Goal: Check status: Check status

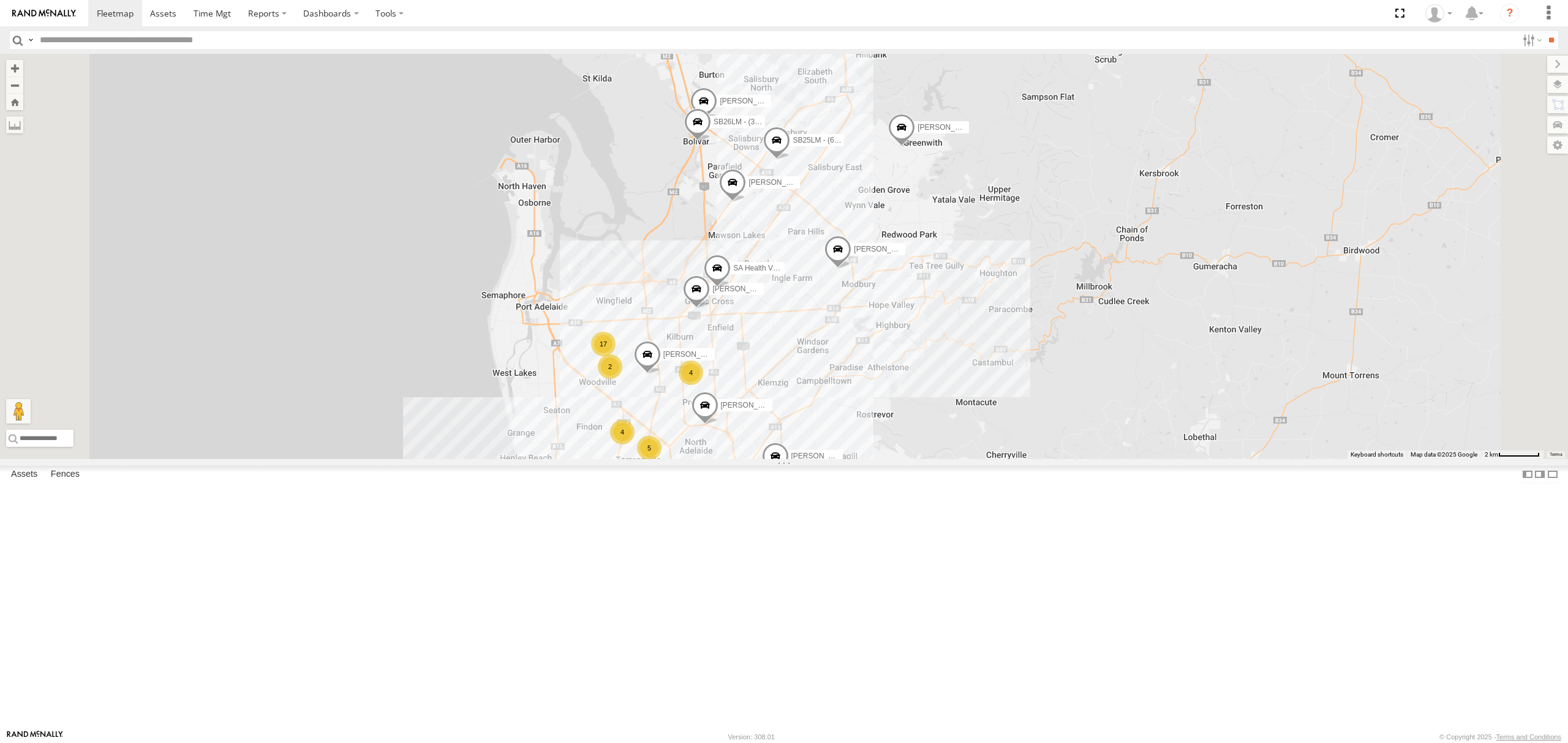
click at [0, 0] on div "SB26LM - (3P HINO) R7 All Assets" at bounding box center [0, 0] width 0 height 0
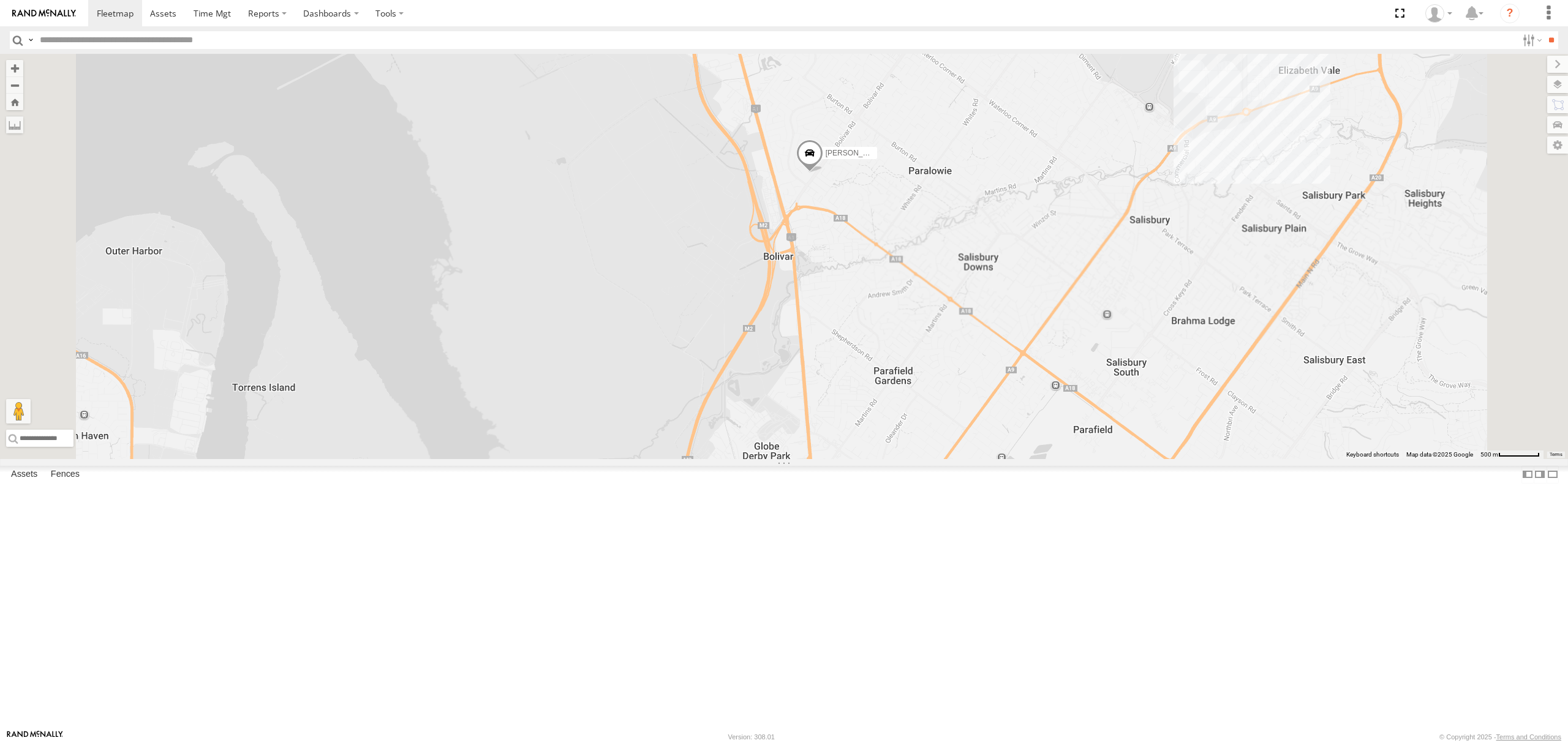
click at [0, 0] on div "SB25LM - (6P HINO) R6 All Assets" at bounding box center [0, 0] width 0 height 0
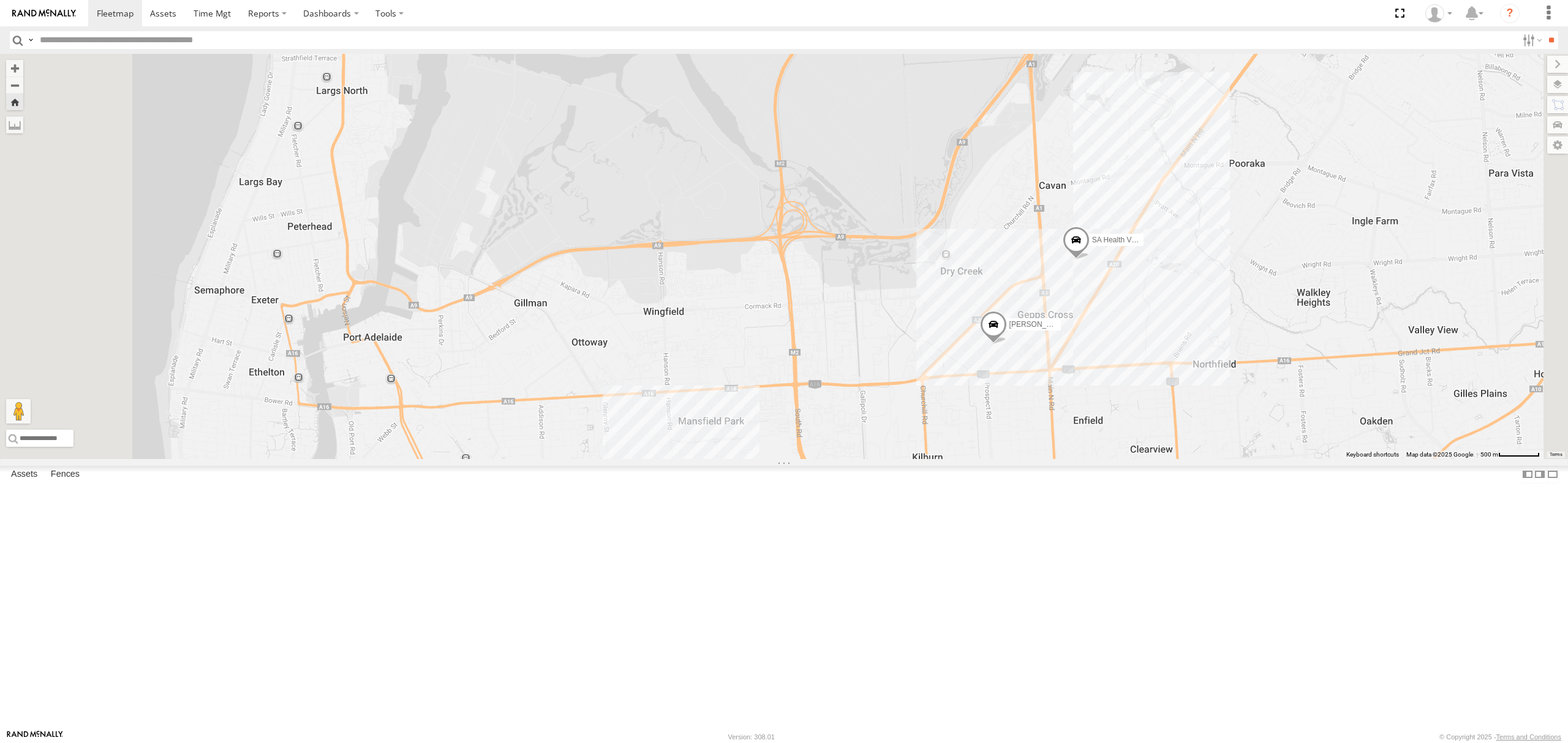
click at [0, 0] on div "All Assets" at bounding box center [0, 0] width 0 height 0
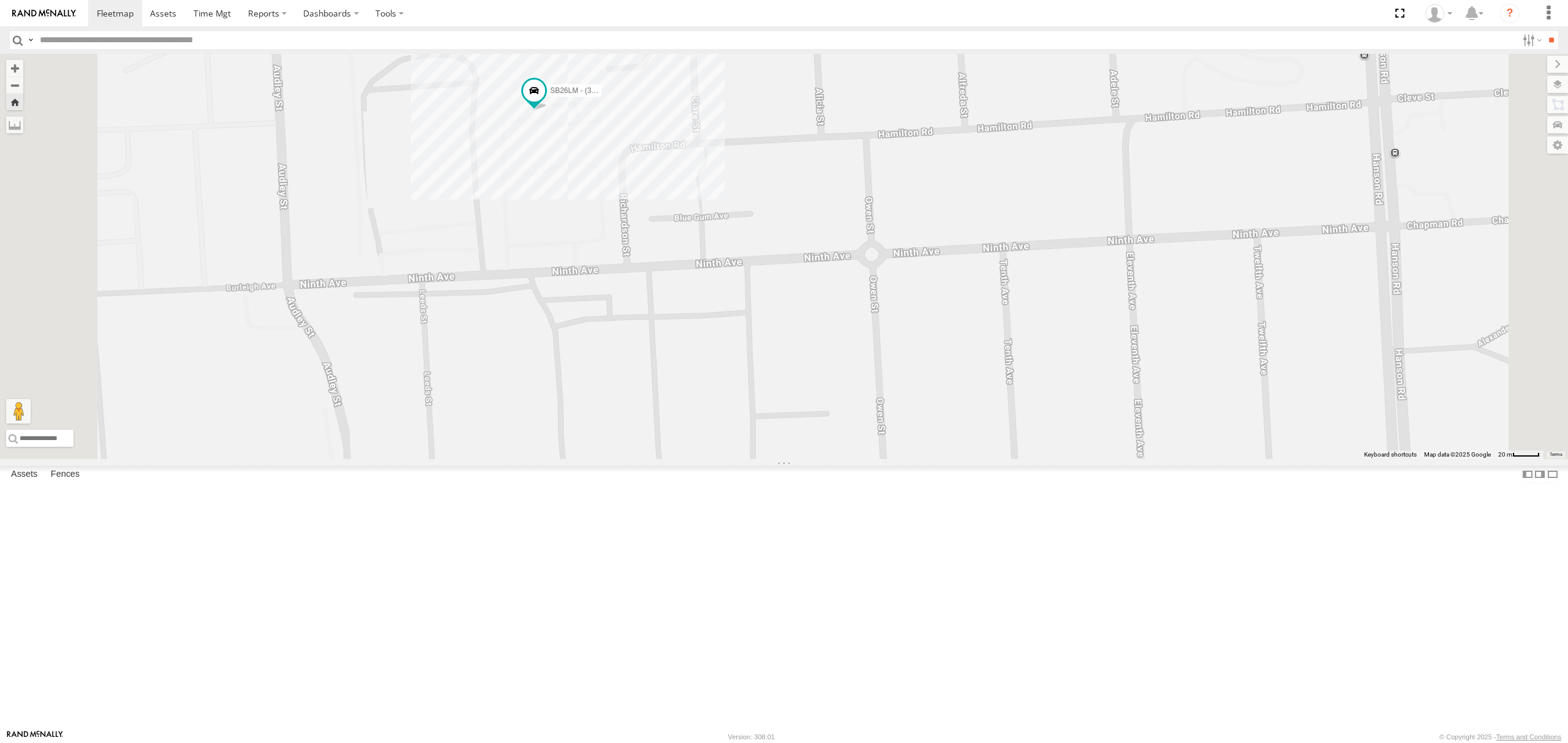
click at [0, 0] on div "S254CLT - Brian Corkhill All Assets Holbrooks Rd Flinders Park -34.91184 138.54…" at bounding box center [0, 0] width 0 height 0
click at [0, 0] on div "S254CLT - [PERSON_NAME]" at bounding box center [0, 0] width 0 height 0
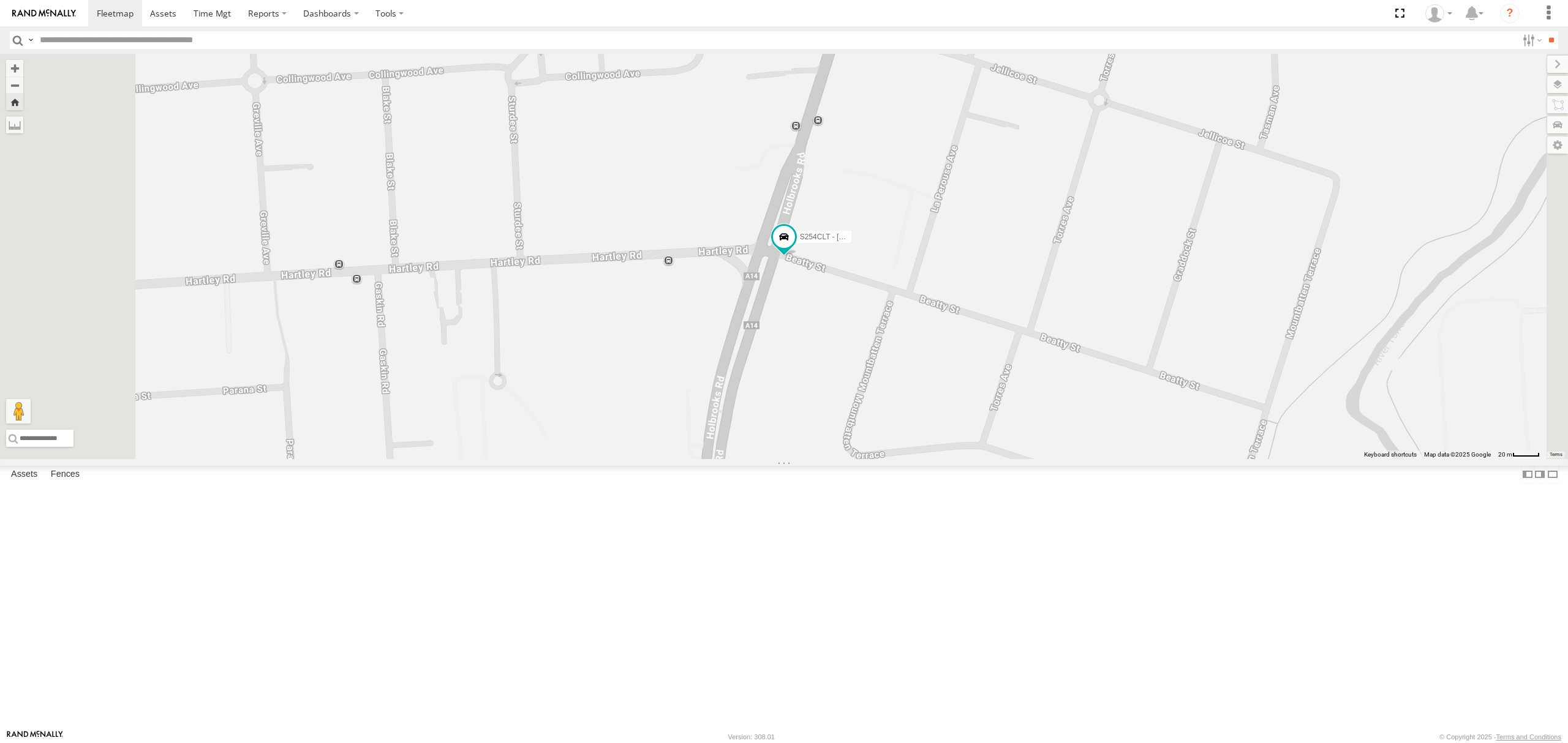
click at [0, 0] on div "All Assets" at bounding box center [0, 0] width 0 height 0
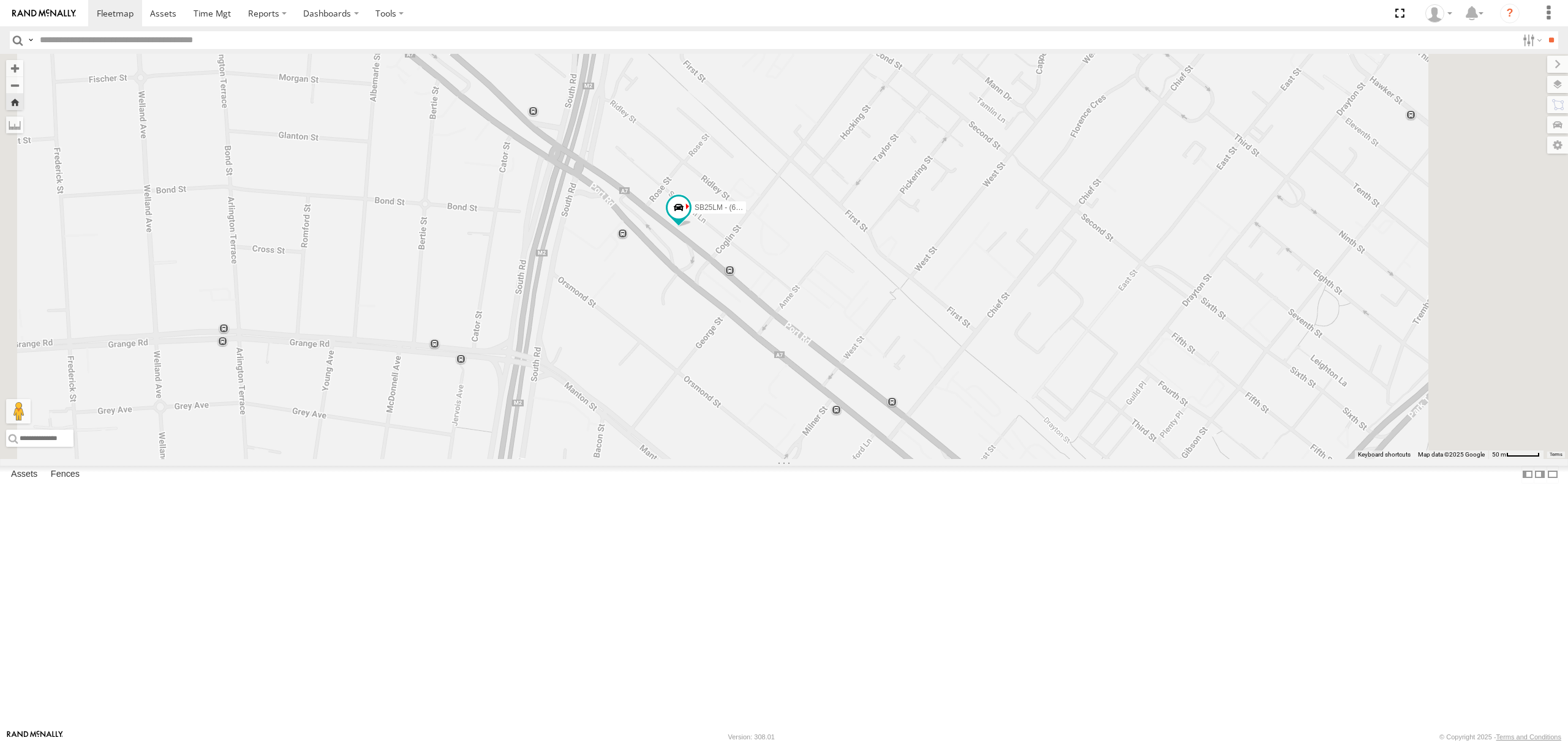
click at [0, 0] on div "SB25LM - (6P HINO) R6 All Assets M2 Wingfield -34.83501 138.56299 Video 14.4 12…" at bounding box center [0, 0] width 0 height 0
click at [0, 0] on div "S254CLT - [PERSON_NAME]" at bounding box center [0, 0] width 0 height 0
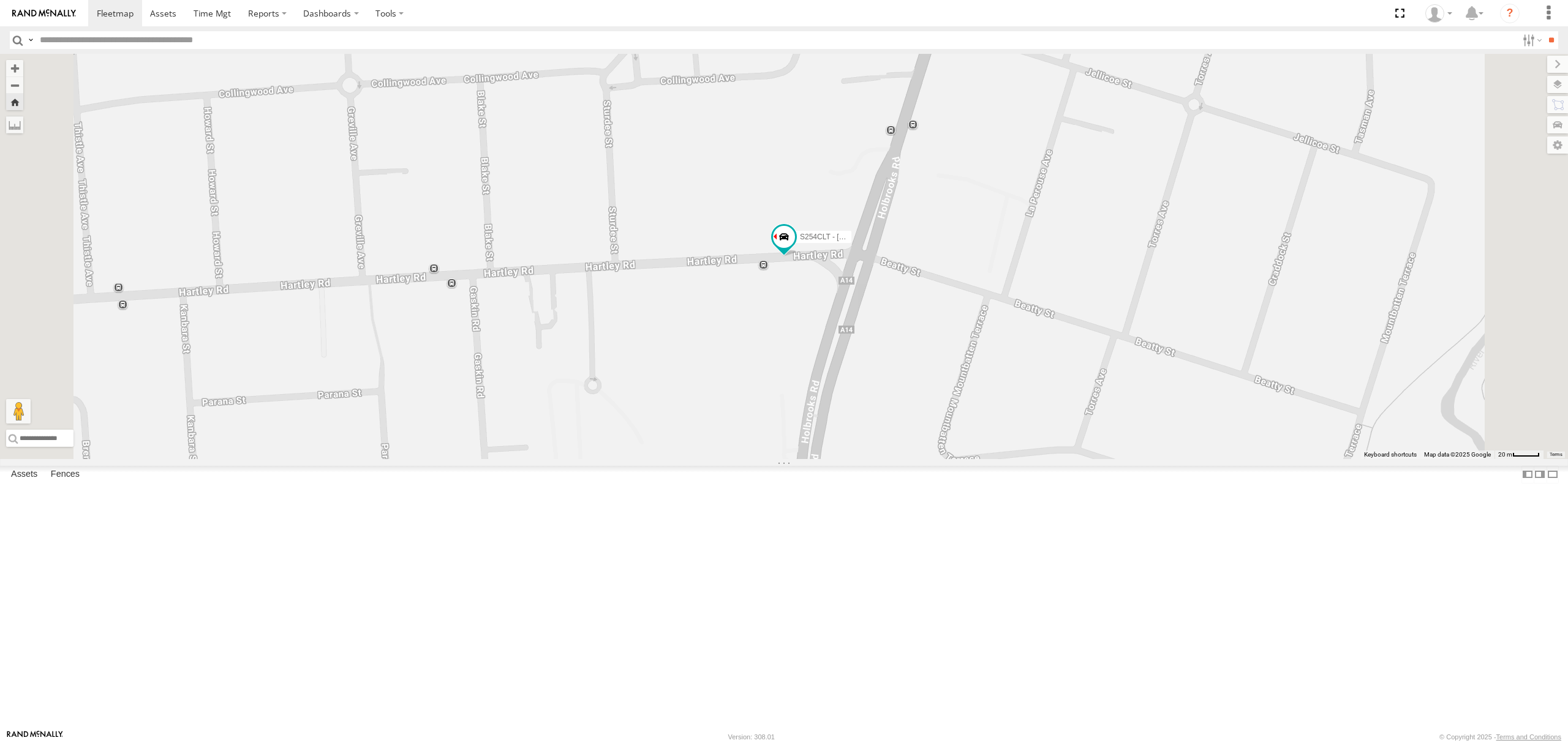
click at [0, 0] on div "SB26LM - (3P HINO) R7" at bounding box center [0, 0] width 0 height 0
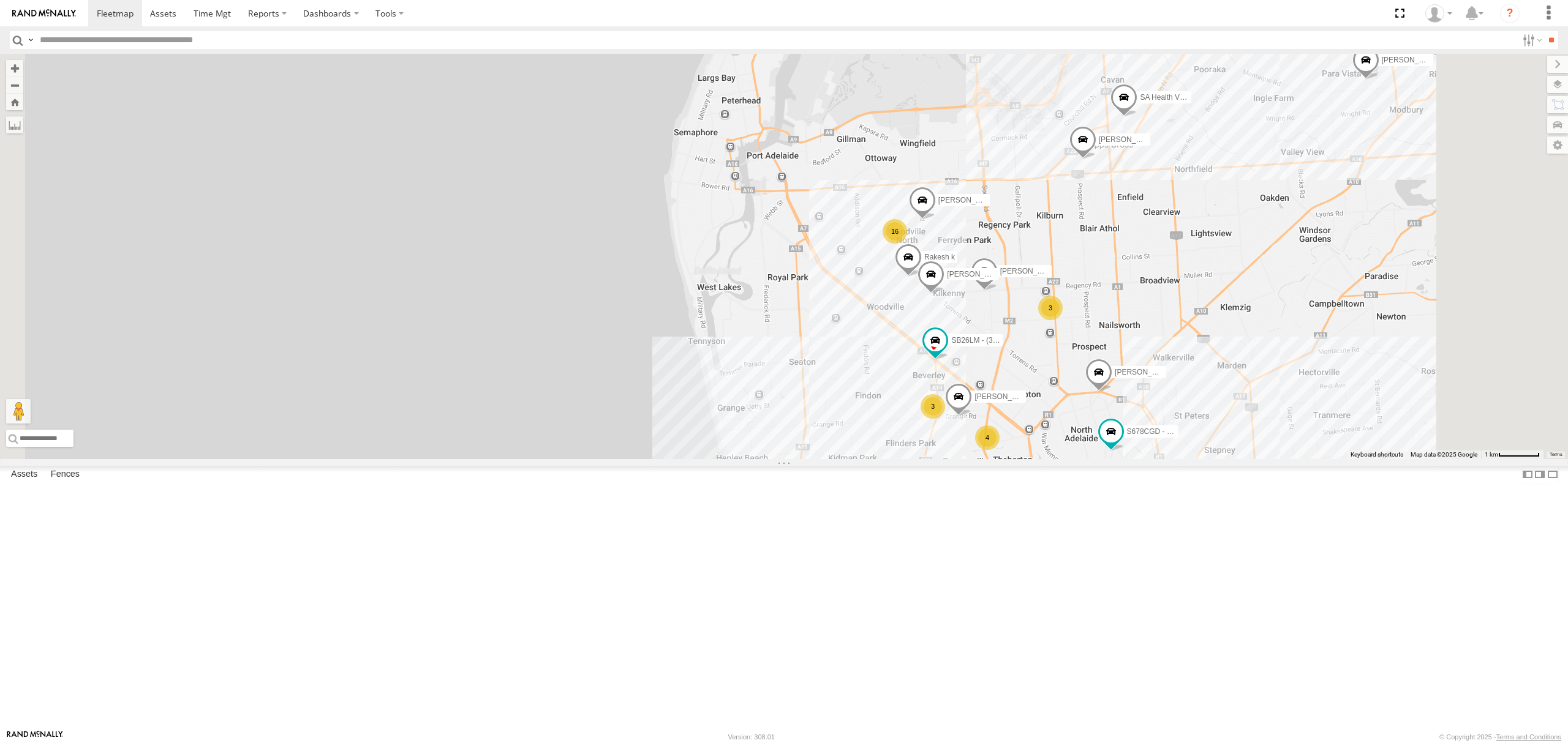
drag, startPoint x: 1382, startPoint y: 329, endPoint x: 1294, endPoint y: 461, distance: 158.6
click at [1295, 459] on div "SB26LM - (3P HINO) R7 Dharambir Singh Domenic Lagana Gurpreet Samra Rakesh k Ha…" at bounding box center [784, 257] width 1568 height 405
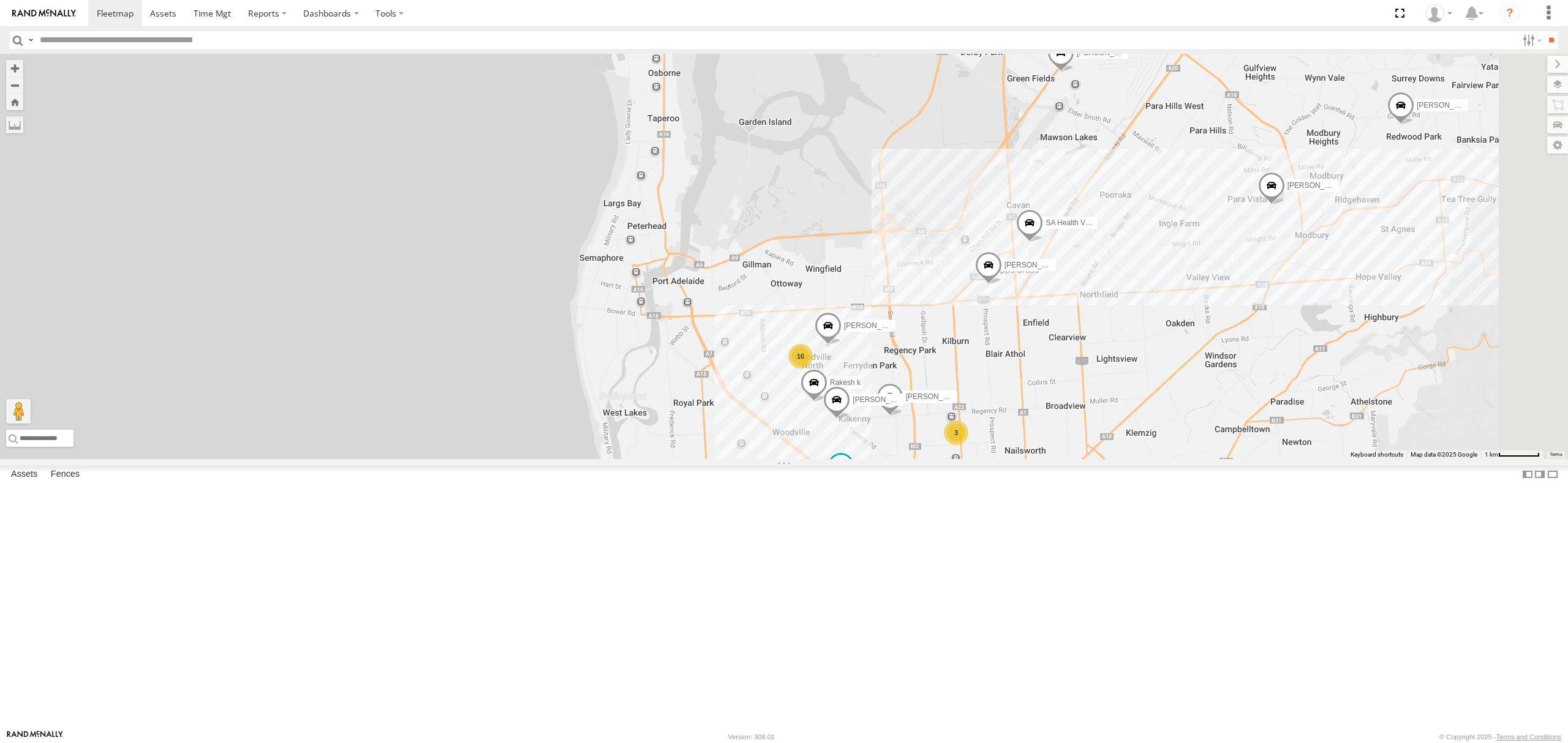
drag, startPoint x: 1302, startPoint y: 426, endPoint x: 1160, endPoint y: 415, distance: 142.4
click at [1163, 417] on div "SB26LM - (3P HINO) R7 Dharambir Singh Domenic Lagana Gurpreet Samra Rakesh k Ha…" at bounding box center [784, 257] width 1568 height 405
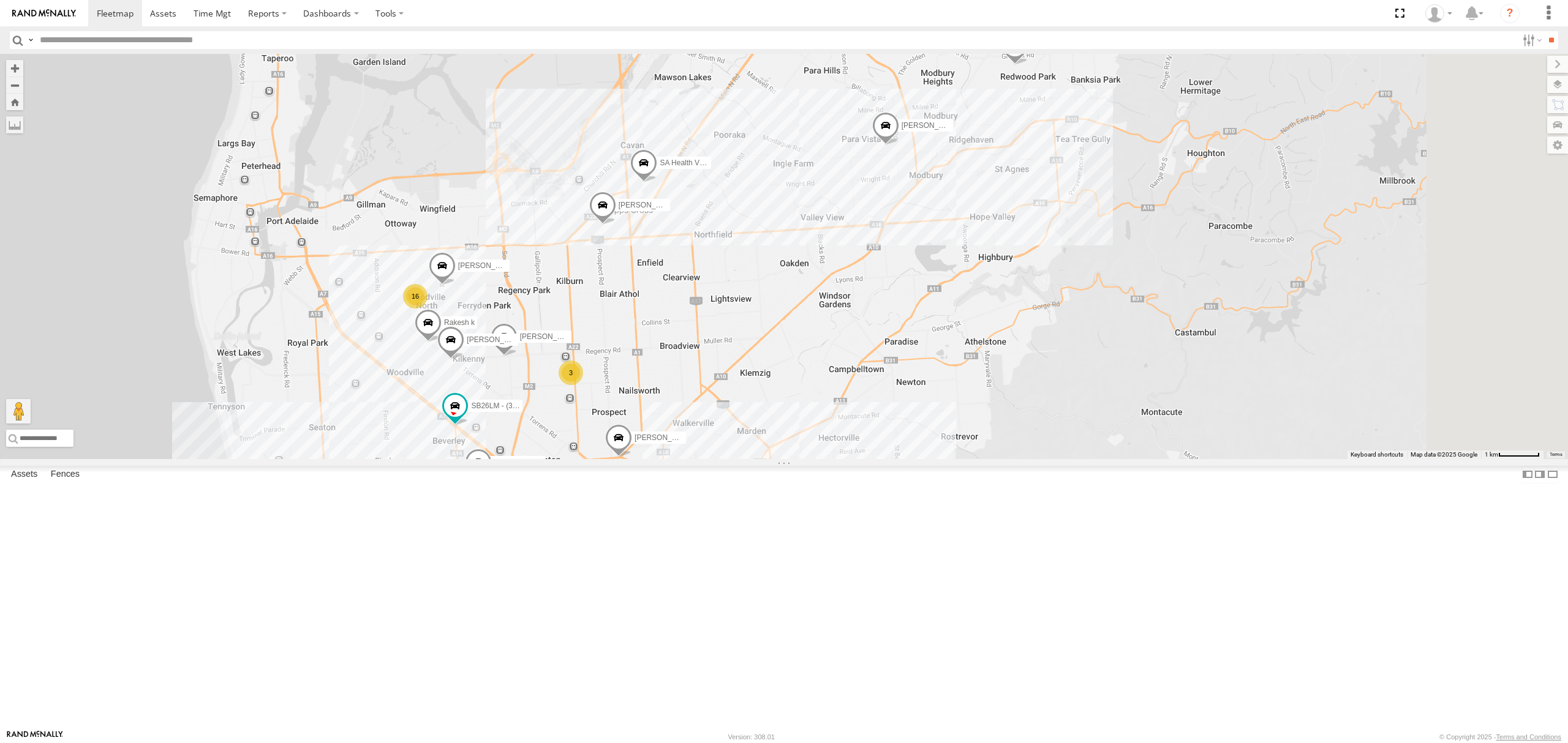
drag, startPoint x: 1064, startPoint y: 490, endPoint x: 1081, endPoint y: 358, distance: 133.1
click at [1081, 358] on div "SB26LM - (3P HINO) R7 Dharambir Singh Domenic Lagana Gurpreet Samra Rakesh k Ha…" at bounding box center [784, 257] width 1568 height 405
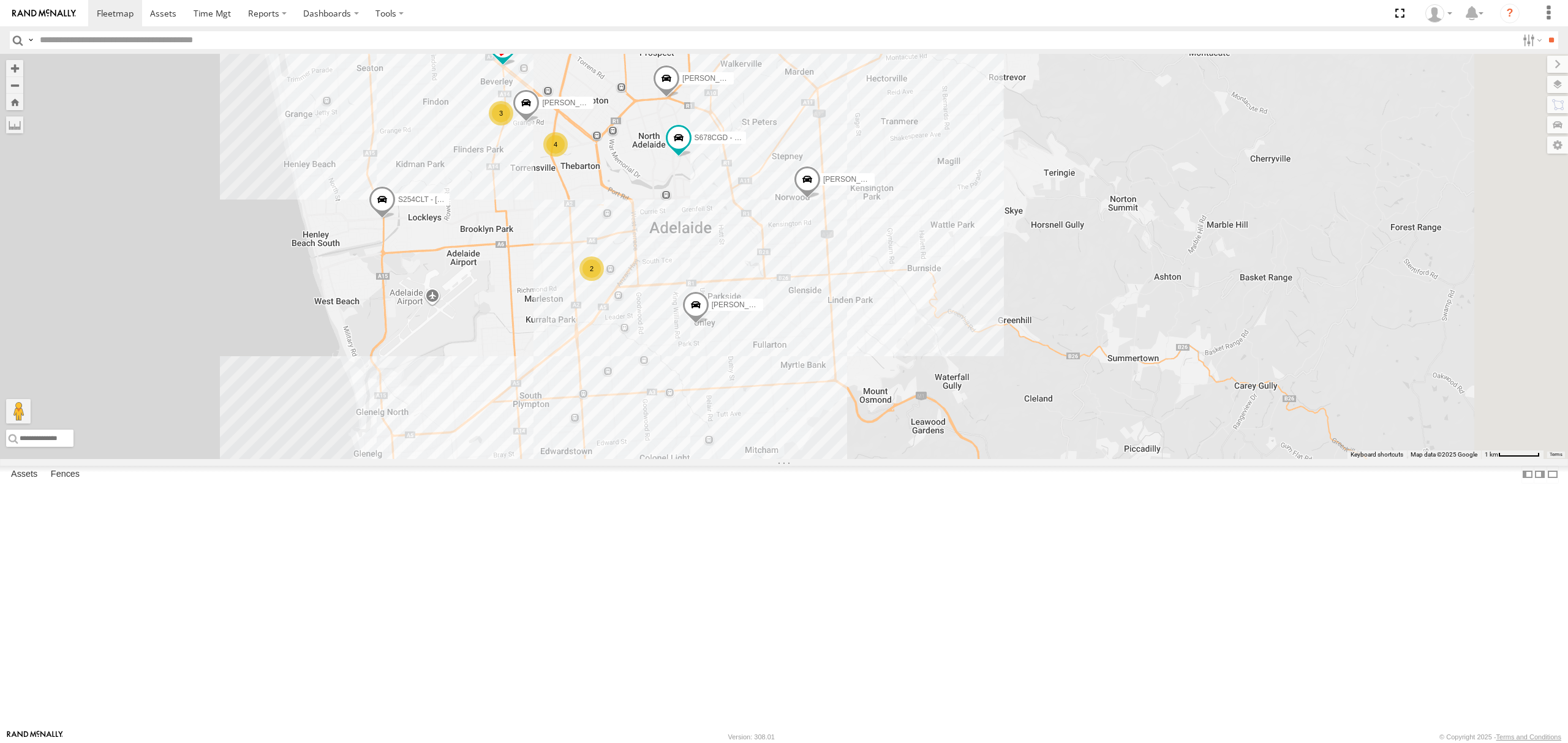
click at [1088, 379] on div "SB26LM - (3P HINO) R7 Dharambir Singh Domenic Lagana Gurpreet Samra Rakesh k Ha…" at bounding box center [784, 257] width 1568 height 405
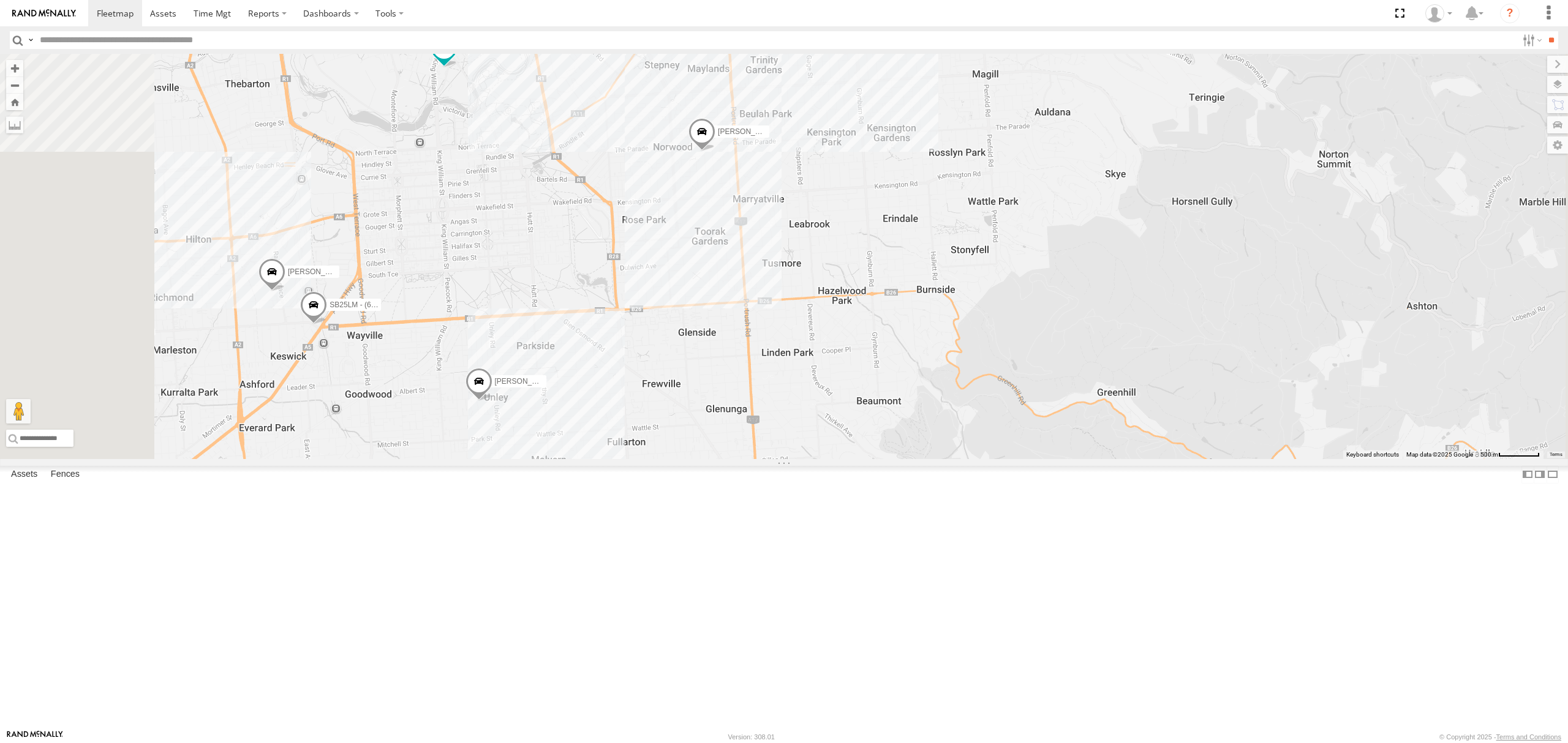
drag, startPoint x: 1566, startPoint y: 702, endPoint x: 1566, endPoint y: 782, distance: 80.0
click at [1566, 743] on html at bounding box center [784, 371] width 1568 height 743
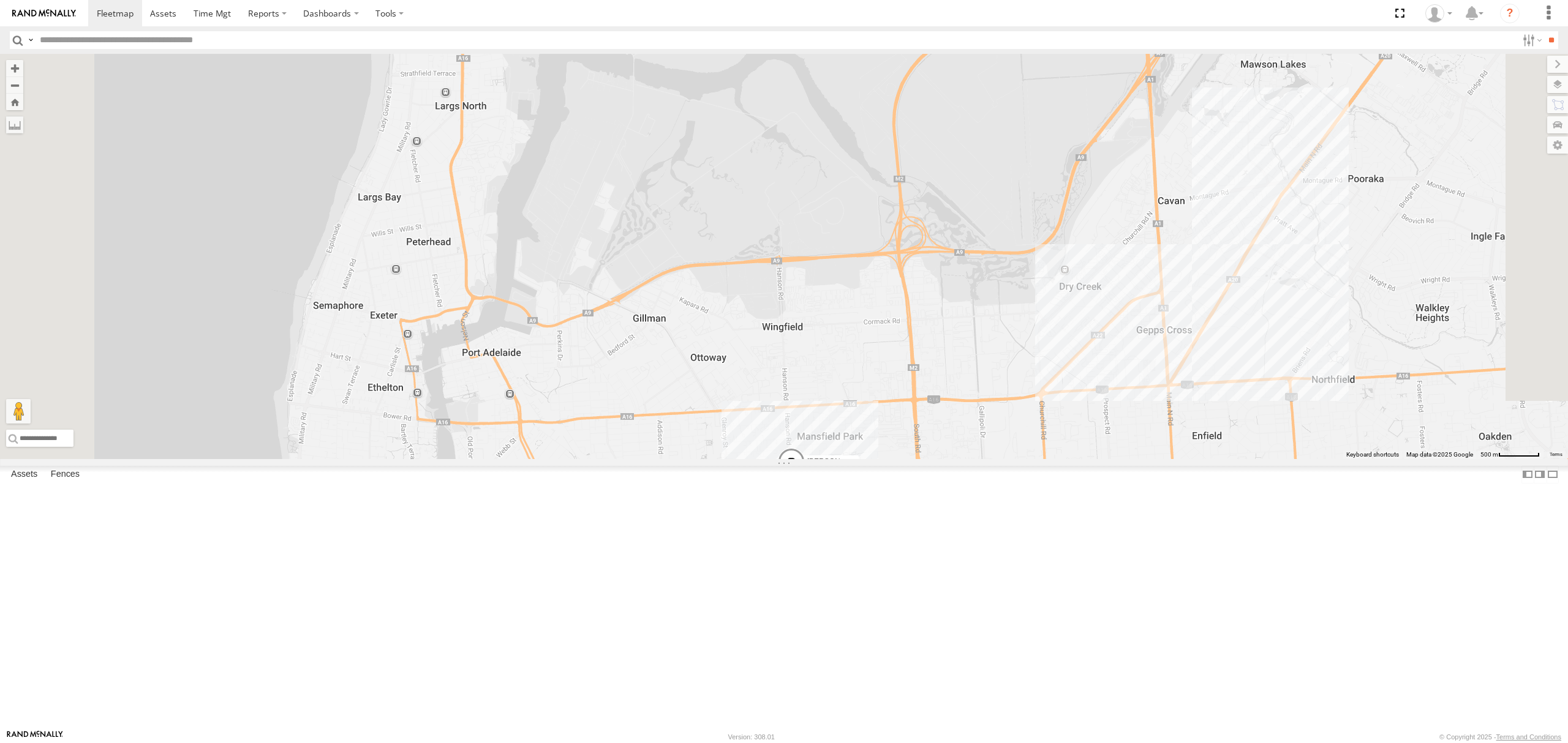
drag, startPoint x: 950, startPoint y: 471, endPoint x: 942, endPoint y: 483, distance: 14.4
click at [942, 459] on div "S254CLT - Brian Corkhill S678CGD - Fridge It Sprinter Dharambir Singh Domenic L…" at bounding box center [784, 257] width 1568 height 405
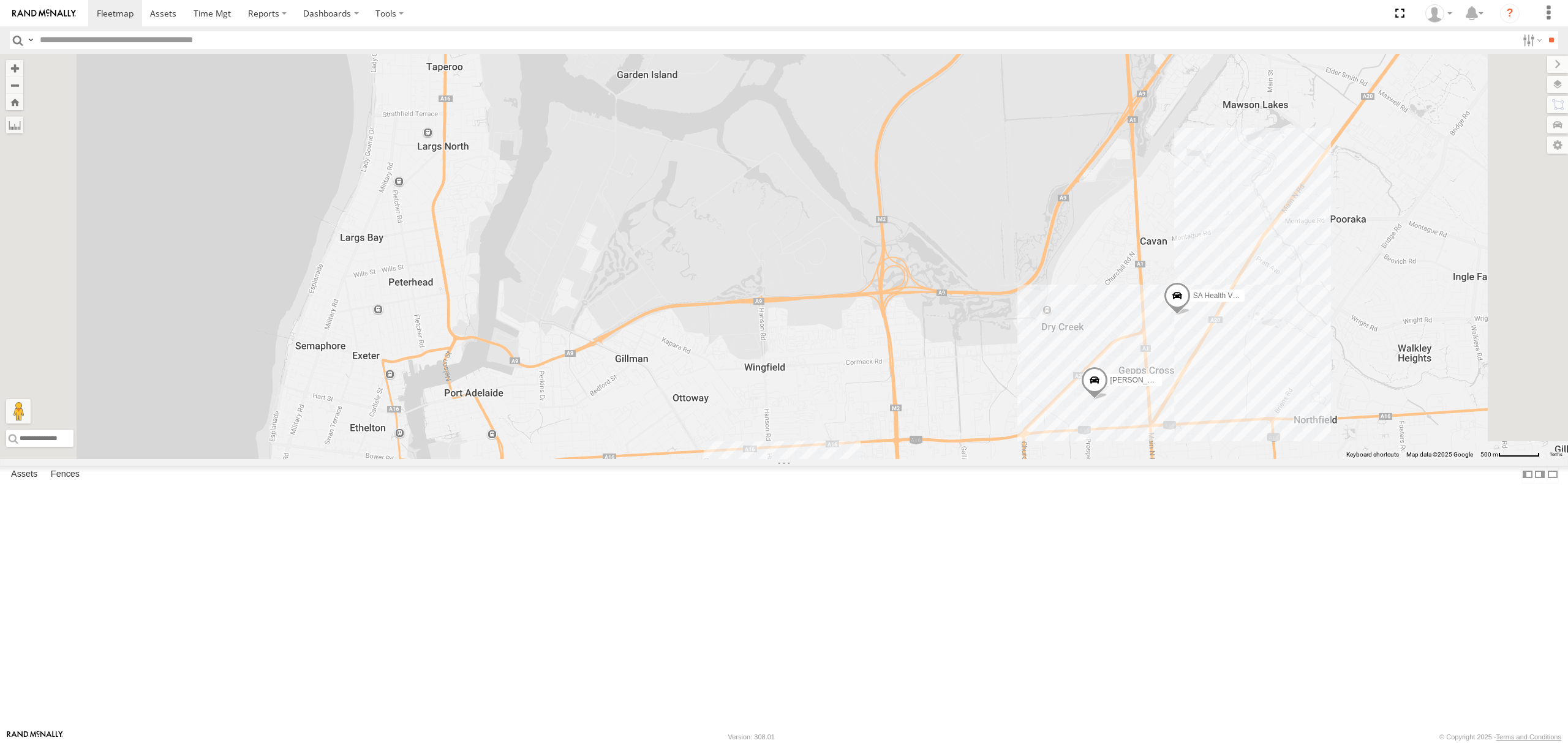
drag, startPoint x: 1093, startPoint y: 500, endPoint x: 865, endPoint y: 677, distance: 288.6
click at [866, 459] on div "S254CLT - Brian Corkhill S678CGD - Fridge It Sprinter Dharambir Singh Domenic L…" at bounding box center [784, 257] width 1568 height 405
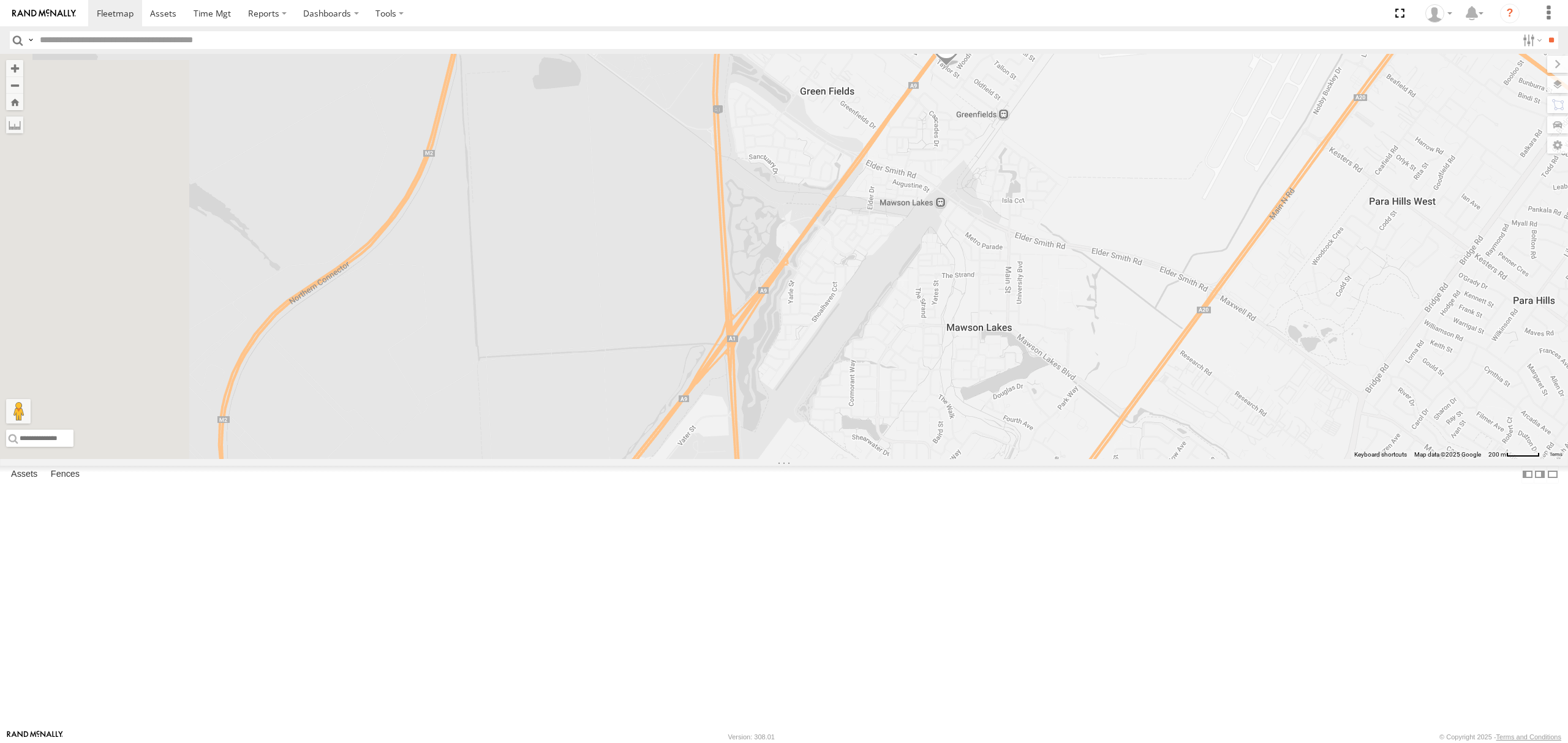
drag, startPoint x: 927, startPoint y: 569, endPoint x: 1209, endPoint y: 417, distance: 320.4
click at [1209, 417] on div "S254CLT - Brian Corkhill S678CGD - Fridge It Sprinter Dharambir Singh Domenic L…" at bounding box center [784, 257] width 1568 height 405
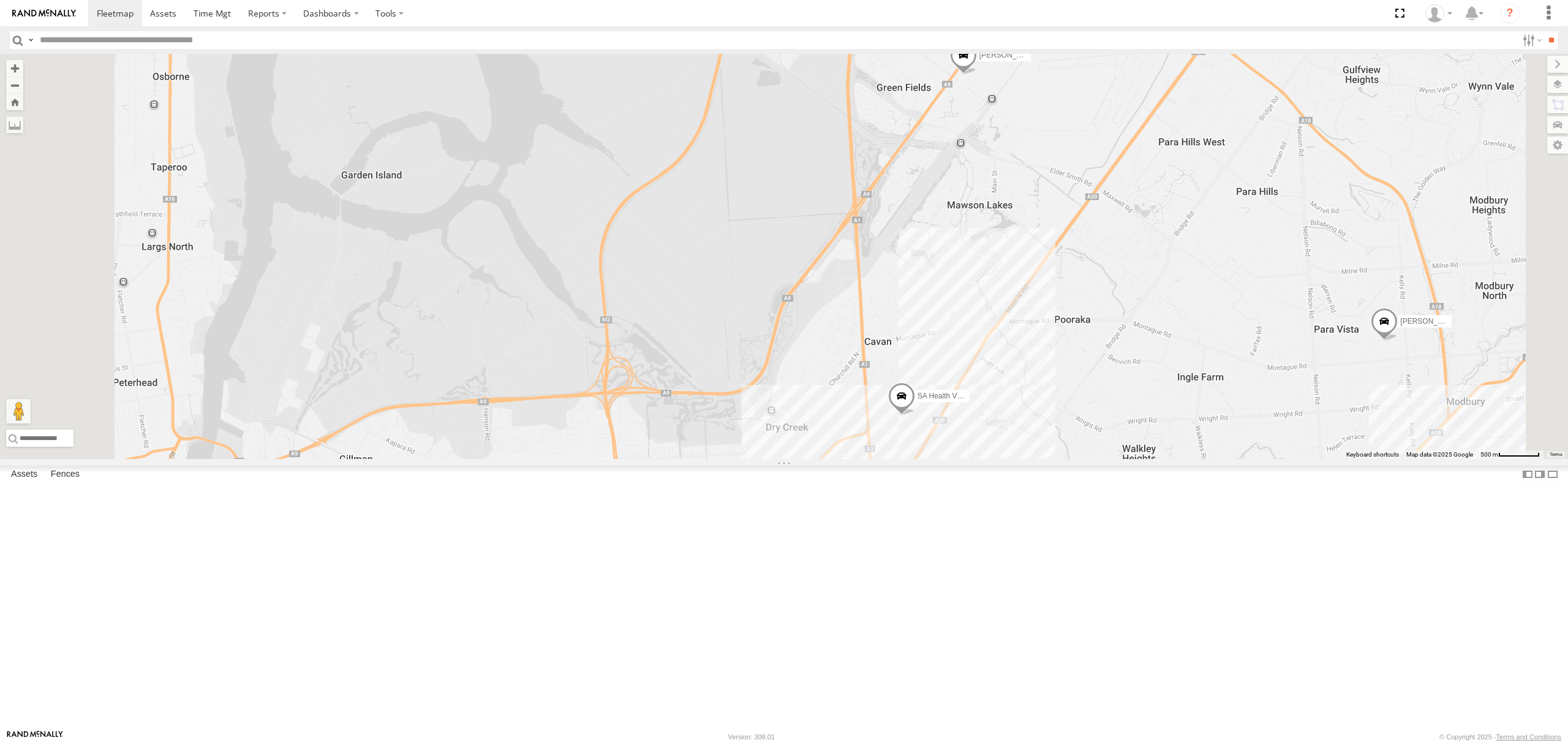
drag, startPoint x: 1120, startPoint y: 471, endPoint x: 1117, endPoint y: 407, distance: 64.1
click at [1117, 407] on div "S254CLT - Brian Corkhill S678CGD - Fridge It Sprinter Dharambir Singh Domenic L…" at bounding box center [784, 257] width 1568 height 405
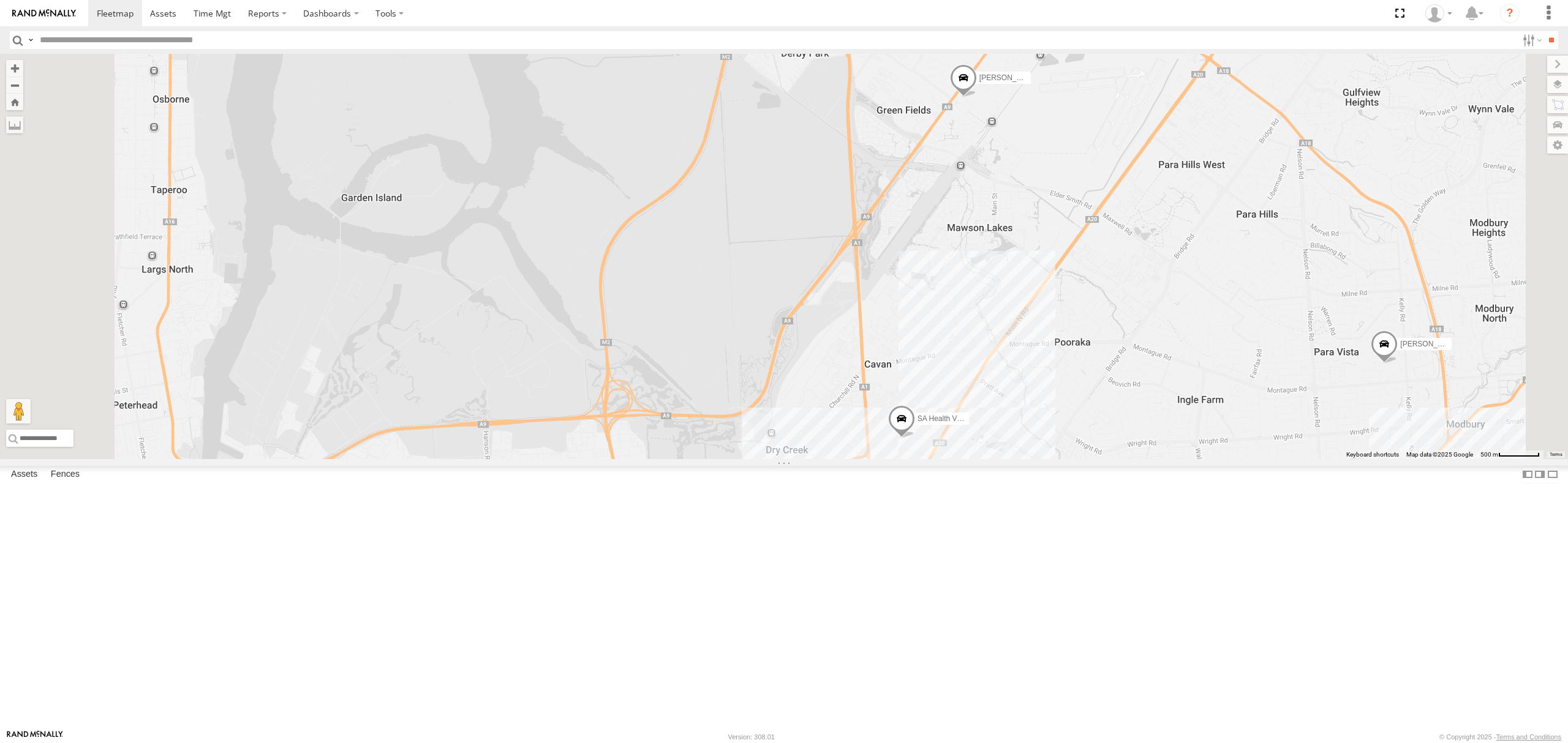
drag, startPoint x: 1042, startPoint y: 437, endPoint x: 1042, endPoint y: 501, distance: 64.0
click at [1042, 459] on div "S254CLT - Brian Corkhill S678CGD - Fridge It Sprinter Dharambir Singh Domenic L…" at bounding box center [784, 257] width 1568 height 405
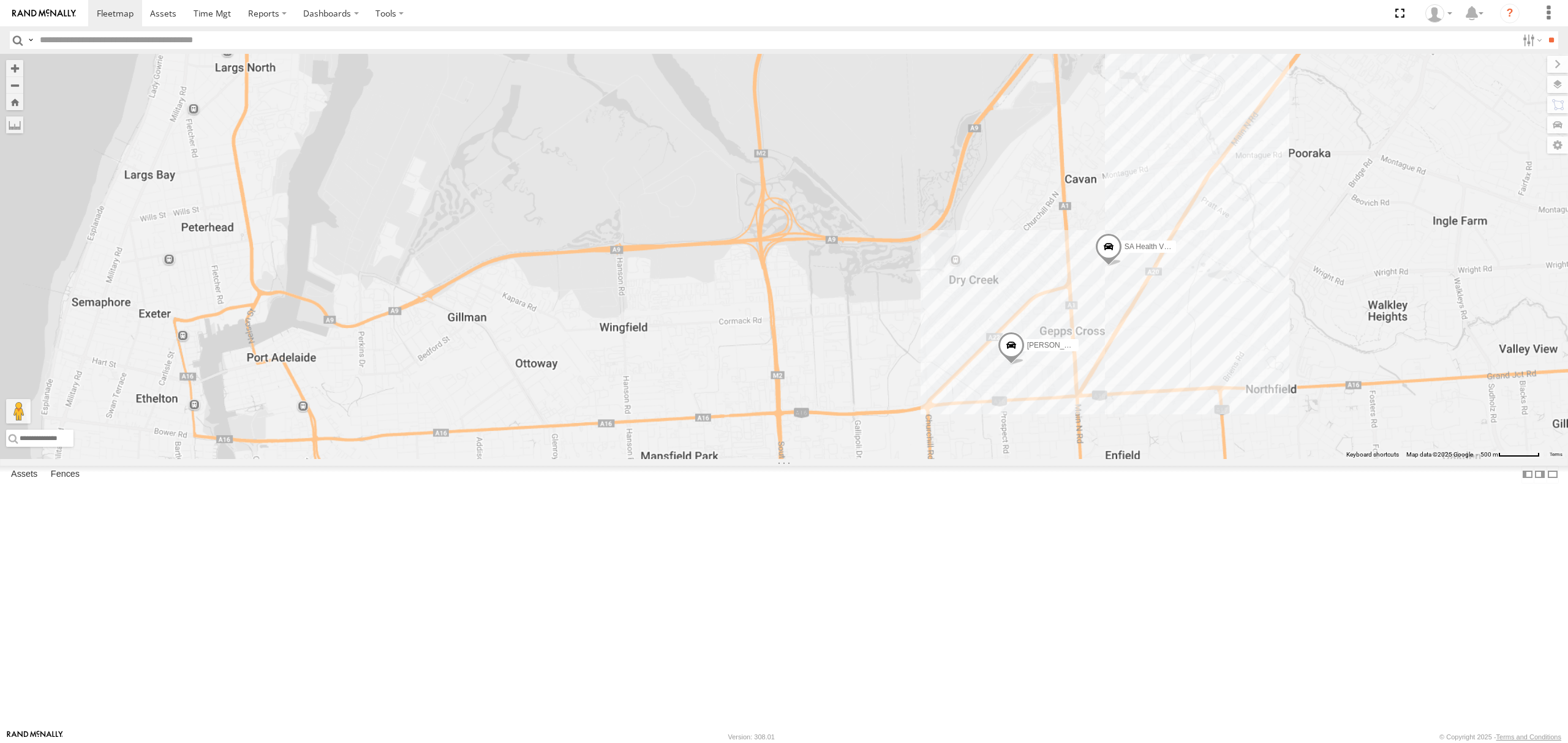
drag, startPoint x: 1000, startPoint y: 524, endPoint x: 1186, endPoint y: 347, distance: 256.8
click at [1202, 334] on div "S254CLT - Brian Corkhill S678CGD - Fridge It Sprinter Dharambir Singh Domenic L…" at bounding box center [784, 257] width 1568 height 405
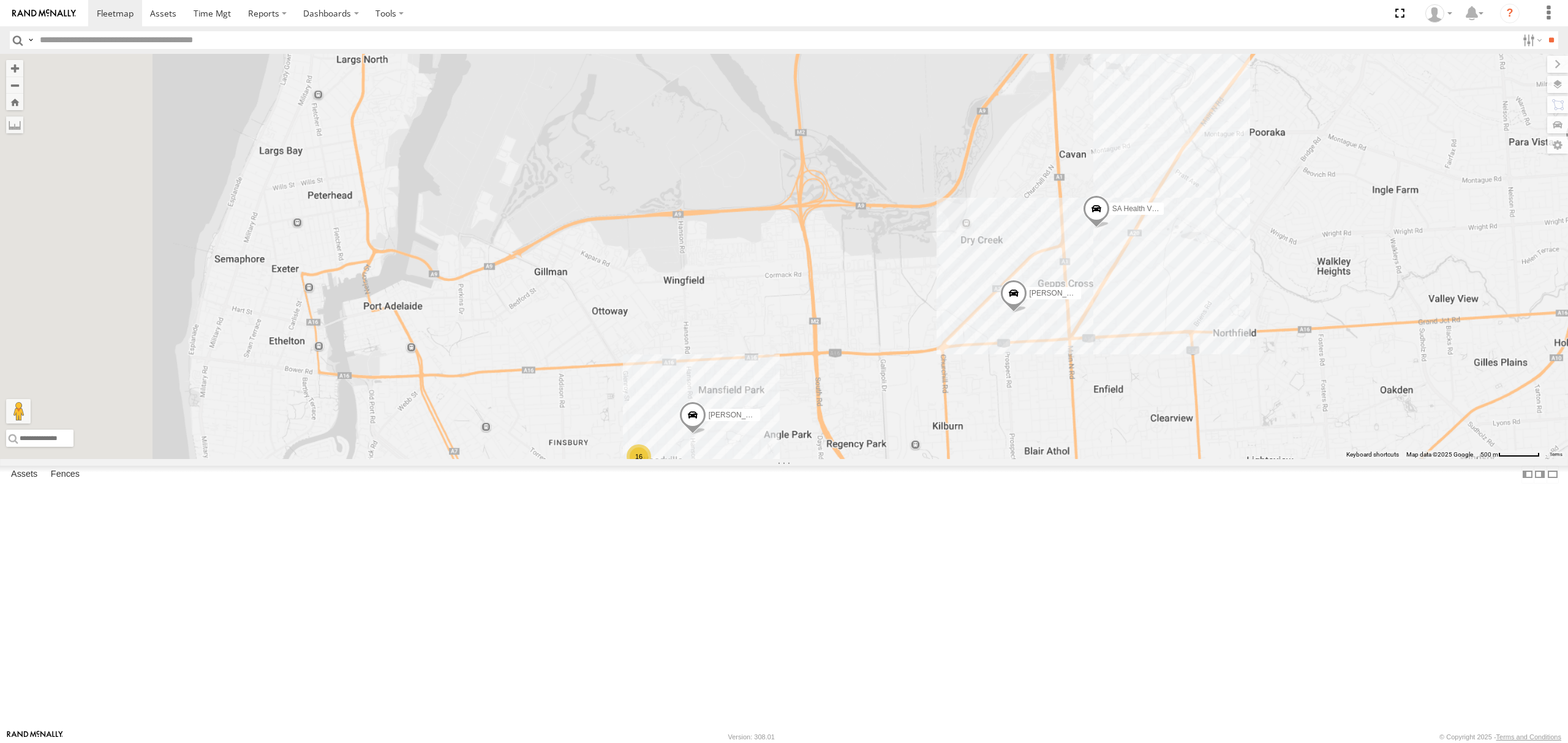
drag, startPoint x: 926, startPoint y: 378, endPoint x: 1035, endPoint y: 407, distance: 112.8
click at [1035, 407] on div "S254CLT - Brian Corkhill S678CGD - Fridge It Sprinter Dharambir Singh Domenic L…" at bounding box center [784, 257] width 1568 height 405
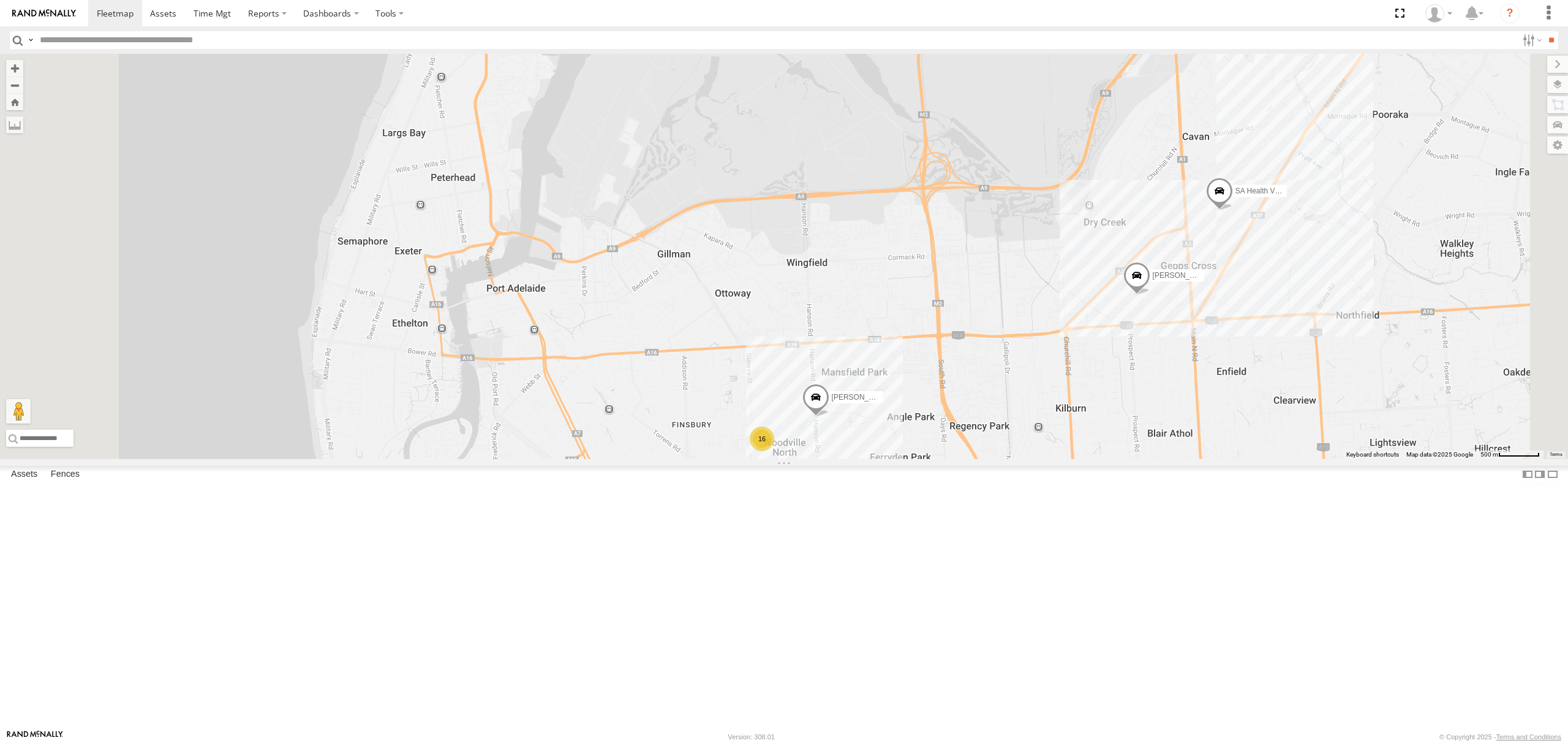
drag, startPoint x: 1061, startPoint y: 358, endPoint x: 1055, endPoint y: 434, distance: 76.2
click at [1055, 434] on div "S254CLT - Brian Corkhill S678CGD - Fridge It Sprinter Dharambir Singh Domenic L…" at bounding box center [784, 257] width 1568 height 405
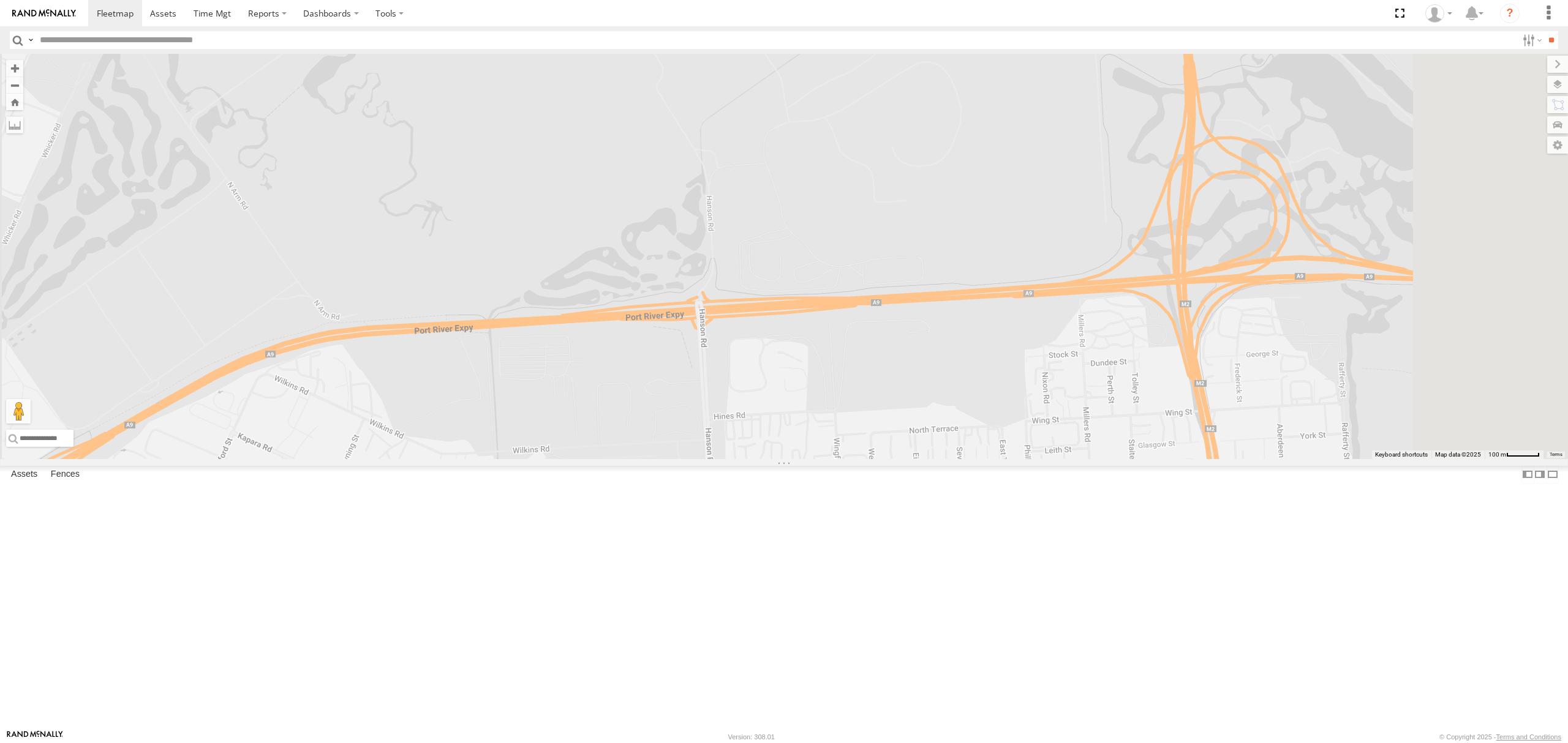
drag, startPoint x: 1157, startPoint y: 476, endPoint x: 1104, endPoint y: 487, distance: 54.1
click at [1110, 459] on div "S254CLT - Brian Corkhill S678CGD - Fridge It Sprinter Dharambir Singh Domenic L…" at bounding box center [784, 257] width 1568 height 405
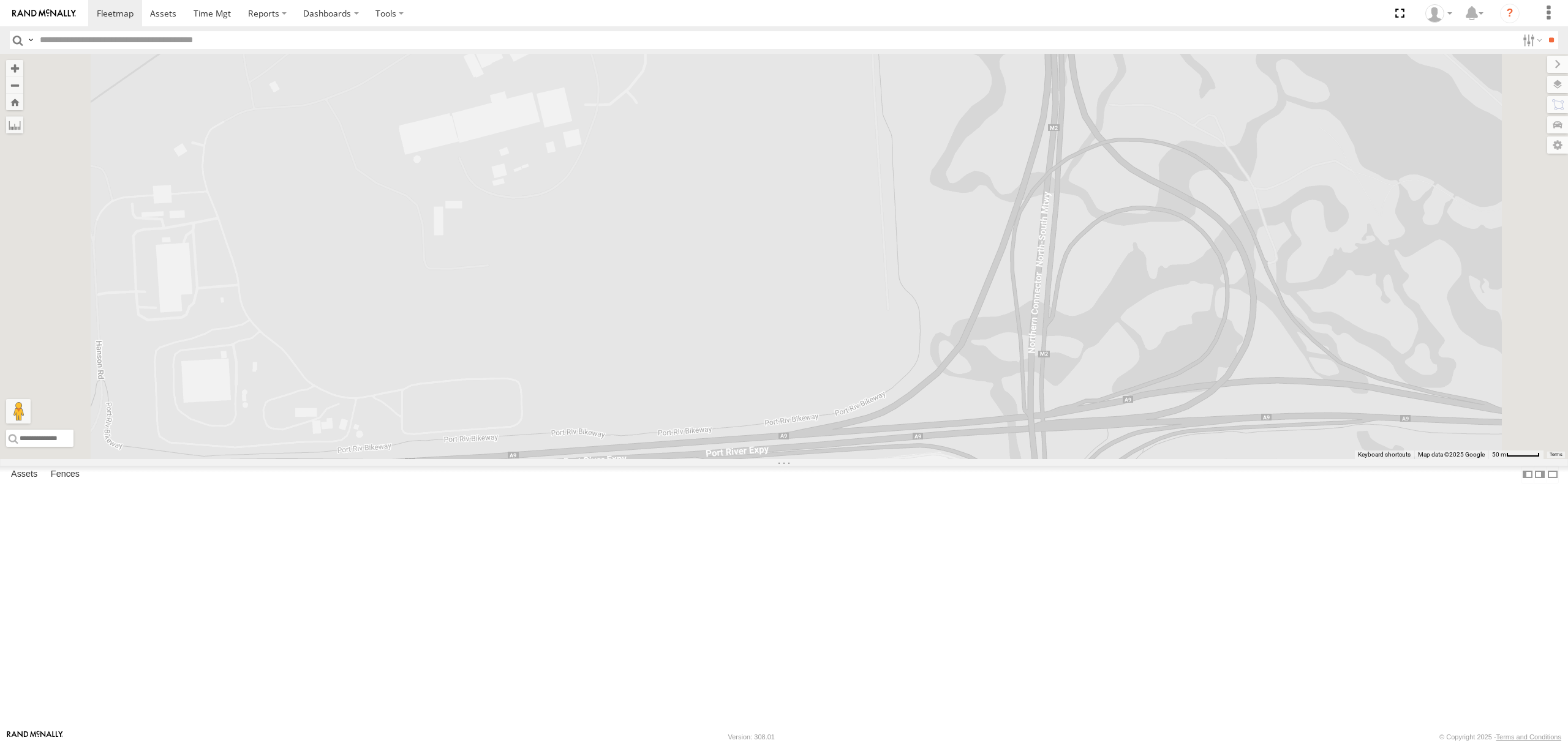
drag, startPoint x: 1411, startPoint y: 569, endPoint x: 1340, endPoint y: 553, distance: 72.8
click at [1362, 459] on div "S254CLT - Brian Corkhill S678CGD - Fridge It Sprinter Dharambir Singh Domenic L…" at bounding box center [784, 257] width 1568 height 405
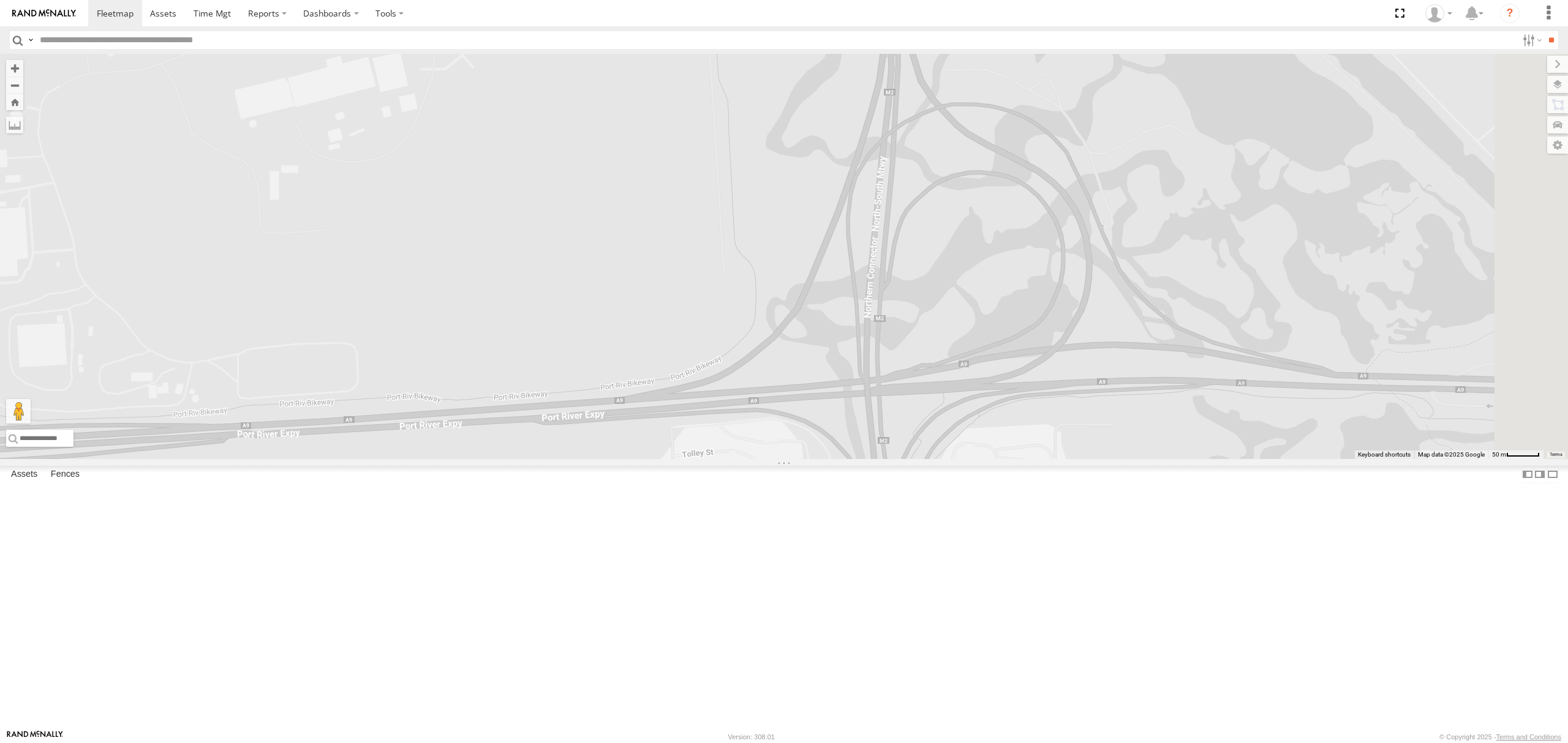
drag, startPoint x: 1416, startPoint y: 551, endPoint x: 1157, endPoint y: 529, distance: 259.9
click at [1162, 459] on div "S254CLT - Brian Corkhill S678CGD - Fridge It Sprinter Dharambir Singh Domenic L…" at bounding box center [784, 257] width 1568 height 405
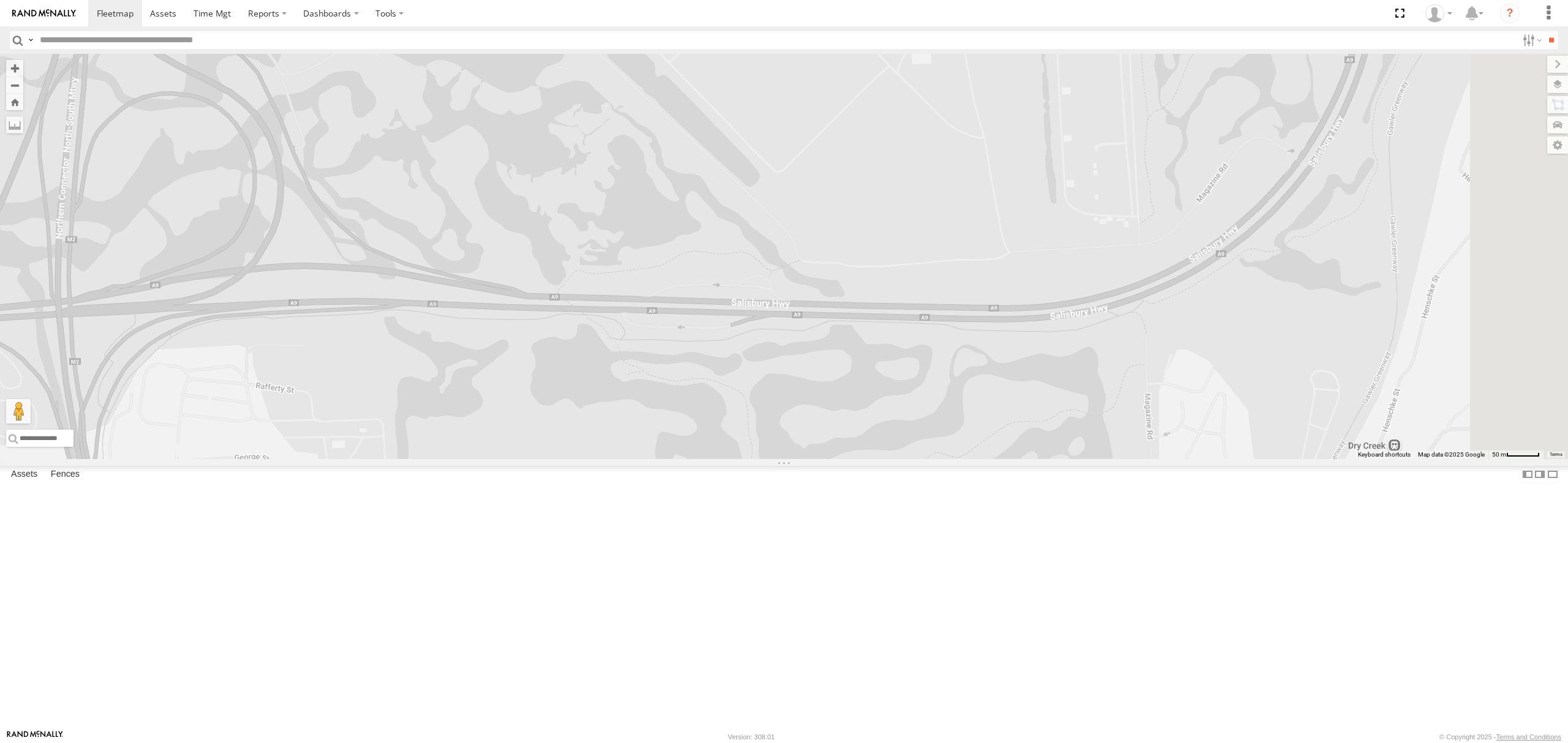
drag, startPoint x: 1196, startPoint y: 509, endPoint x: 959, endPoint y: 523, distance: 237.4
click at [959, 459] on div "S254CLT - Brian Corkhill S678CGD - Fridge It Sprinter Dharambir Singh Domenic L…" at bounding box center [784, 257] width 1568 height 405
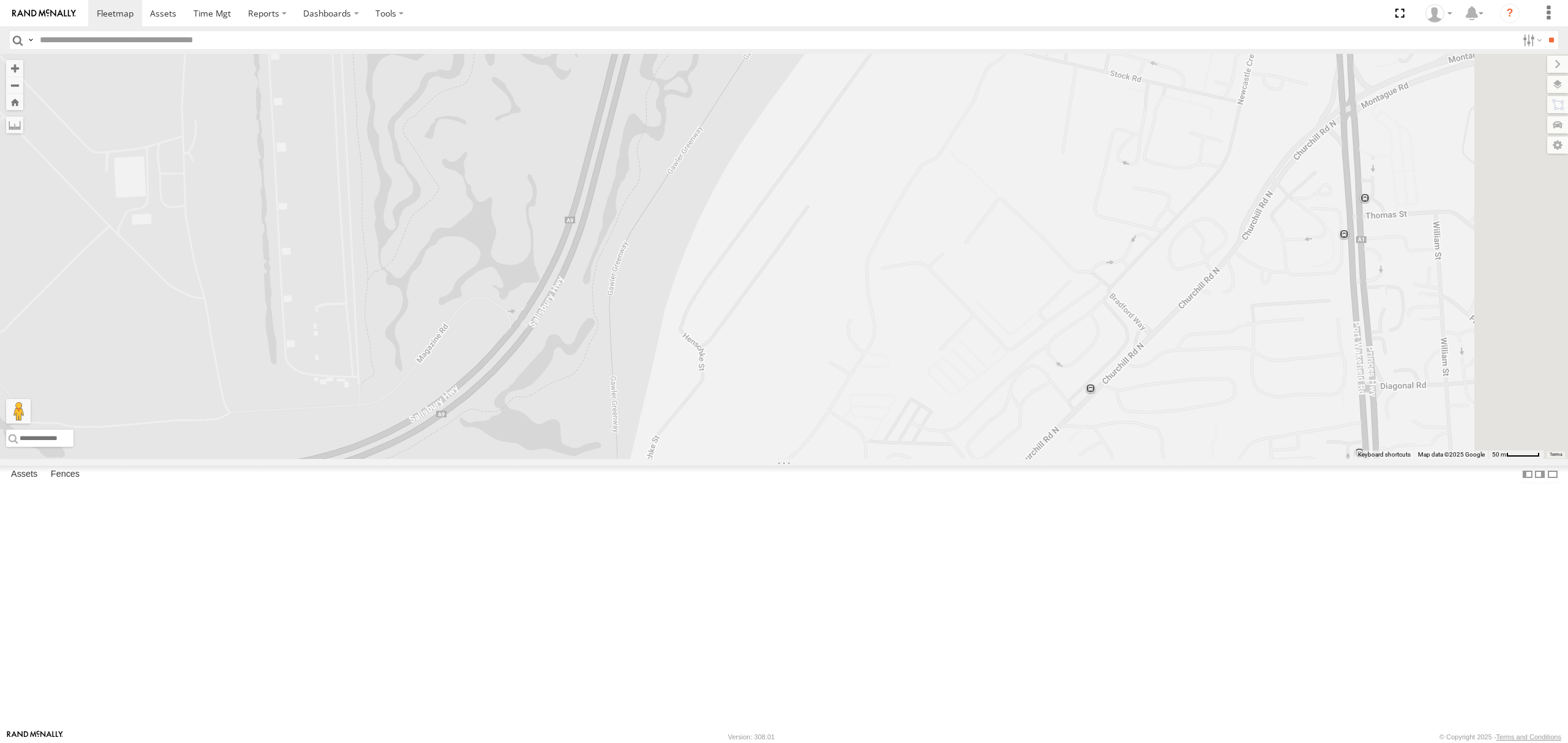
drag, startPoint x: 993, startPoint y: 569, endPoint x: 998, endPoint y: 578, distance: 10.3
click at [995, 459] on div "S254CLT - Brian Corkhill S678CGD - Fridge It Sprinter Dharambir Singh Domenic L…" at bounding box center [784, 257] width 1568 height 405
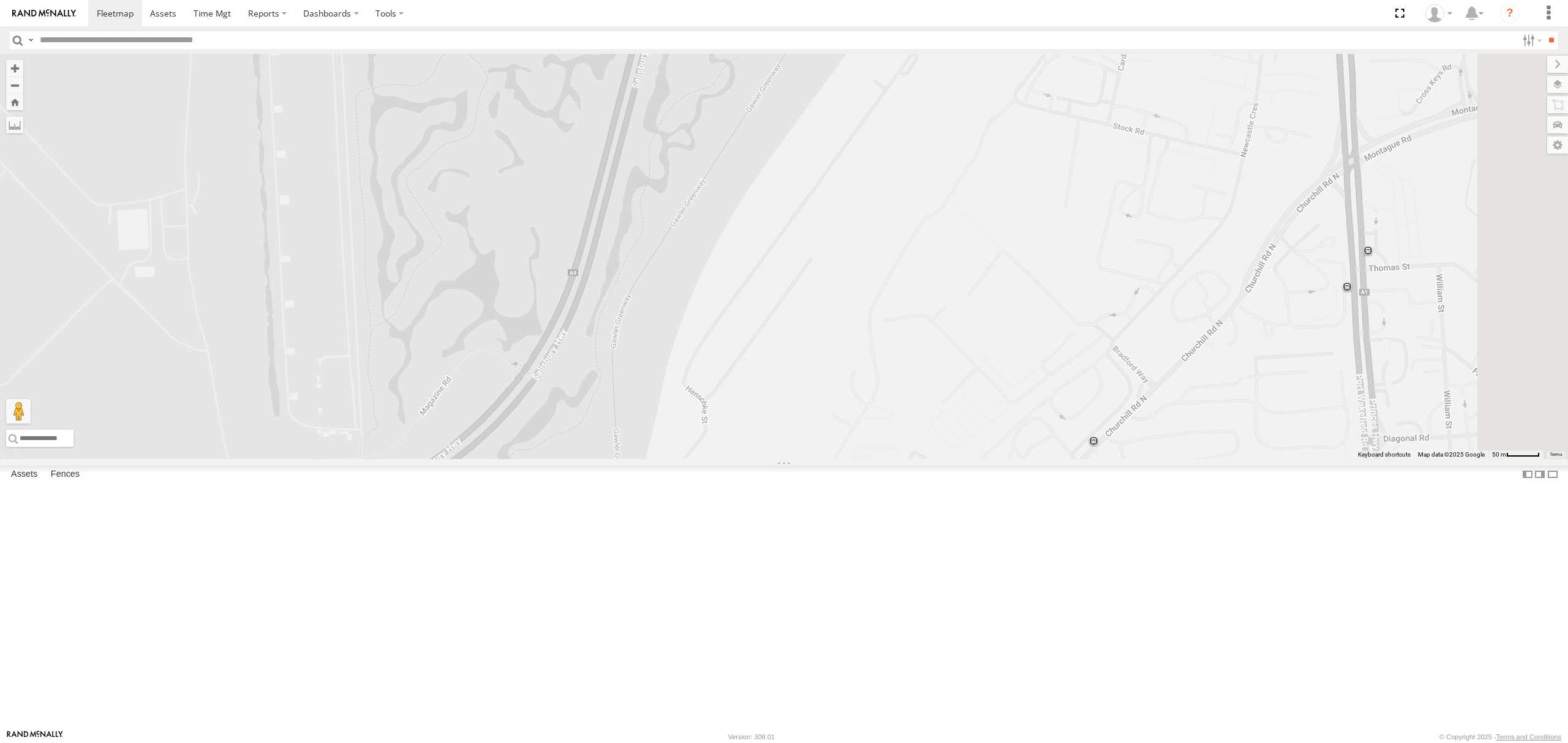
click at [1209, 459] on div "S254CLT - Brian Corkhill S678CGD - Fridge It Sprinter Dharambir Singh Domenic L…" at bounding box center [784, 257] width 1568 height 405
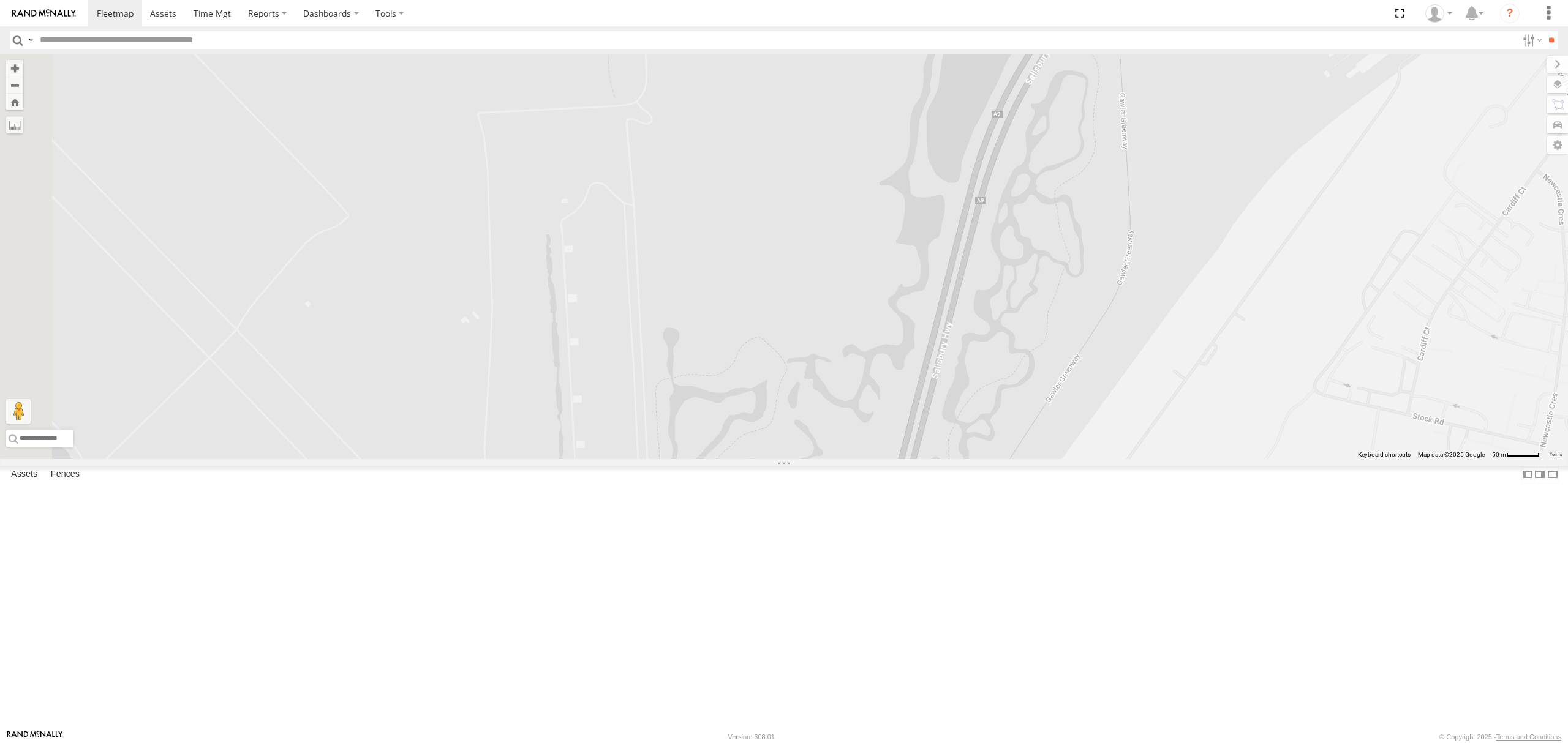
drag, startPoint x: 1218, startPoint y: 561, endPoint x: 1174, endPoint y: 674, distance: 121.3
click at [1174, 459] on div "S254CLT - Brian Corkhill S678CGD - Fridge It Sprinter Dharambir Singh Domenic L…" at bounding box center [784, 257] width 1568 height 405
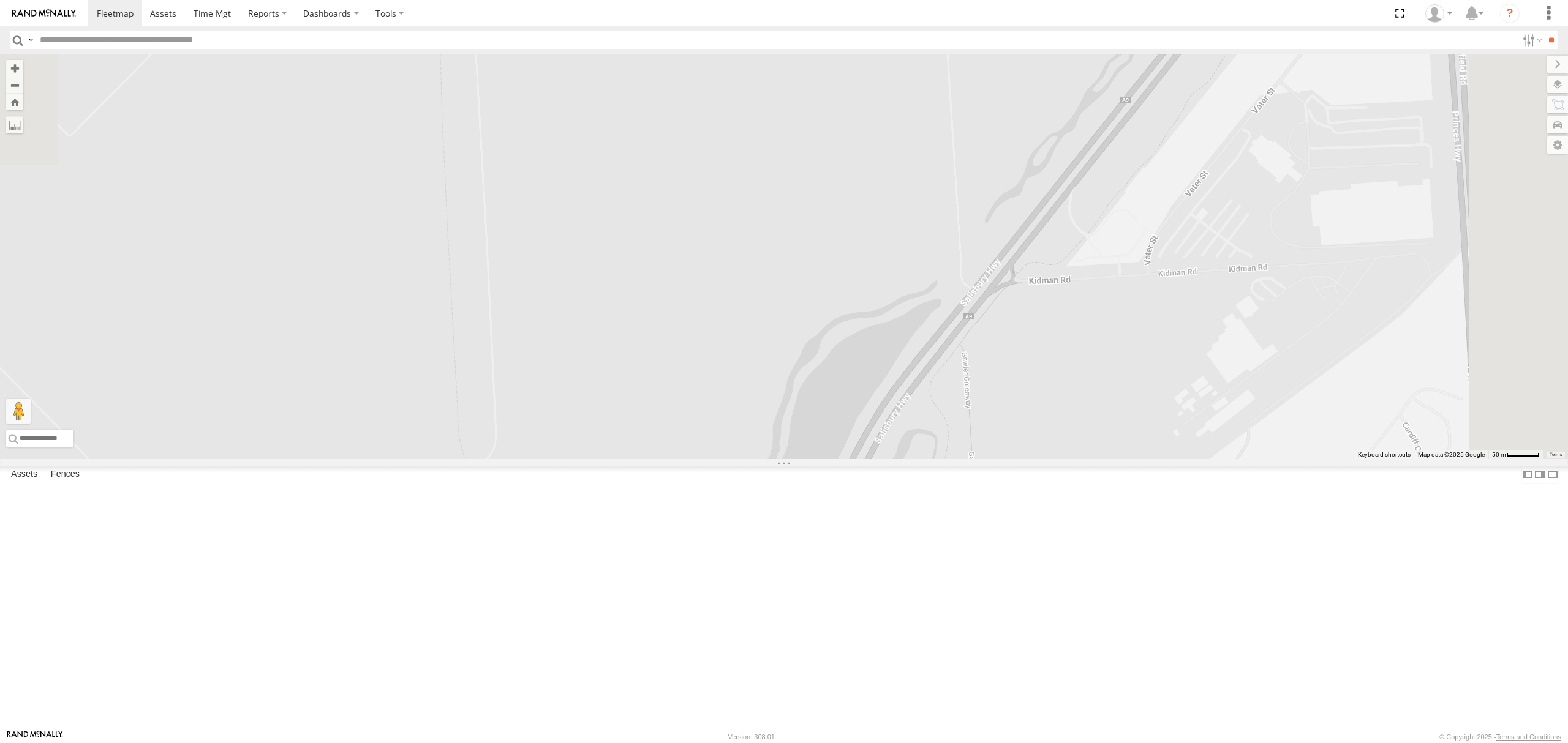
drag, startPoint x: 1217, startPoint y: 544, endPoint x: 1154, endPoint y: 677, distance: 147.2
click at [1154, 459] on div "S254CLT - Brian Corkhill S678CGD - Fridge It Sprinter Dharambir Singh Domenic L…" at bounding box center [784, 257] width 1568 height 405
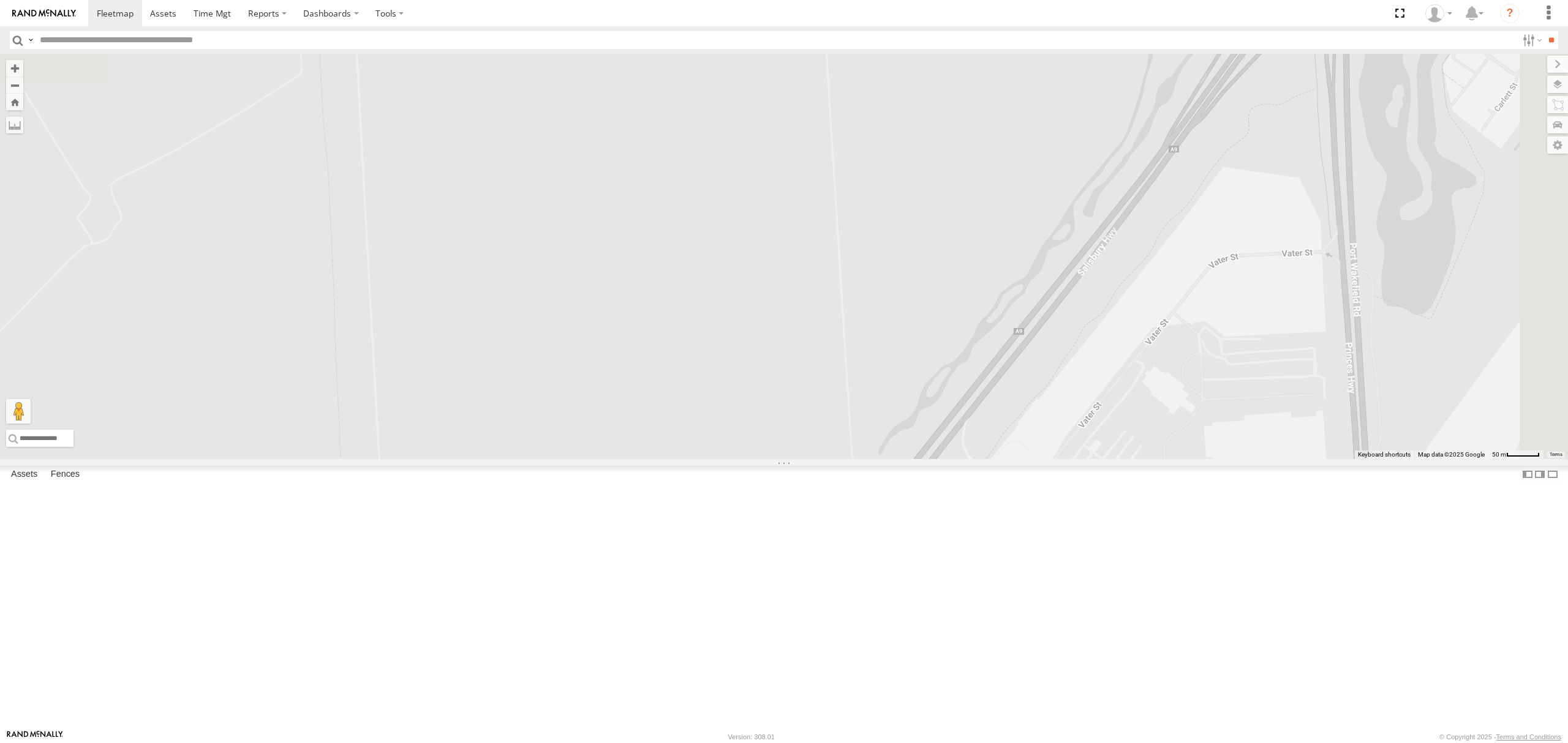
drag, startPoint x: 1245, startPoint y: 476, endPoint x: 1176, endPoint y: 603, distance: 144.5
click at [1176, 459] on div "S254CLT - Brian Corkhill S678CGD - Fridge It Sprinter Dharambir Singh Domenic L…" at bounding box center [784, 257] width 1568 height 405
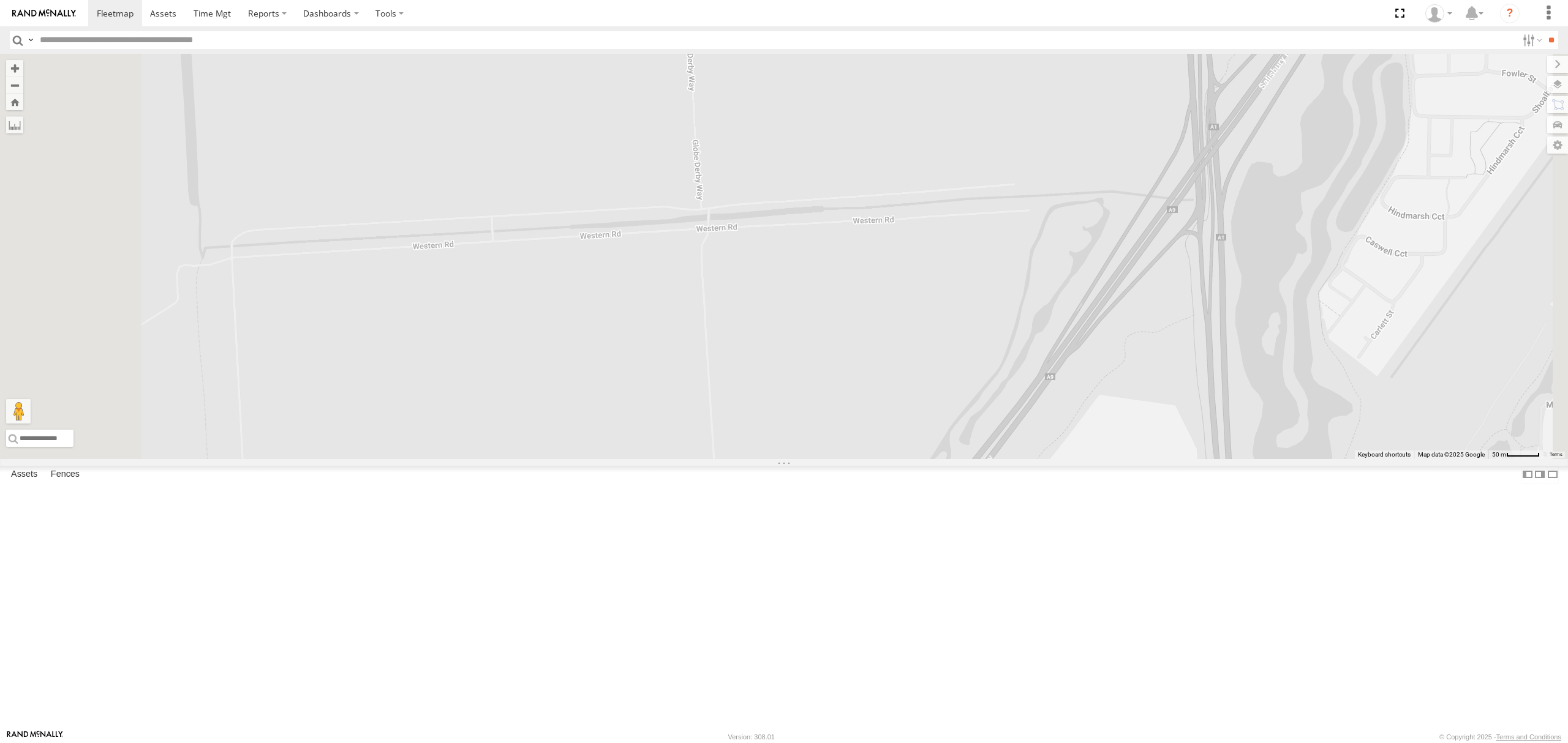
drag, startPoint x: 1310, startPoint y: 502, endPoint x: 1211, endPoint y: 665, distance: 190.7
click at [1213, 459] on div "S254CLT - Brian Corkhill S678CGD - Fridge It Sprinter Dharambir Singh Domenic L…" at bounding box center [784, 257] width 1568 height 405
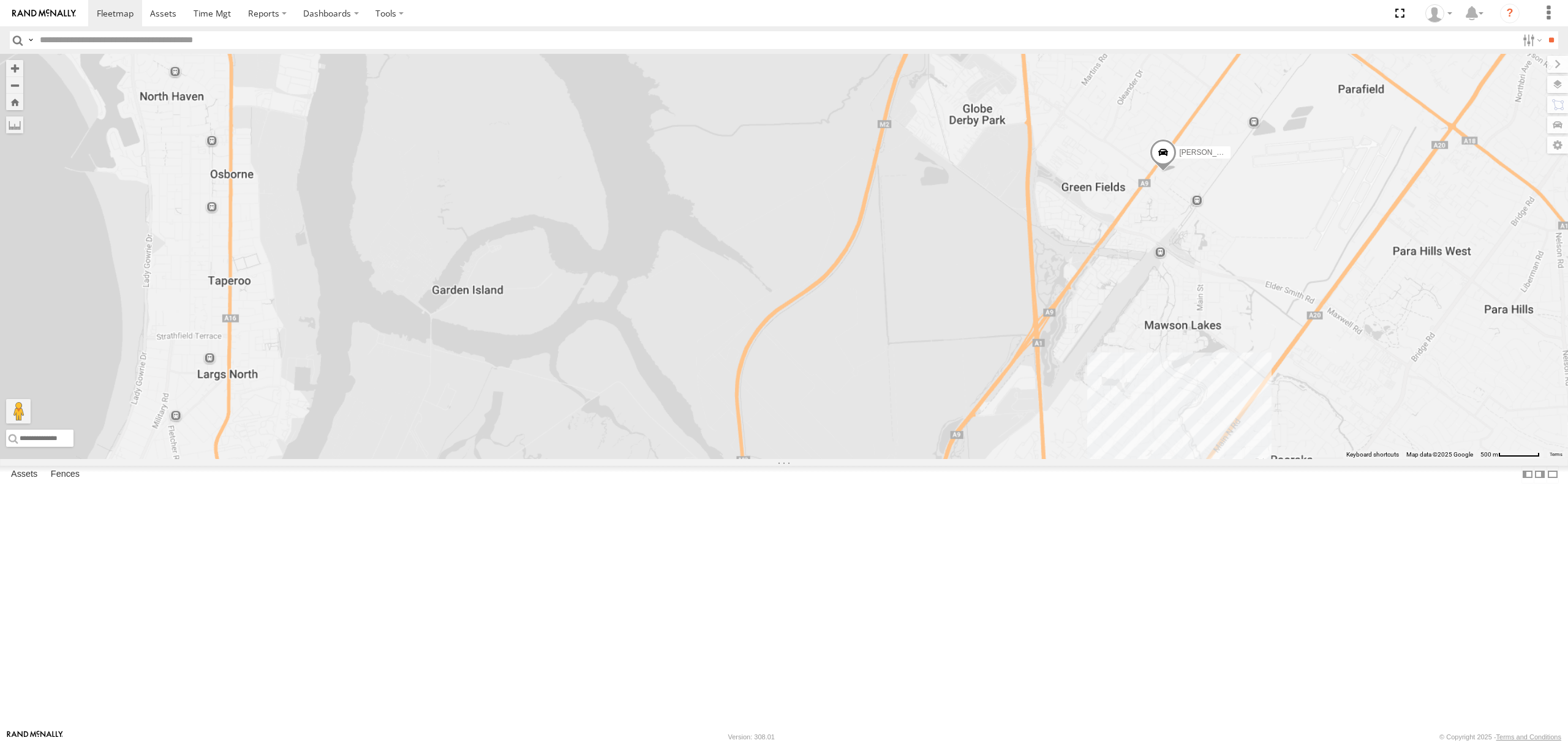
drag, startPoint x: 1085, startPoint y: 466, endPoint x: 1091, endPoint y: 440, distance: 26.7
click at [1091, 441] on div "S254CLT - Brian Corkhill S678CGD - Fridge It Sprinter Dharambir Singh Domenic L…" at bounding box center [784, 257] width 1568 height 405
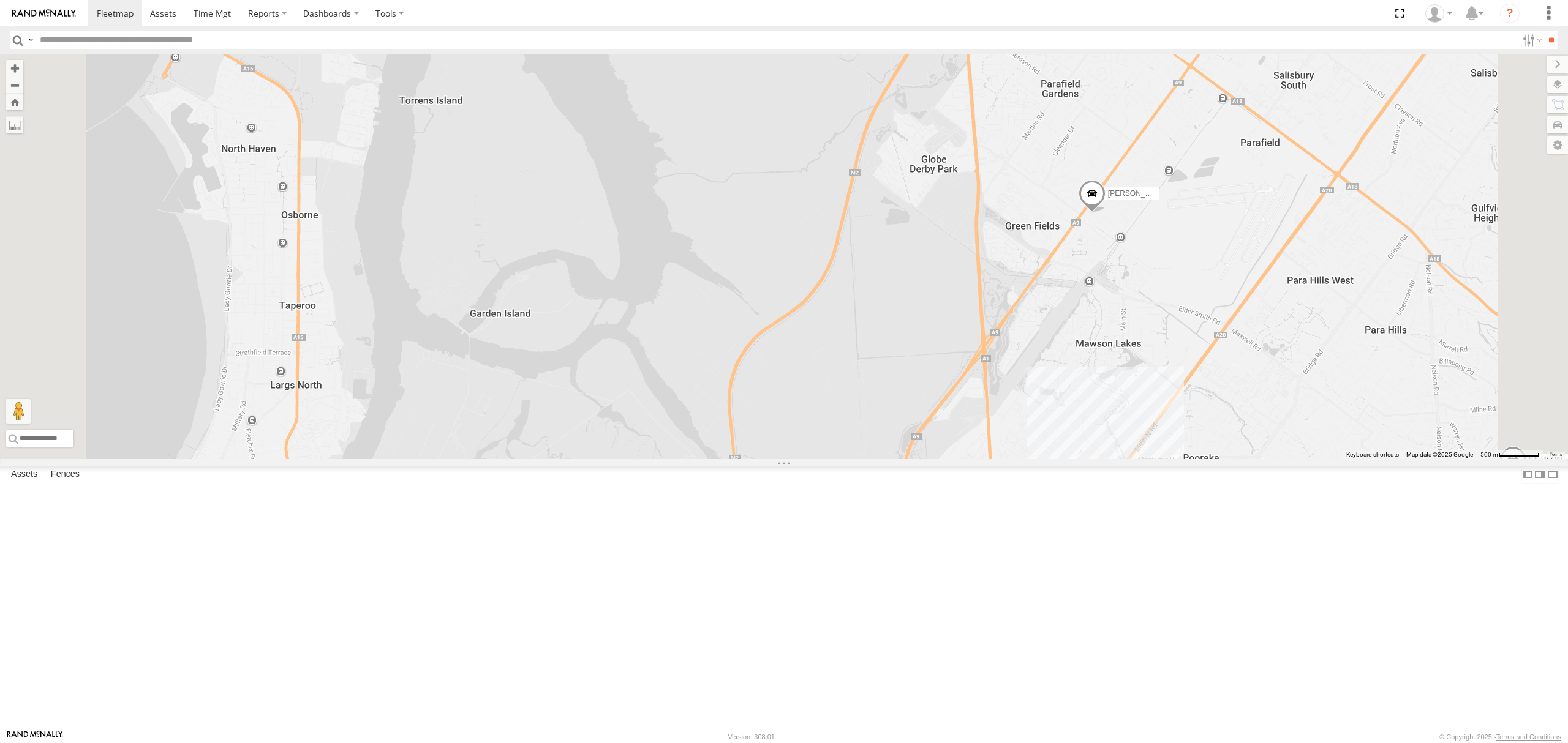
drag, startPoint x: 1141, startPoint y: 573, endPoint x: 1136, endPoint y: 583, distance: 11.2
click at [1136, 459] on div "S254CLT - Brian Corkhill S678CGD - Fridge It Sprinter Dharambir Singh Domenic L…" at bounding box center [784, 257] width 1568 height 405
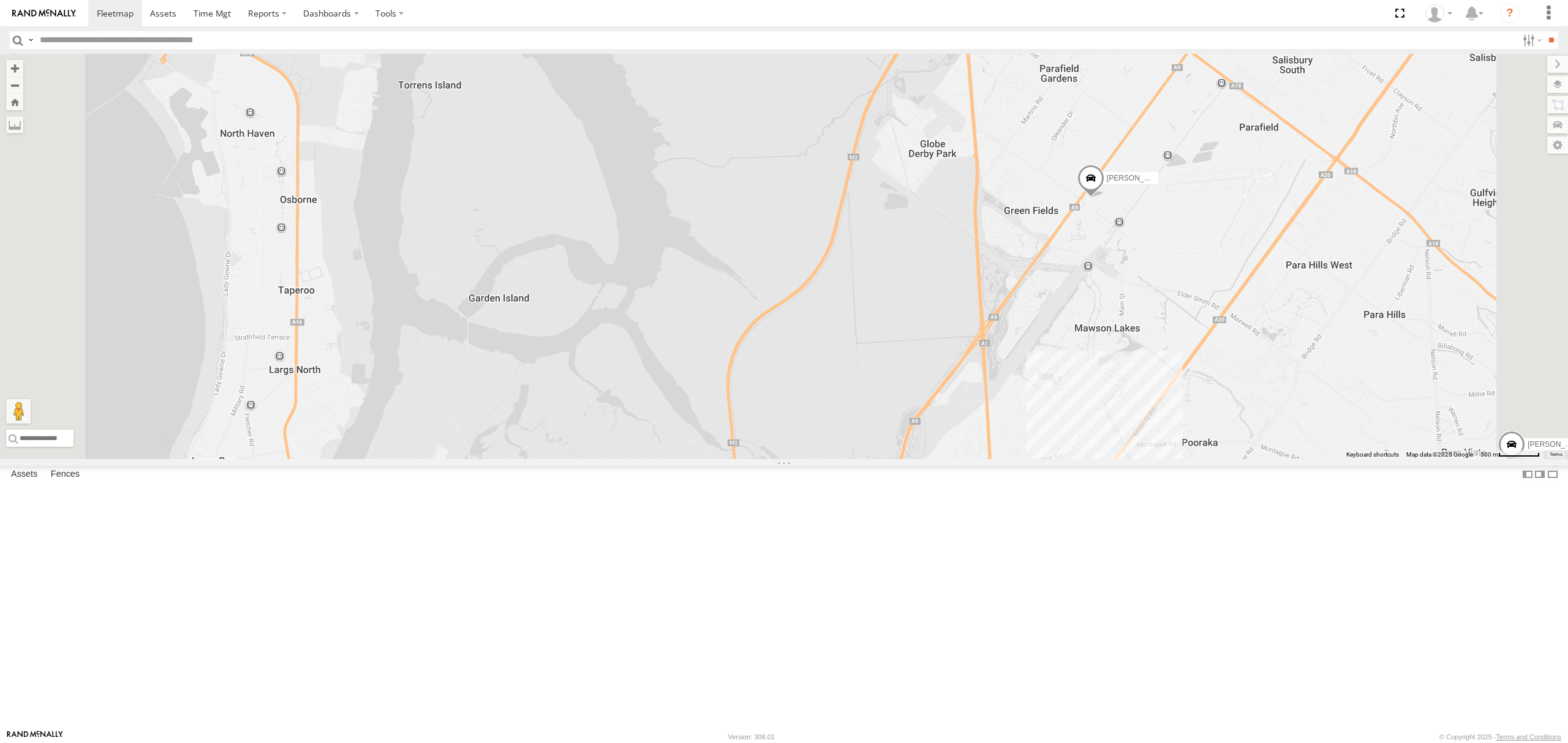
drag, startPoint x: 1100, startPoint y: 616, endPoint x: 1109, endPoint y: 503, distance: 113.4
click at [1109, 459] on div "S254CLT - Brian Corkhill S678CGD - Fridge It Sprinter Dharambir Singh Domenic L…" at bounding box center [784, 257] width 1568 height 405
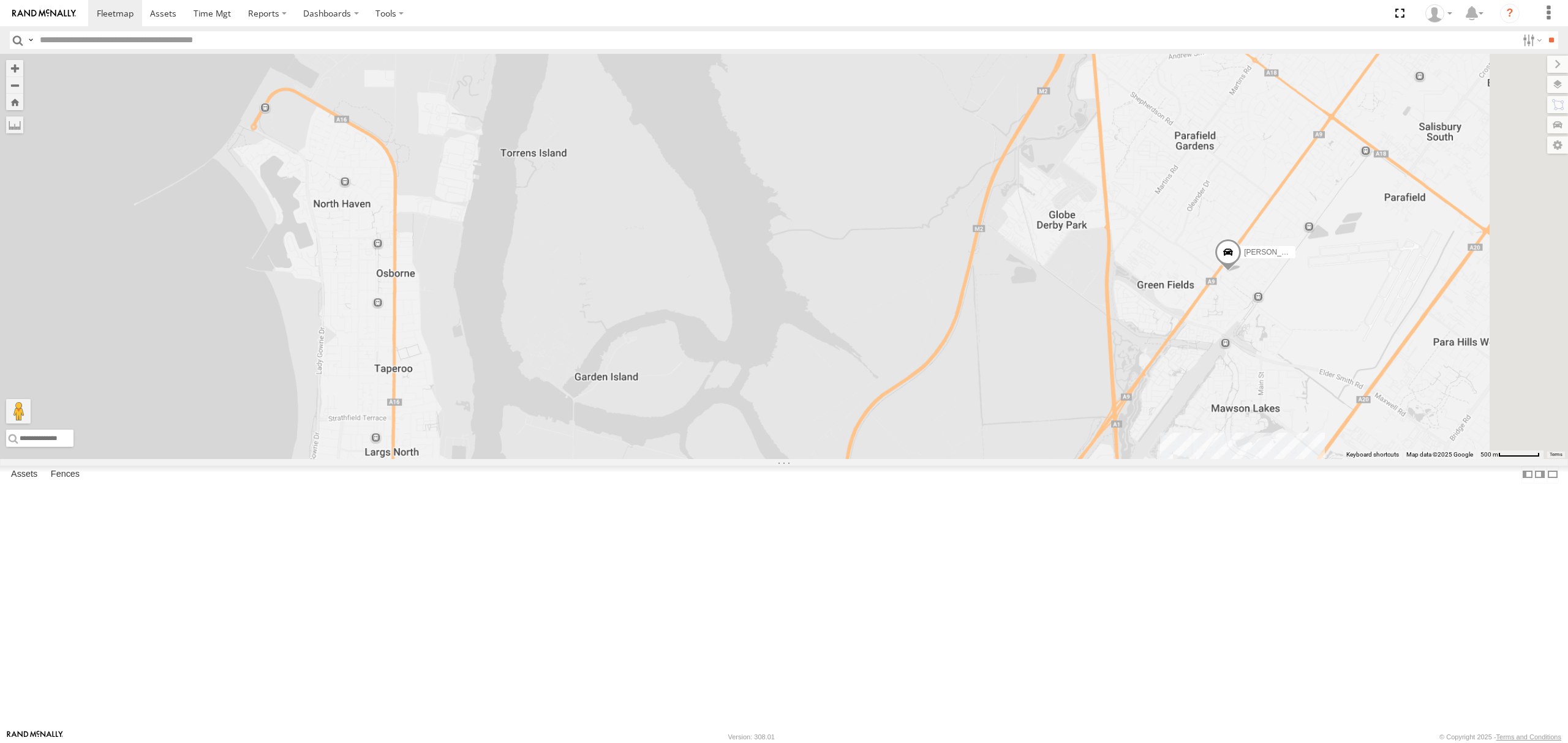
drag, startPoint x: 1455, startPoint y: 524, endPoint x: 1365, endPoint y: 557, distance: 95.9
click at [1377, 459] on div "S254CLT - Brian Corkhill S678CGD - Fridge It Sprinter Dharambir Singh Domenic L…" at bounding box center [784, 257] width 1568 height 405
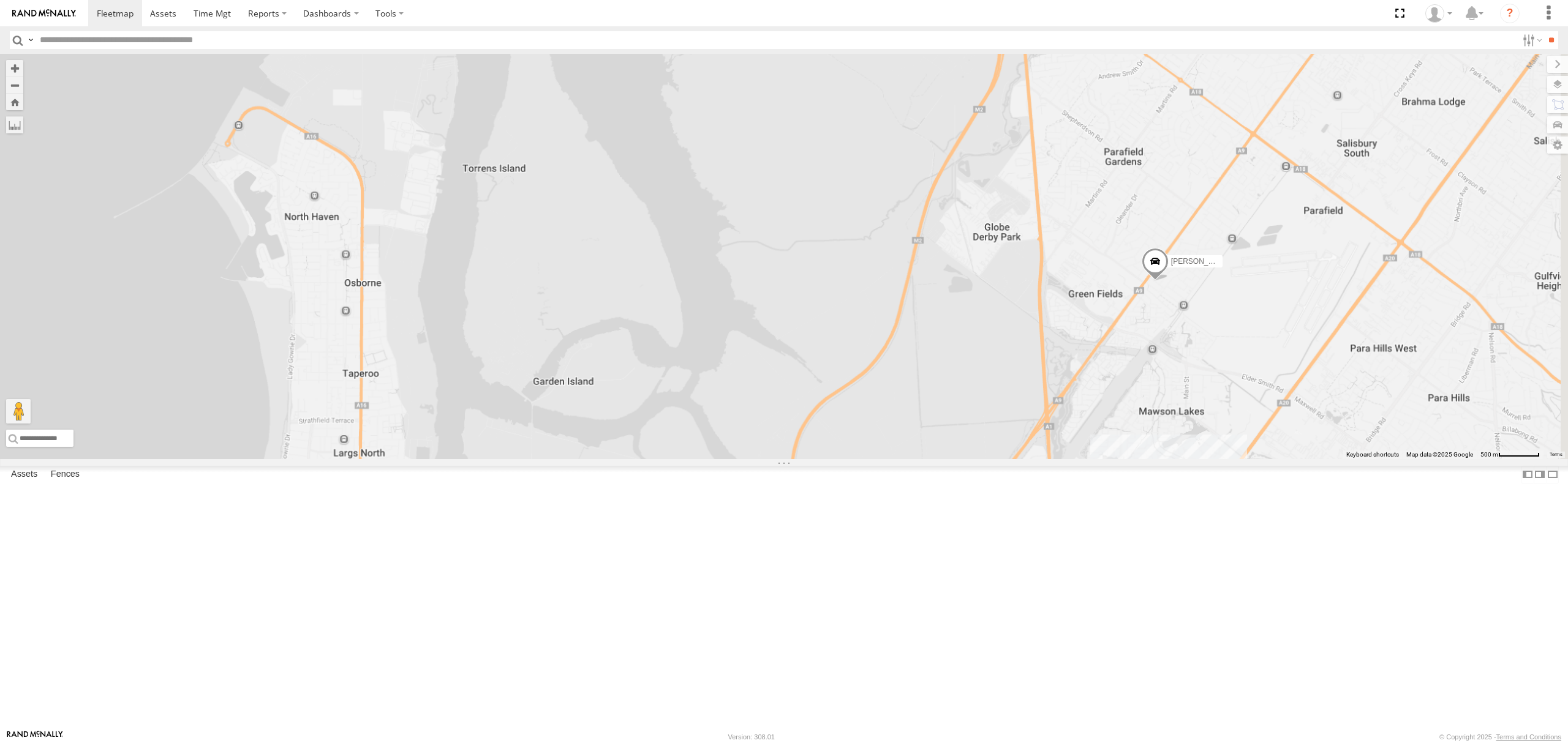
drag, startPoint x: 1358, startPoint y: 446, endPoint x: 1305, endPoint y: 502, distance: 77.1
click at [1305, 459] on div "S254CLT - Brian Corkhill S678CGD - Fridge It Sprinter Dharambir Singh Domenic L…" at bounding box center [784, 257] width 1568 height 405
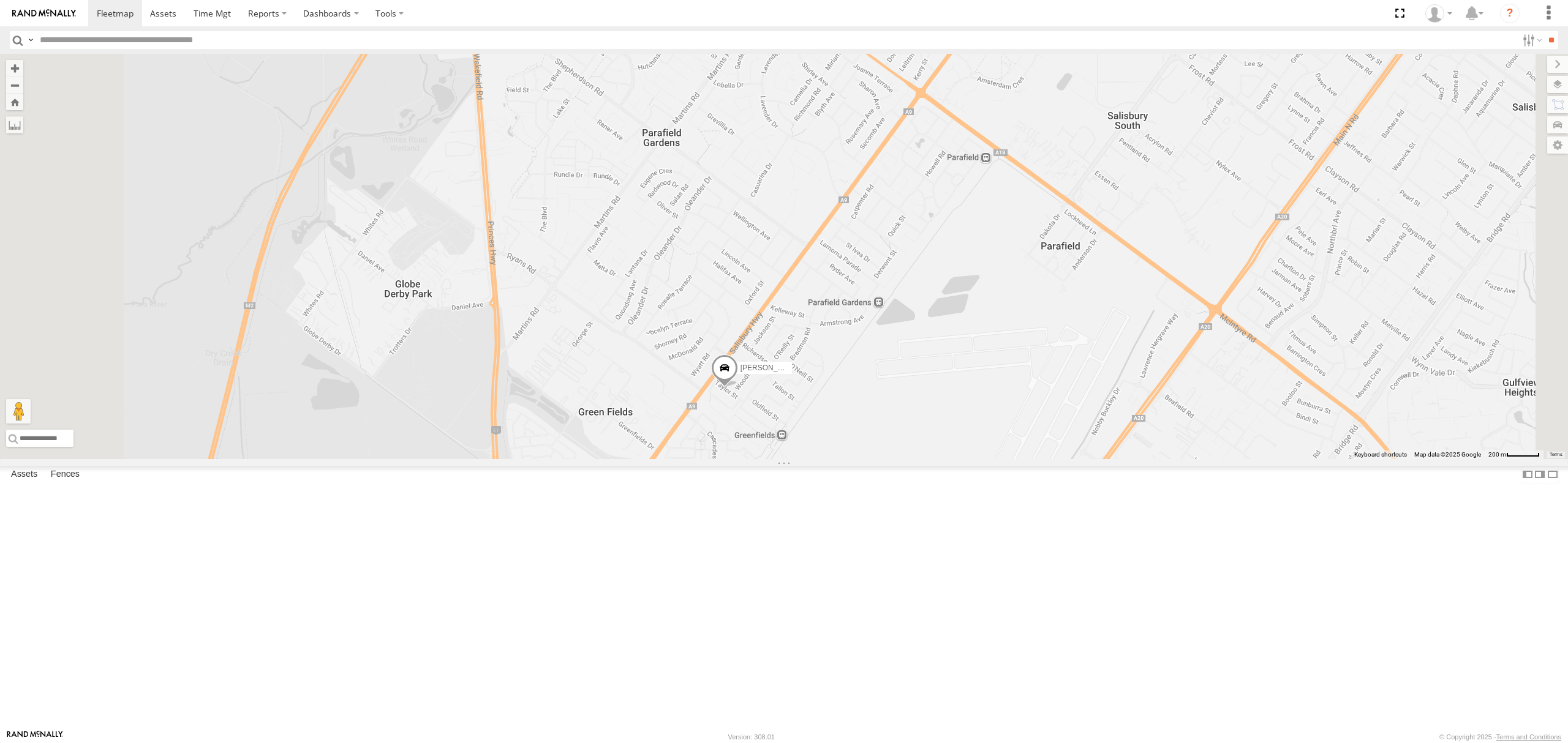
drag, startPoint x: 985, startPoint y: 532, endPoint x: 992, endPoint y: 356, distance: 176.1
click at [992, 356] on div "S254CLT - Brian Corkhill S678CGD - Fridge It Sprinter Dharambir Singh Domenic L…" at bounding box center [784, 257] width 1568 height 405
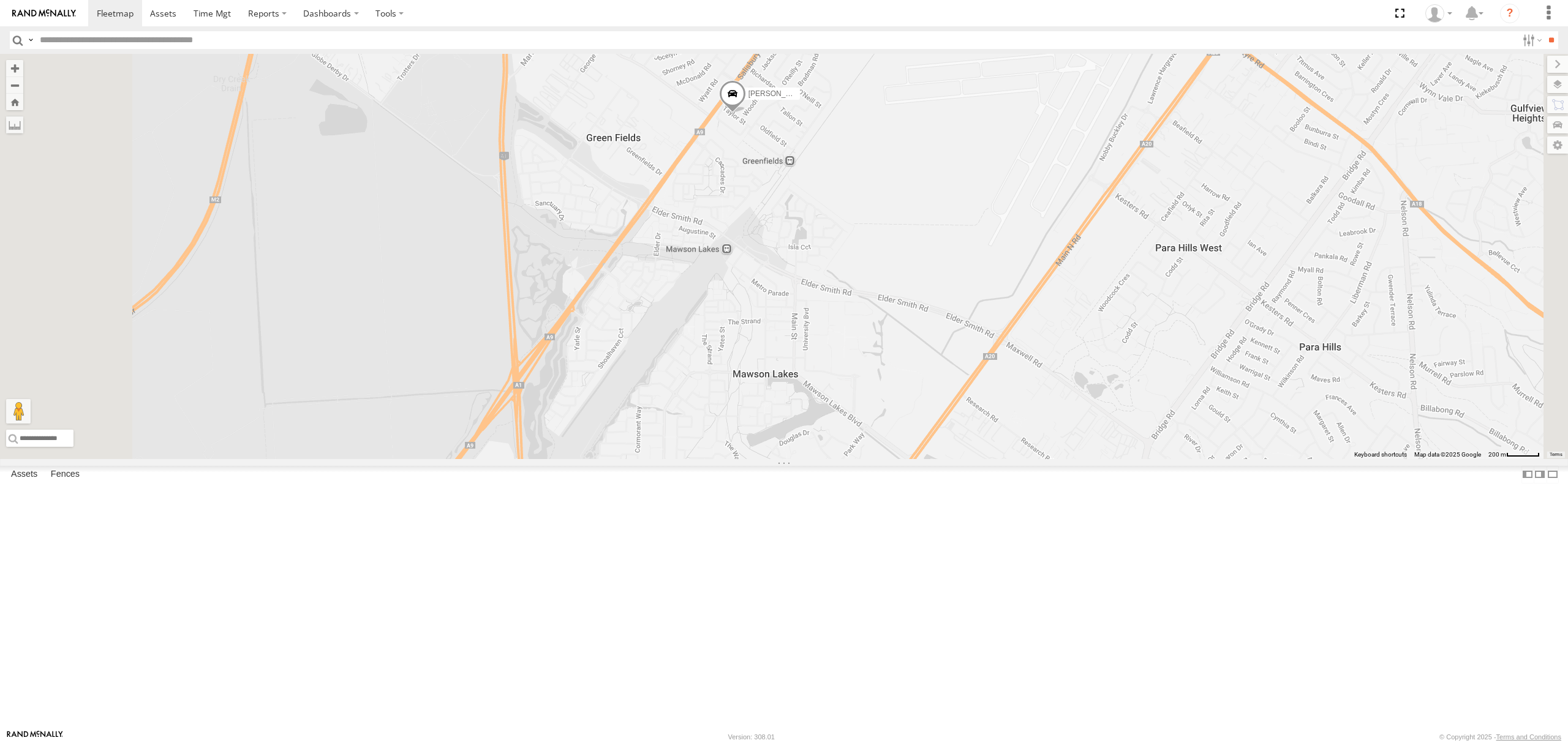
drag, startPoint x: 913, startPoint y: 527, endPoint x: 923, endPoint y: 338, distance: 189.3
click at [923, 338] on div "S254CLT - Brian Corkhill S678CGD - Fridge It Sprinter Dharambir Singh Domenic L…" at bounding box center [784, 257] width 1568 height 405
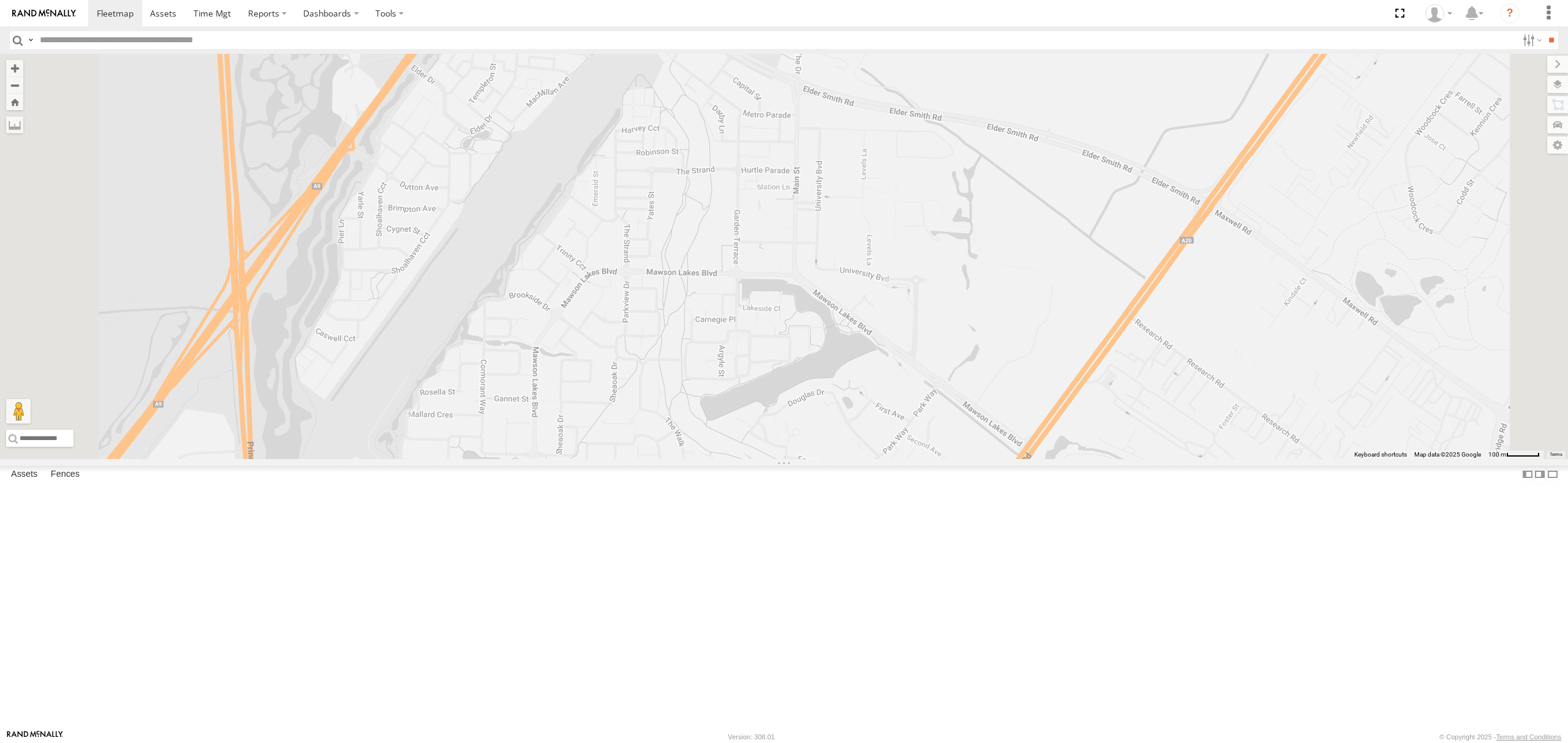
drag, startPoint x: 905, startPoint y: 468, endPoint x: 924, endPoint y: 532, distance: 66.8
click at [924, 459] on div "S254CLT - Brian Corkhill S678CGD - Fridge It Sprinter Dharambir Singh Domenic L…" at bounding box center [784, 257] width 1568 height 405
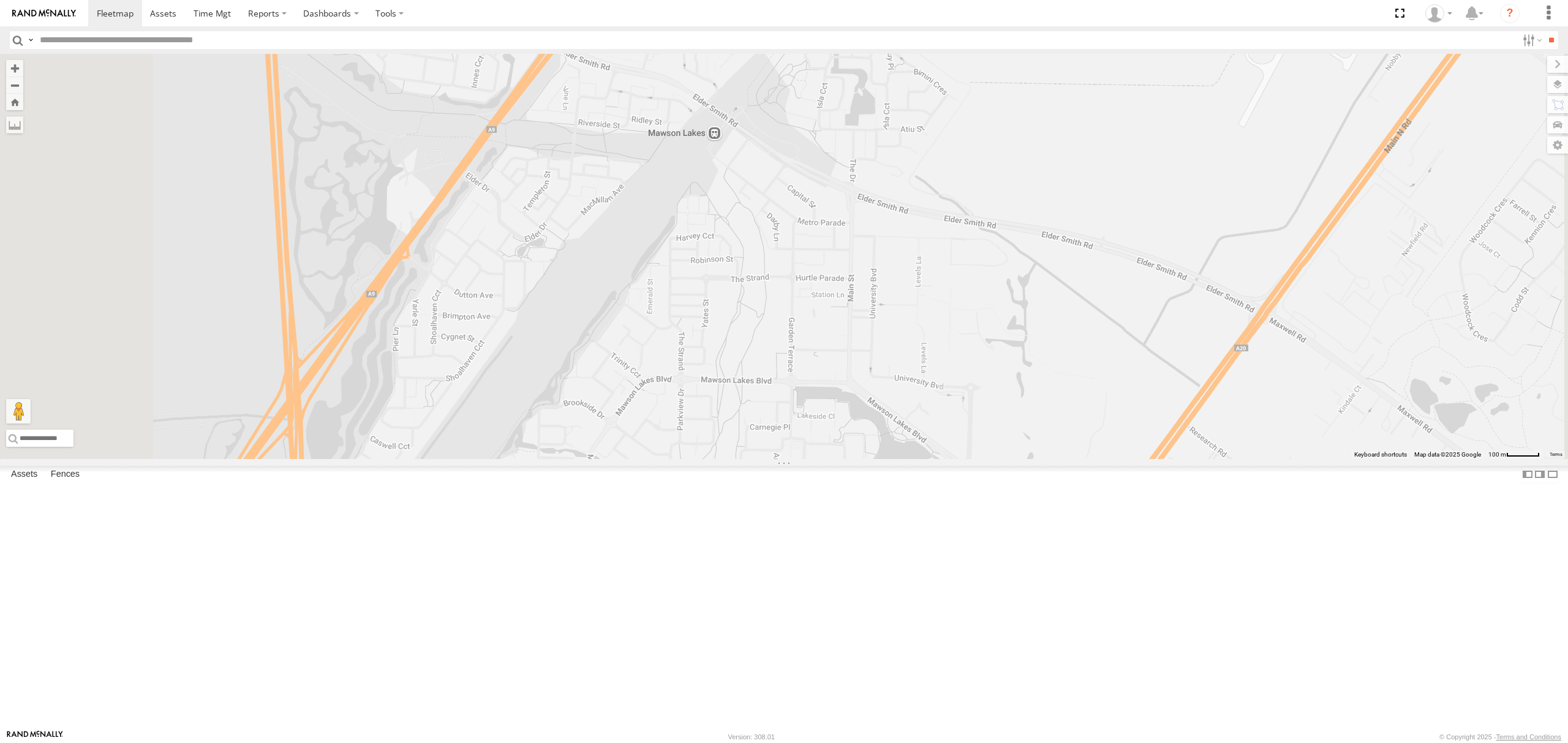
drag, startPoint x: 948, startPoint y: 390, endPoint x: 1010, endPoint y: 471, distance: 102.0
click at [1010, 459] on div "S254CLT - Brian Corkhill S678CGD - Fridge It Sprinter Dharambir Singh Domenic L…" at bounding box center [784, 257] width 1568 height 405
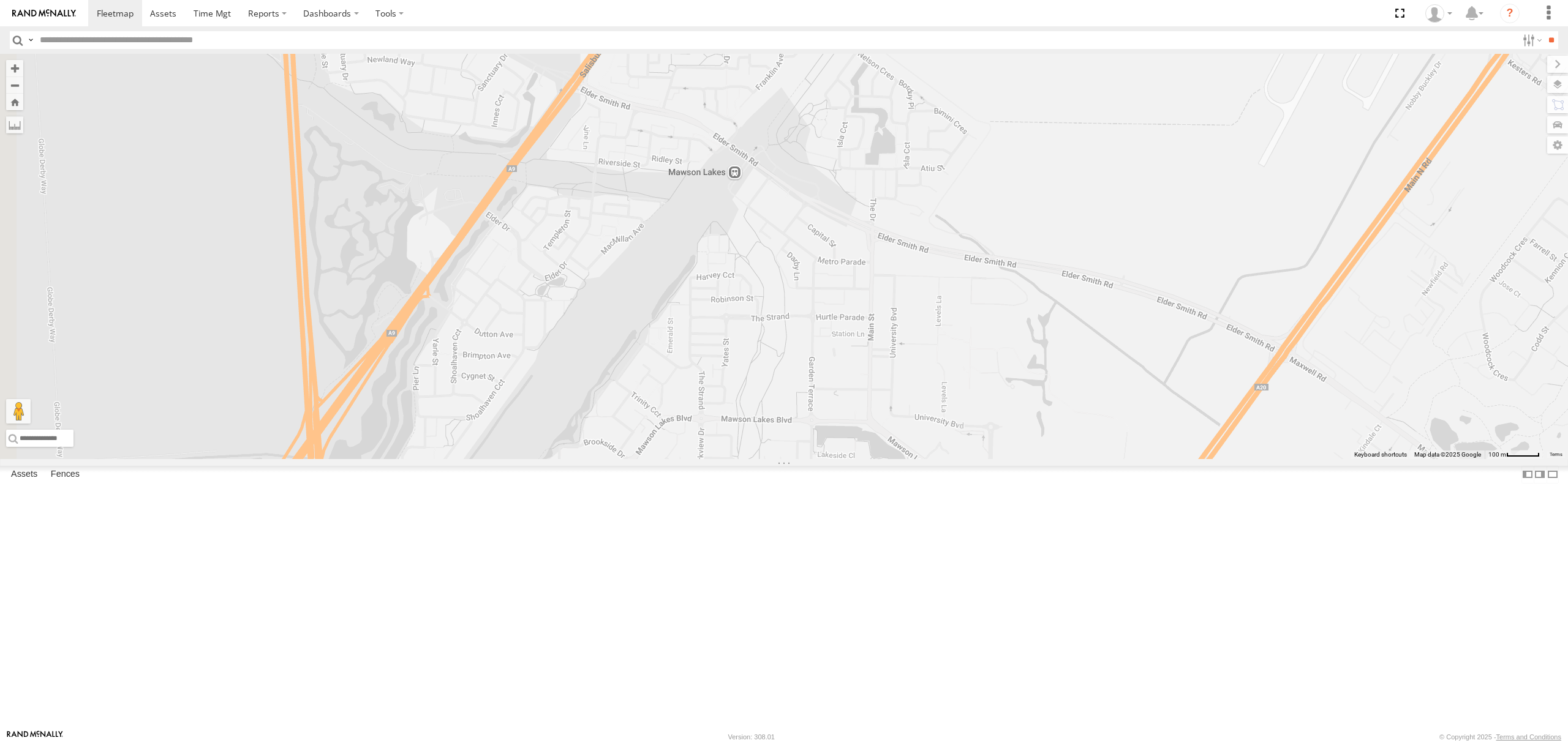
drag, startPoint x: 1066, startPoint y: 460, endPoint x: 949, endPoint y: 459, distance: 117.0
click at [949, 459] on div "S254CLT - Brian Corkhill S678CGD - Fridge It Sprinter Dharambir Singh Domenic L…" at bounding box center [784, 257] width 1568 height 405
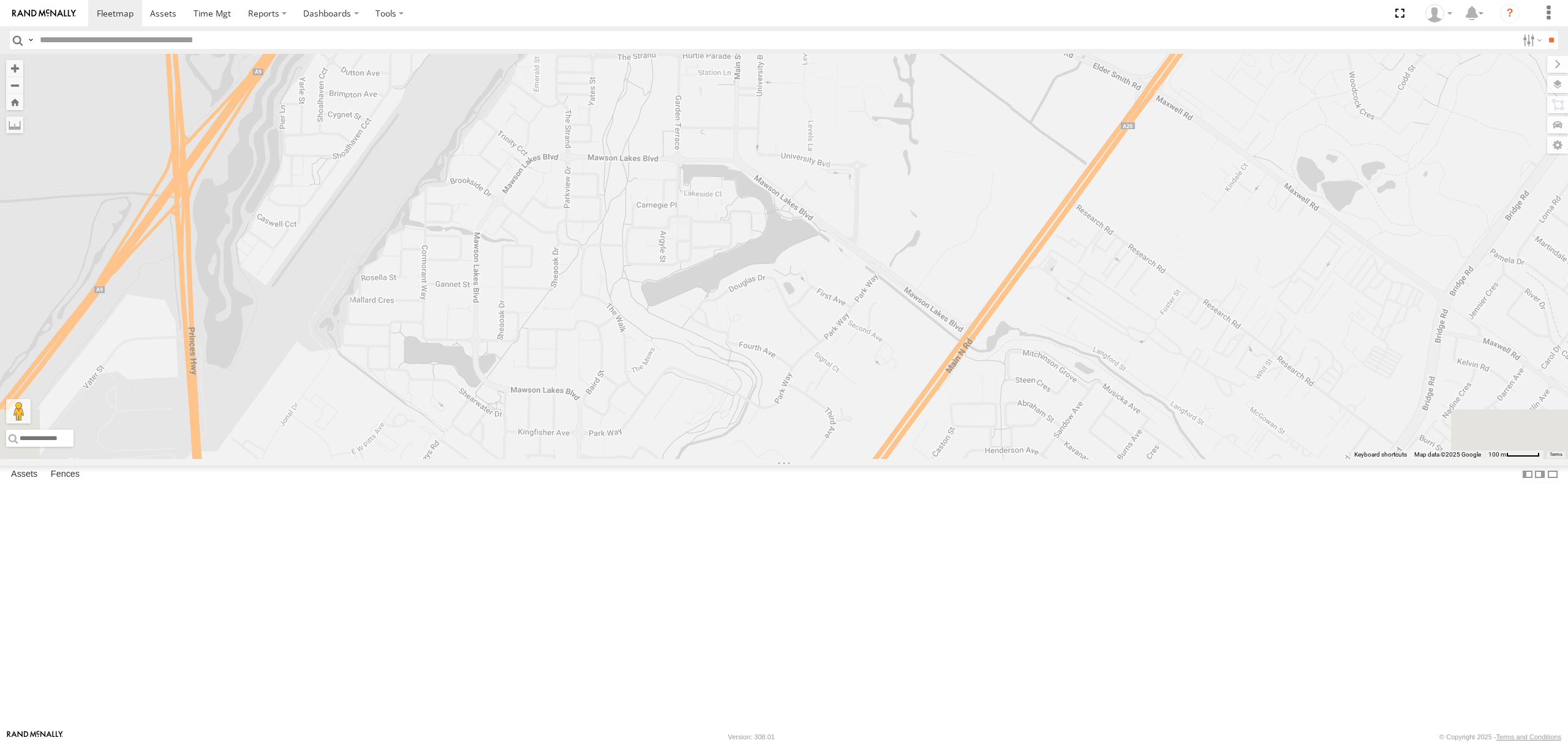
drag, startPoint x: 1193, startPoint y: 265, endPoint x: 1230, endPoint y: 201, distance: 73.9
click at [1230, 201] on div "S254CLT - Brian Corkhill S678CGD - Fridge It Sprinter Dharambir Singh Domenic L…" at bounding box center [784, 257] width 1568 height 405
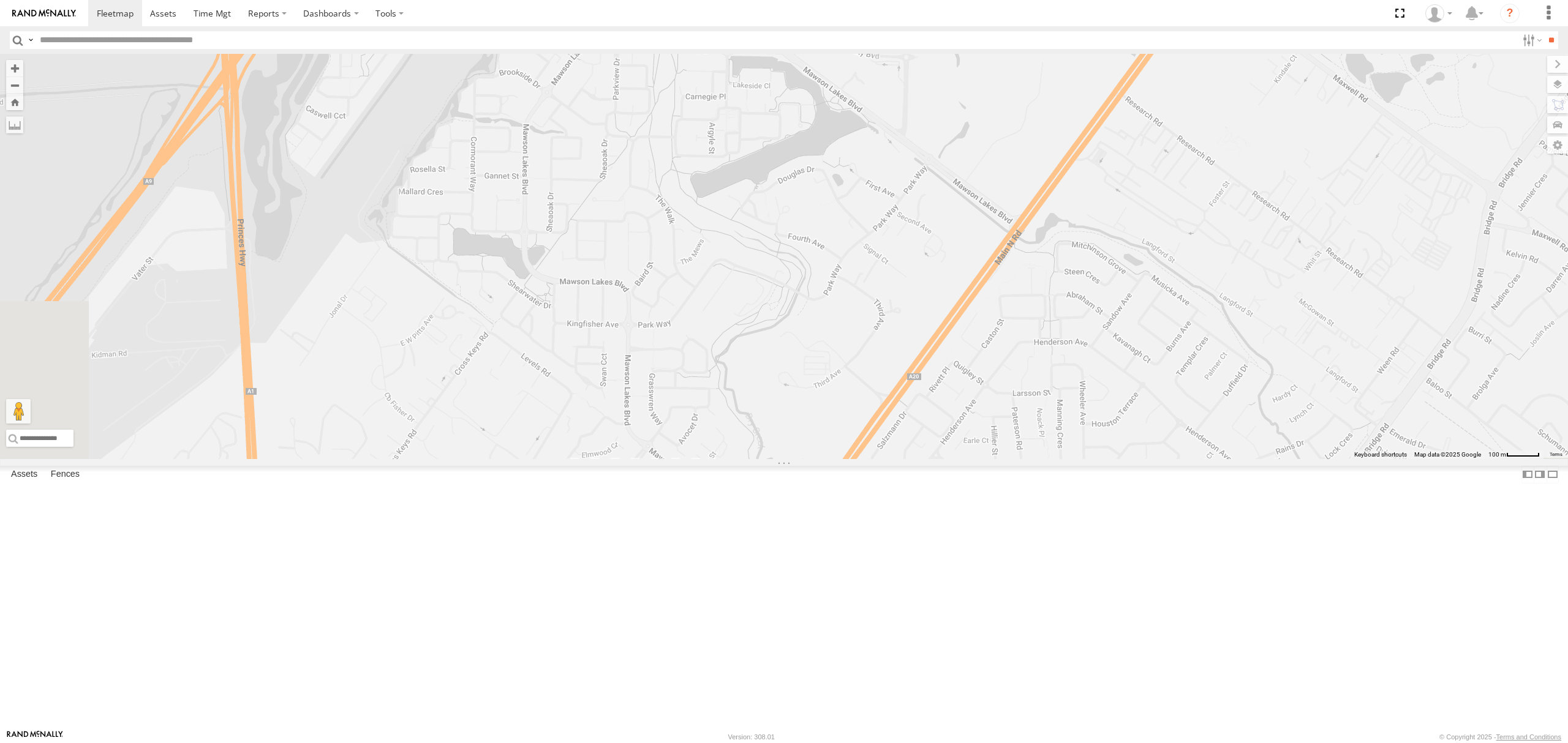
drag, startPoint x: 1177, startPoint y: 279, endPoint x: 1232, endPoint y: 108, distance: 179.6
click at [1232, 108] on div "S254CLT - Brian Corkhill S678CGD - Fridge It Sprinter Dharambir Singh Domenic L…" at bounding box center [784, 257] width 1568 height 405
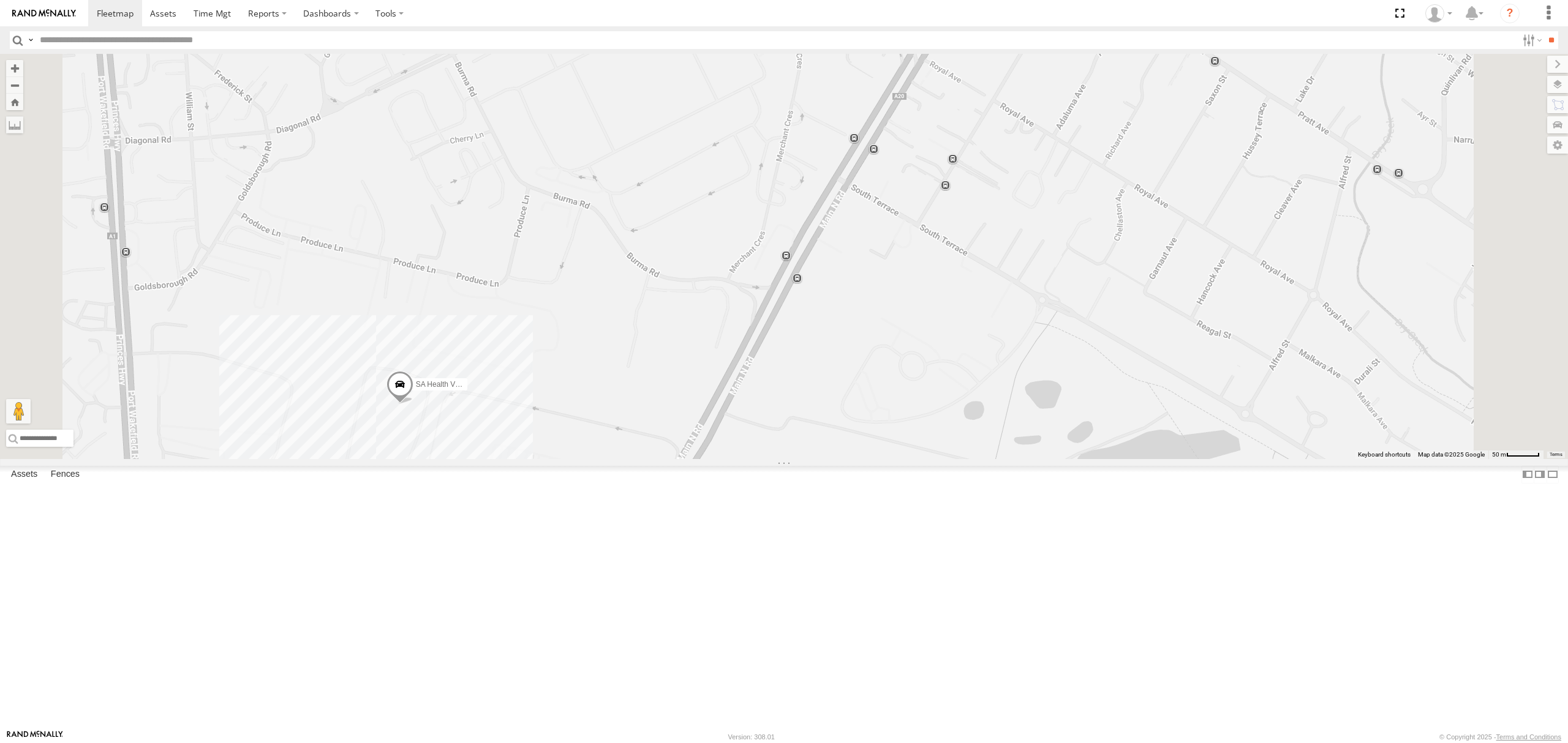
drag, startPoint x: 974, startPoint y: 112, endPoint x: 752, endPoint y: 343, distance: 320.4
click at [753, 343] on div "S254CLT - Brian Corkhill S678CGD - Fridge It Sprinter Dharambir Singh Domenic L…" at bounding box center [784, 257] width 1568 height 405
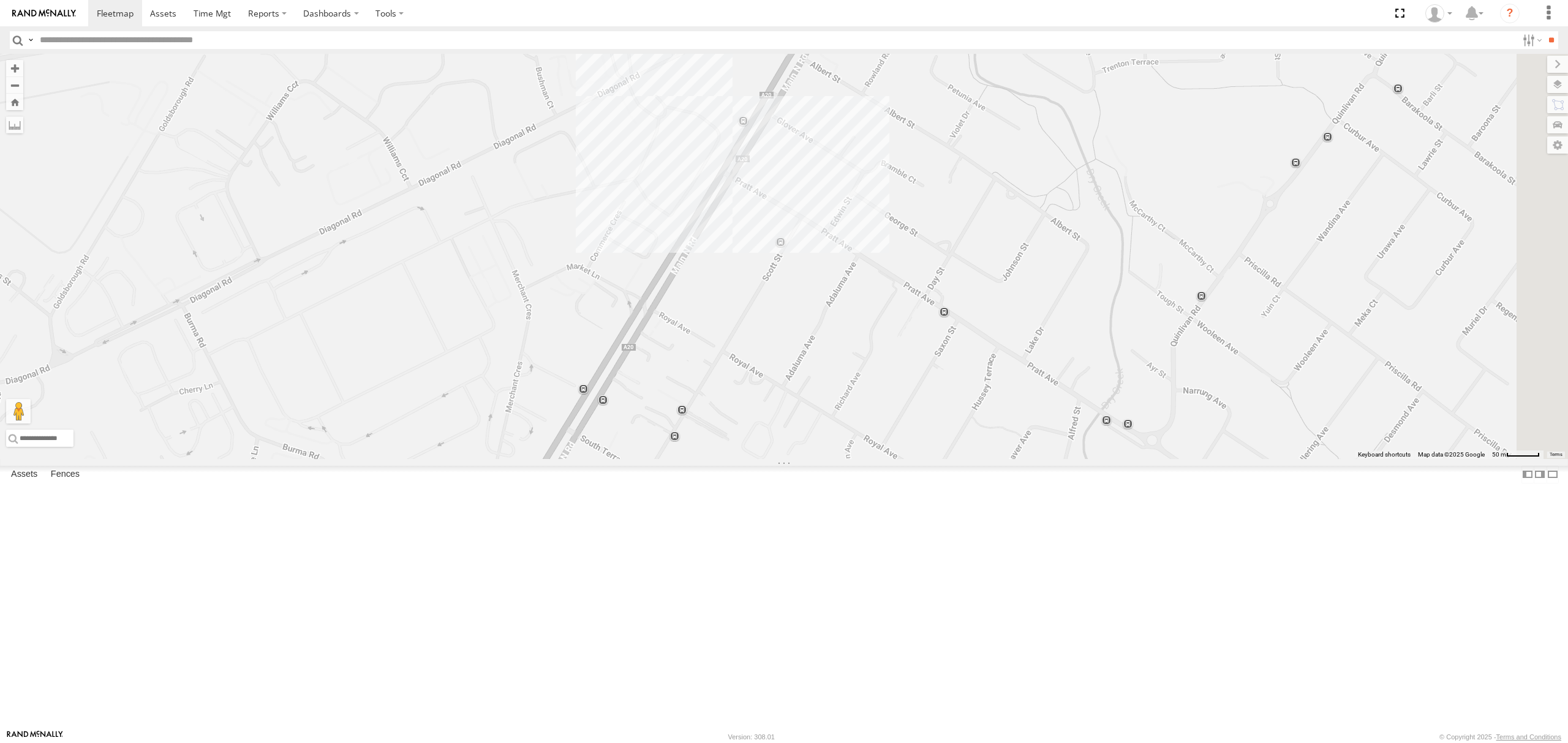
drag, startPoint x: 1005, startPoint y: 226, endPoint x: 954, endPoint y: 302, distance: 91.5
click at [954, 302] on div "S254CLT - Brian Corkhill S678CGD - Fridge It Sprinter Dharambir Singh Domenic L…" at bounding box center [784, 257] width 1568 height 405
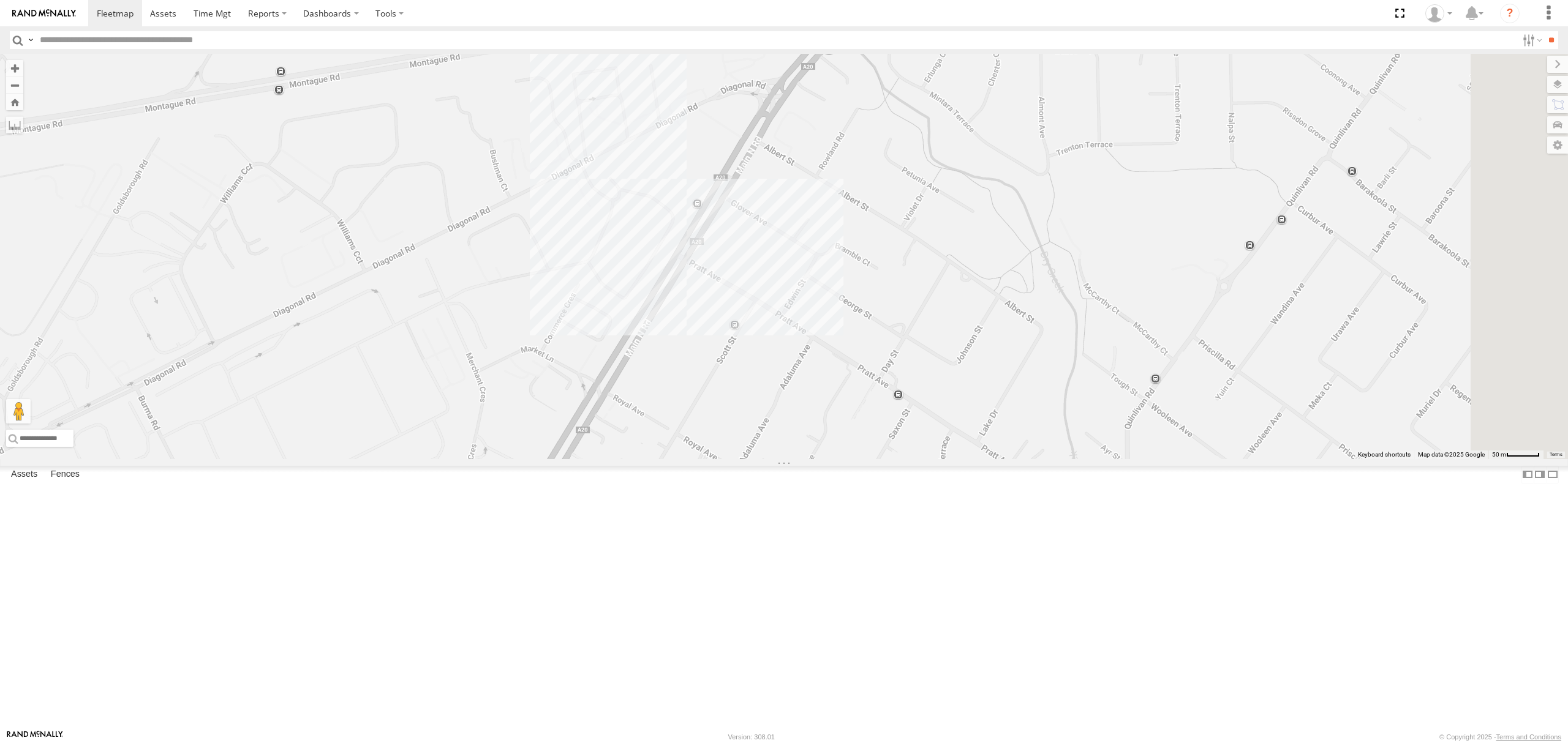
drag, startPoint x: 938, startPoint y: 331, endPoint x: 921, endPoint y: 361, distance: 34.5
click at [921, 361] on div "S254CLT - Brian Corkhill S678CGD - Fridge It Sprinter Dharambir Singh Domenic L…" at bounding box center [784, 257] width 1568 height 405
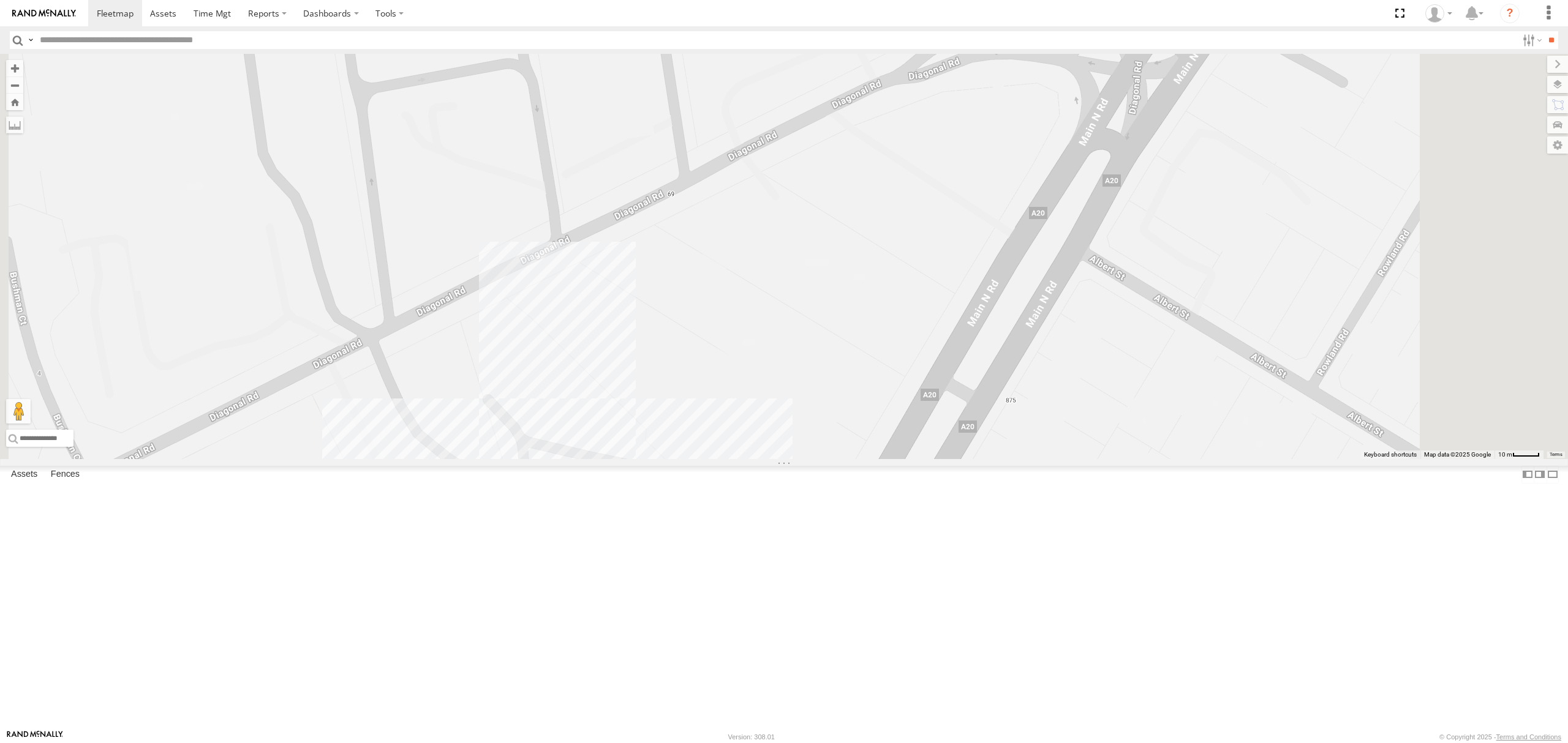
drag, startPoint x: 995, startPoint y: 241, endPoint x: 1001, endPoint y: 294, distance: 53.3
click at [1001, 294] on div "S254CLT - Brian Corkhill S678CGD - Fridge It Sprinter Dharambir Singh Domenic L…" at bounding box center [784, 257] width 1568 height 405
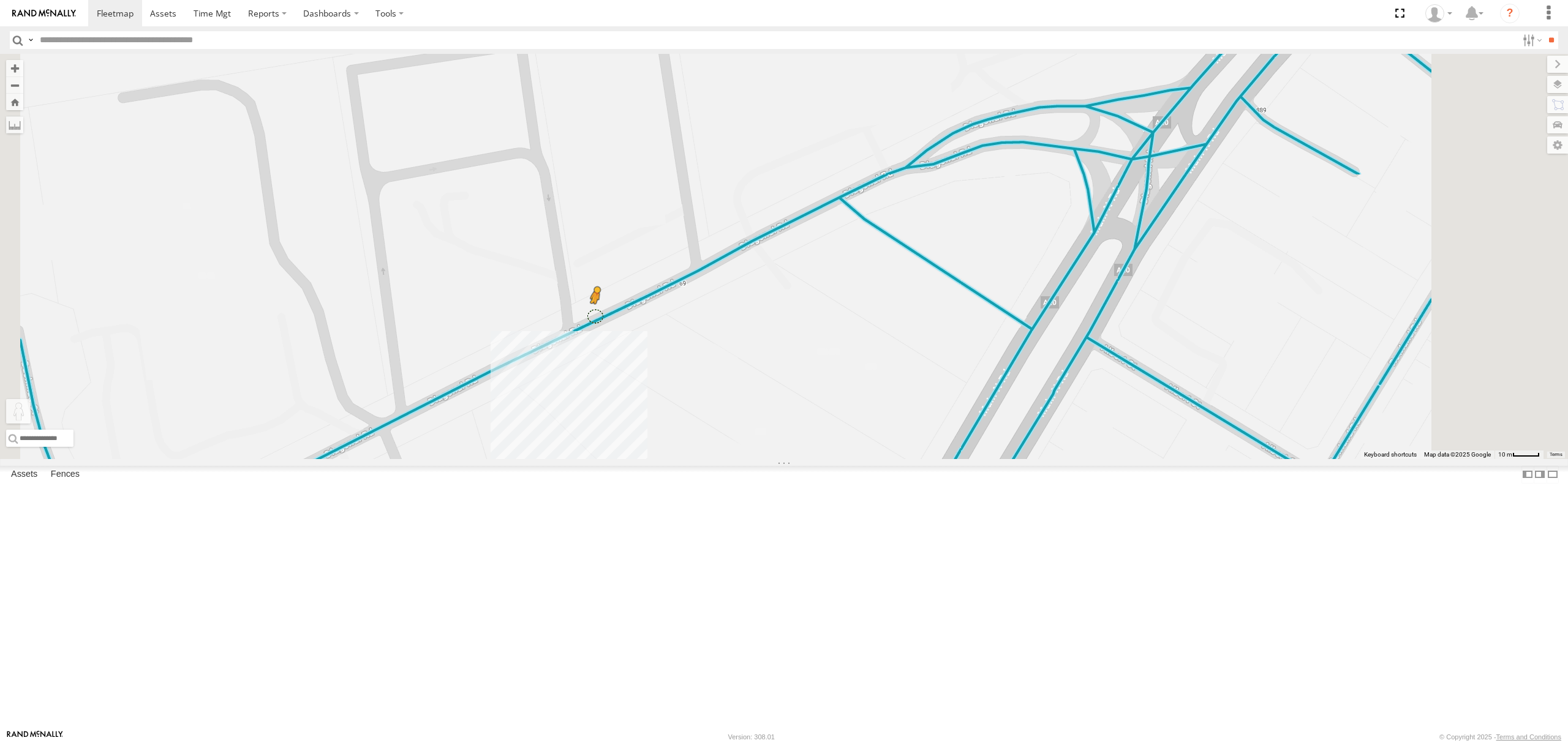
drag, startPoint x: 341, startPoint y: 682, endPoint x: 754, endPoint y: 444, distance: 476.7
click at [754, 444] on div "S254CLT - Brian Corkhill S678CGD - Fridge It Sprinter Dharambir Singh Domenic L…" at bounding box center [784, 257] width 1568 height 405
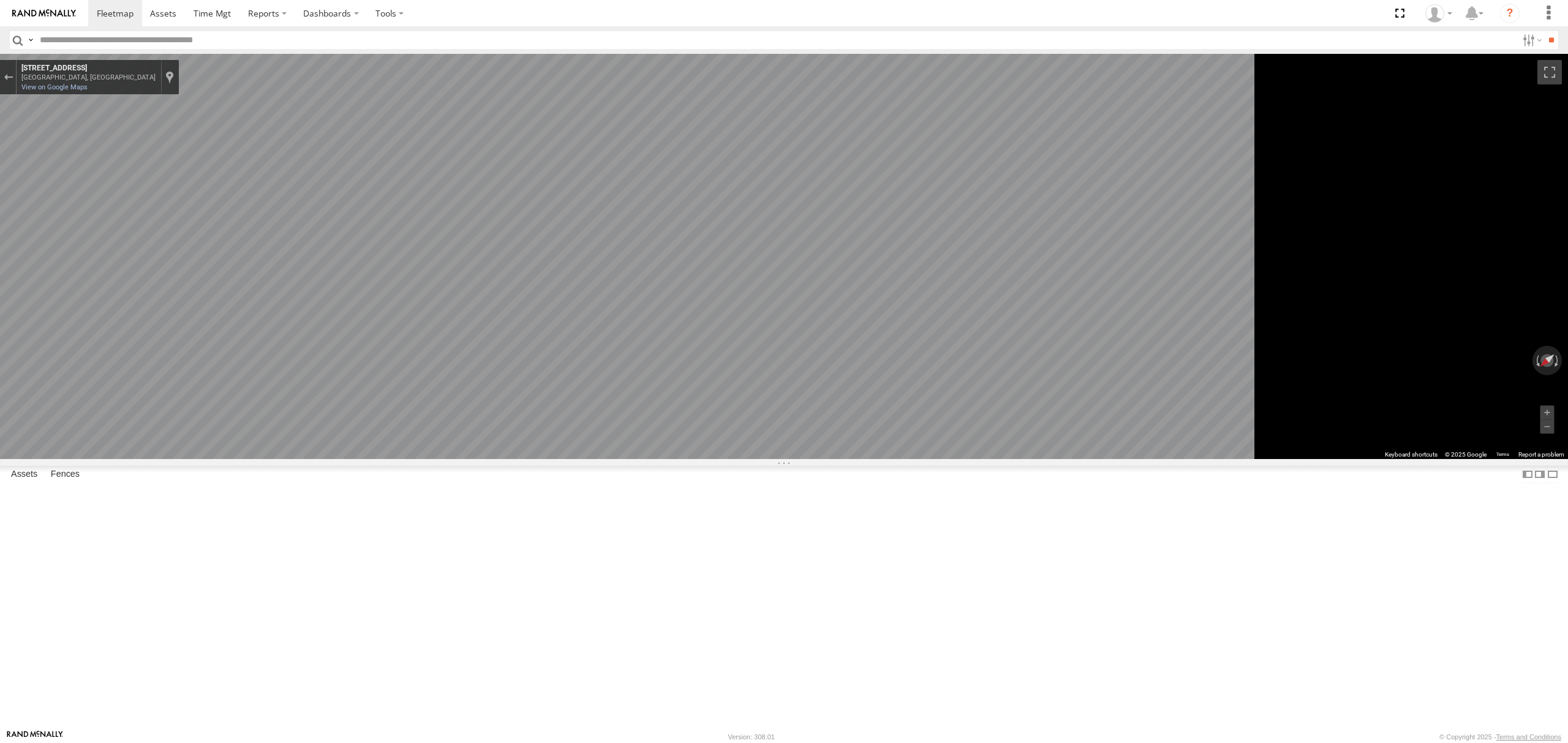
click at [0, 0] on div "All Assets" at bounding box center [0, 0] width 0 height 0
click at [113, 17] on span at bounding box center [115, 13] width 37 height 12
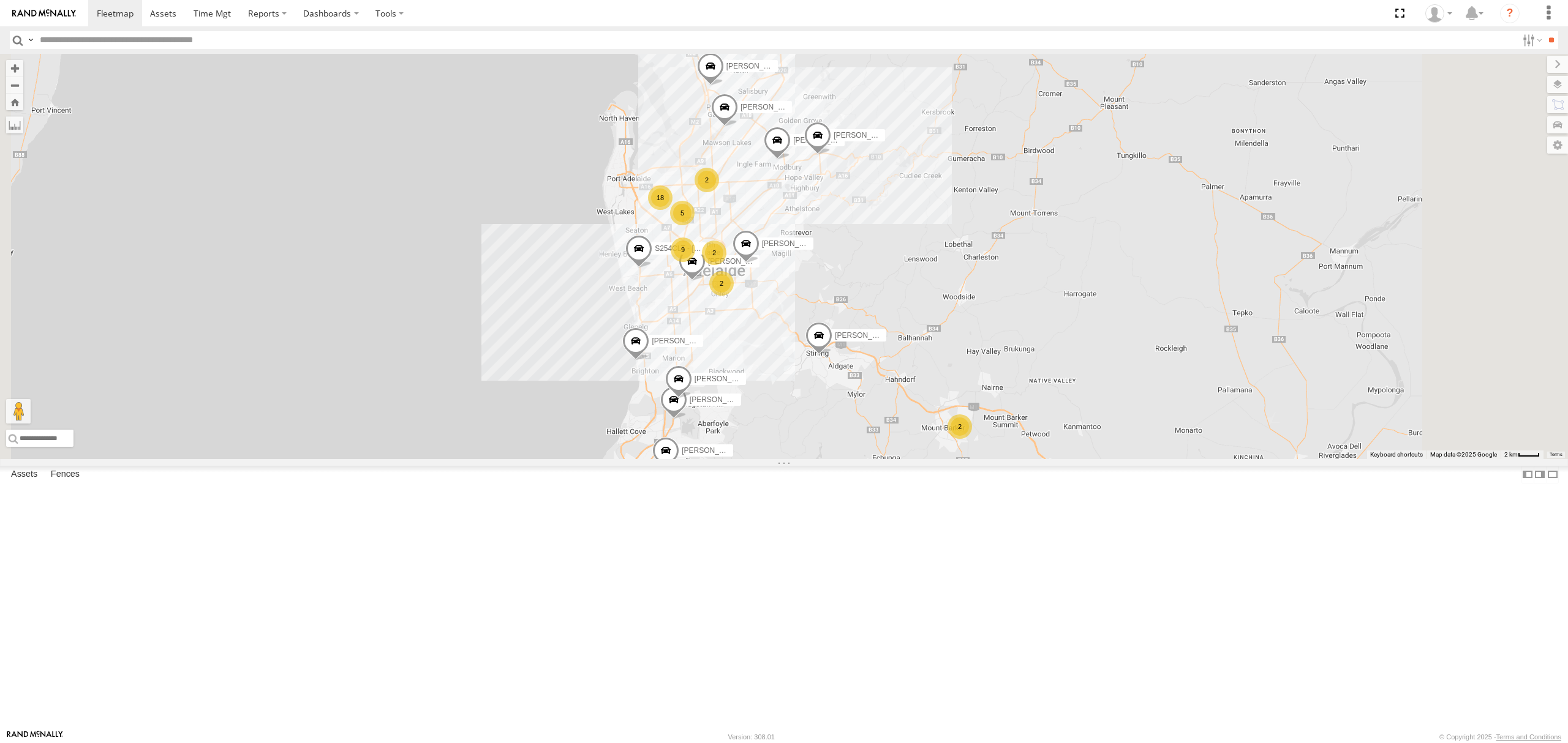
click at [0, 0] on div "All Assets" at bounding box center [0, 0] width 0 height 0
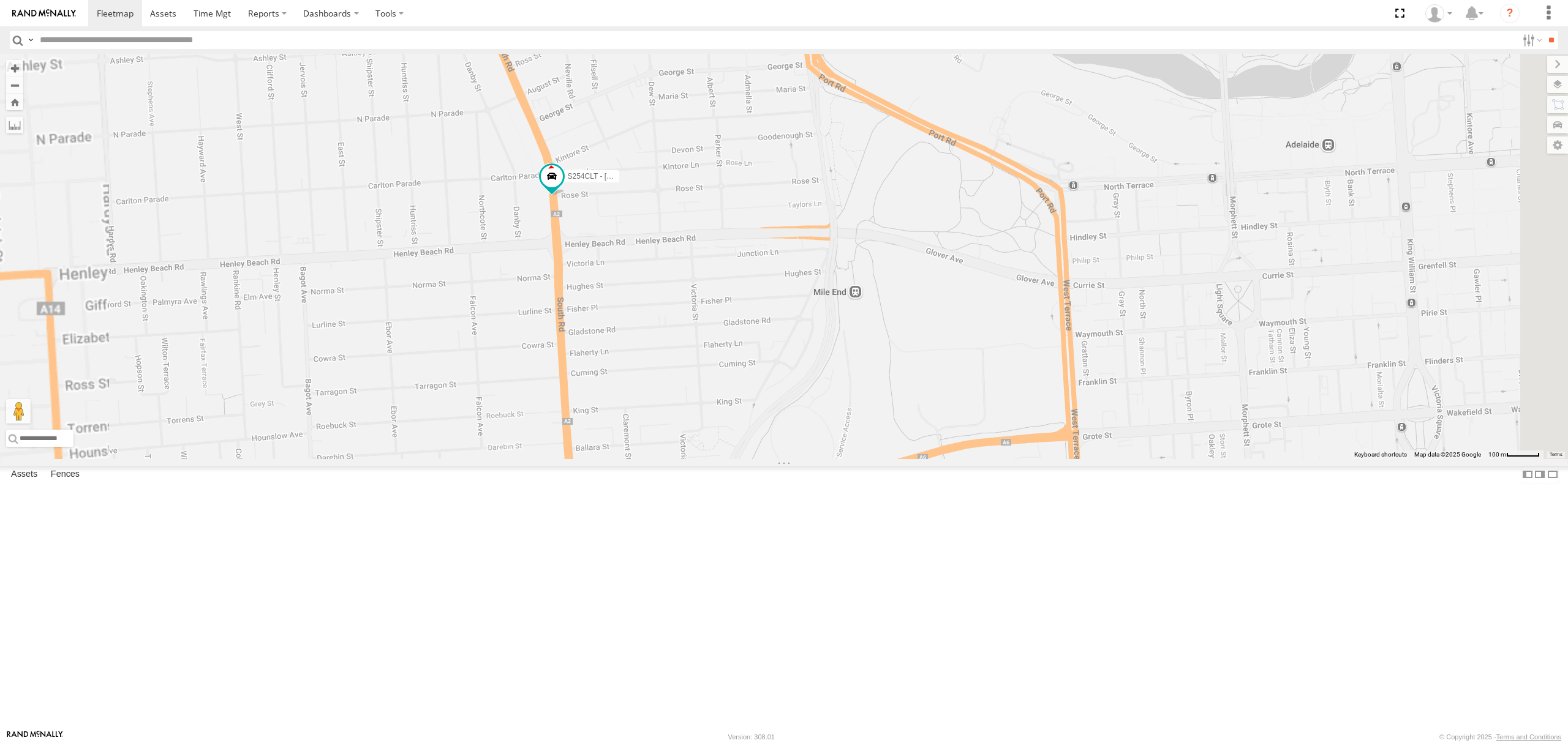
drag, startPoint x: 650, startPoint y: 250, endPoint x: 668, endPoint y: 418, distance: 169.0
click at [668, 418] on div "SB25LM - (6P HINO) R6 S254CLT - Brian Corkhill S678CGD - Fridge It Sprinter Nav…" at bounding box center [784, 257] width 1568 height 405
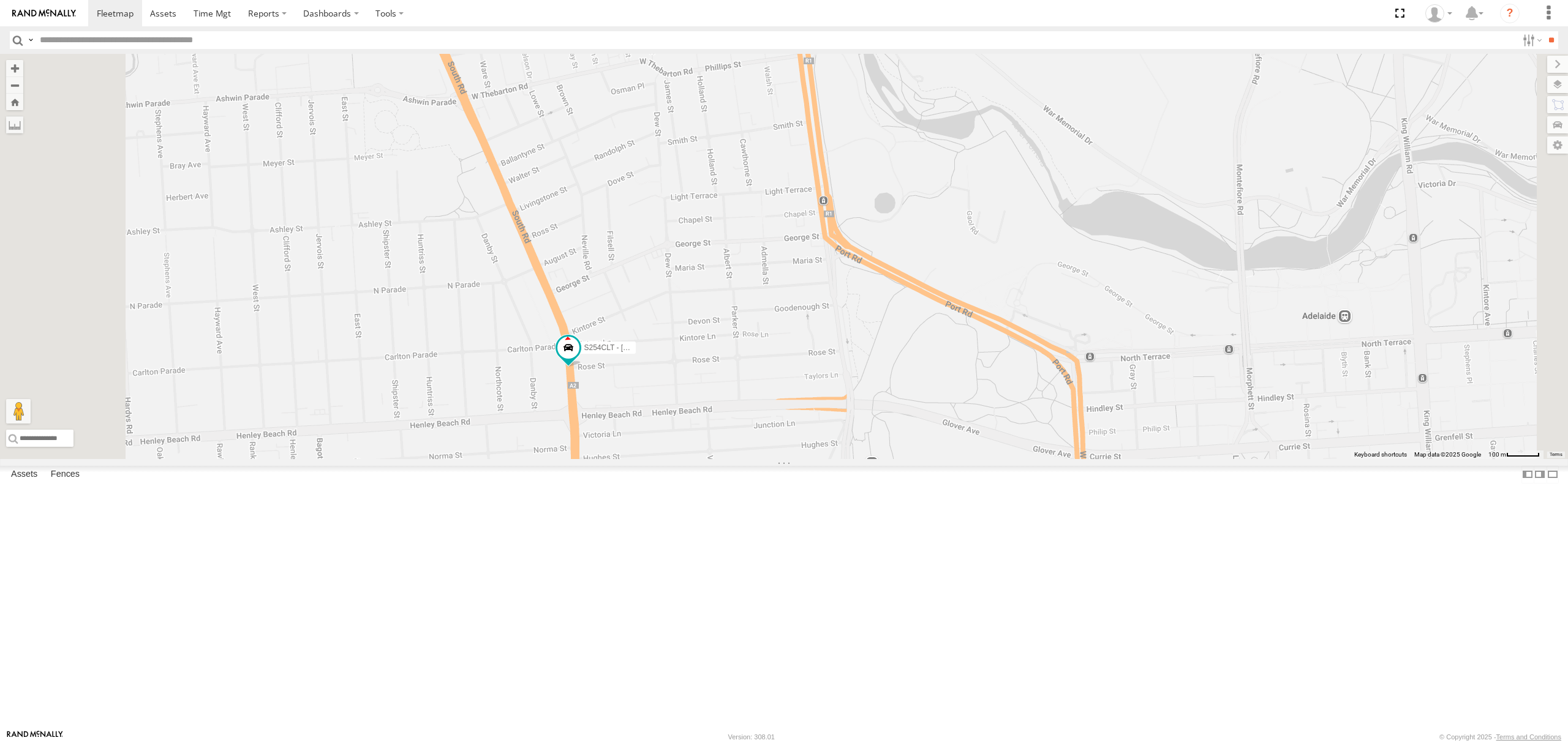
drag, startPoint x: 591, startPoint y: 265, endPoint x: 602, endPoint y: 322, distance: 58.1
click at [602, 322] on div "SB25LM - (6P HINO) R6 S254CLT - Brian Corkhill S678CGD - Fridge It Sprinter Nav…" at bounding box center [784, 257] width 1568 height 405
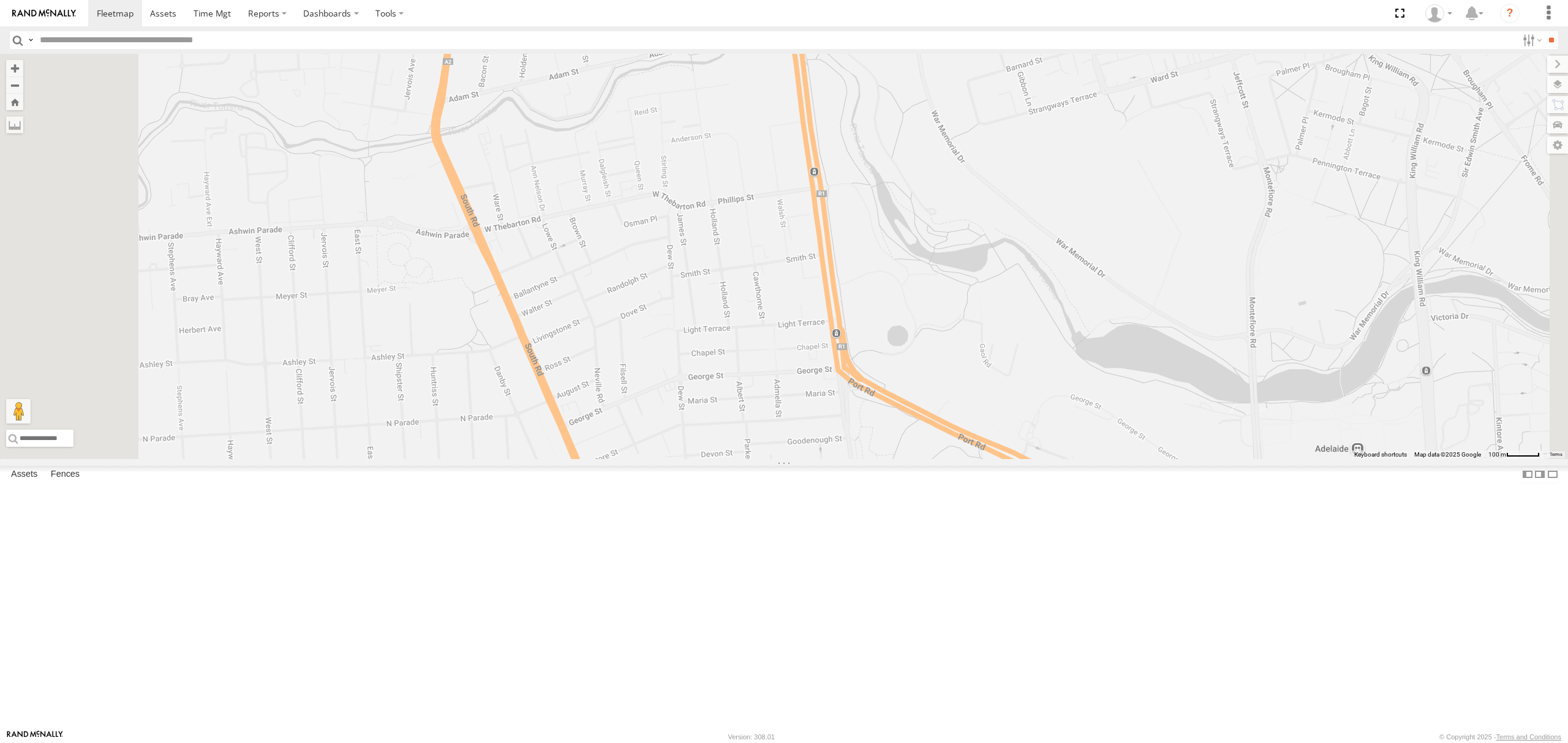
drag, startPoint x: 615, startPoint y: 290, endPoint x: 610, endPoint y: 295, distance: 7.1
click at [615, 307] on div "SB25LM - (6P HINO) R6 S254CLT - Brian Corkhill S678CGD - Fridge It Sprinter Nav…" at bounding box center [784, 257] width 1568 height 405
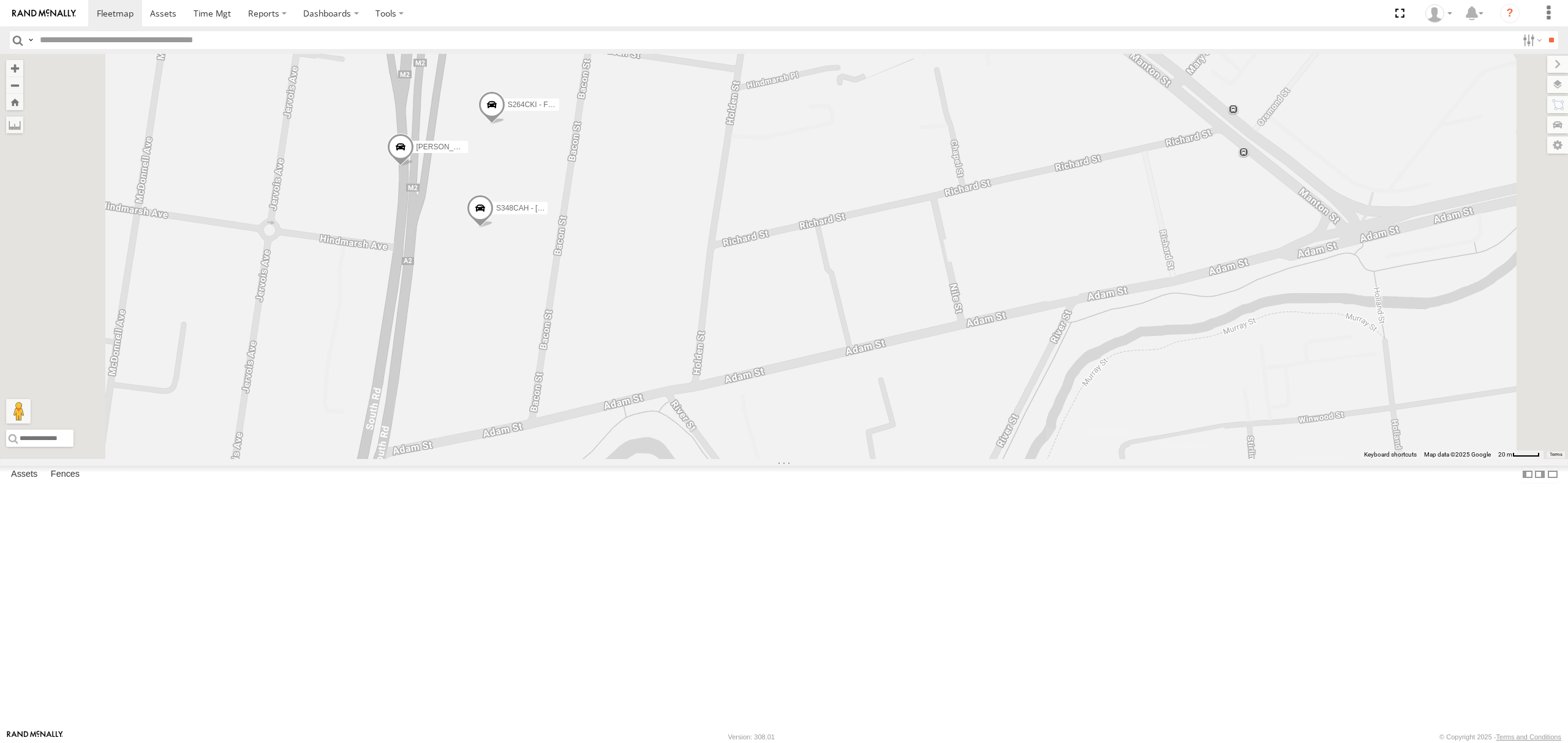
click at [494, 228] on span at bounding box center [480, 211] width 27 height 33
click at [679, 218] on div "SB25LM - (6P HINO) R6 S254CLT - Brian Corkhill S678CGD - Fridge It Sprinter Nav…" at bounding box center [784, 257] width 1568 height 405
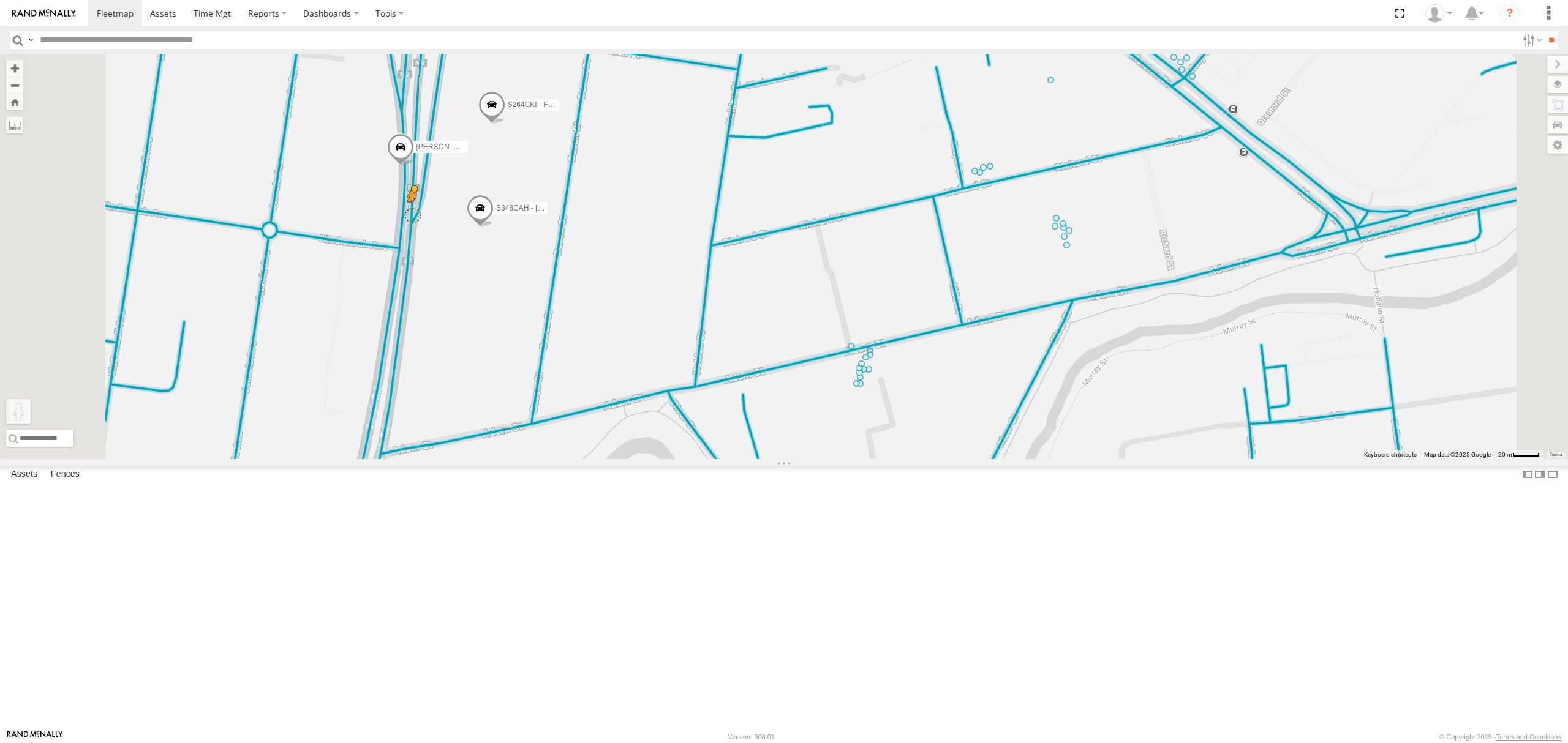
drag, startPoint x: 325, startPoint y: 683, endPoint x: 572, endPoint y: 341, distance: 421.9
click at [572, 341] on div "SB25LM - (6P HINO) R6 S254CLT - Brian Corkhill S678CGD - Fridge It Sprinter Nav…" at bounding box center [784, 257] width 1568 height 405
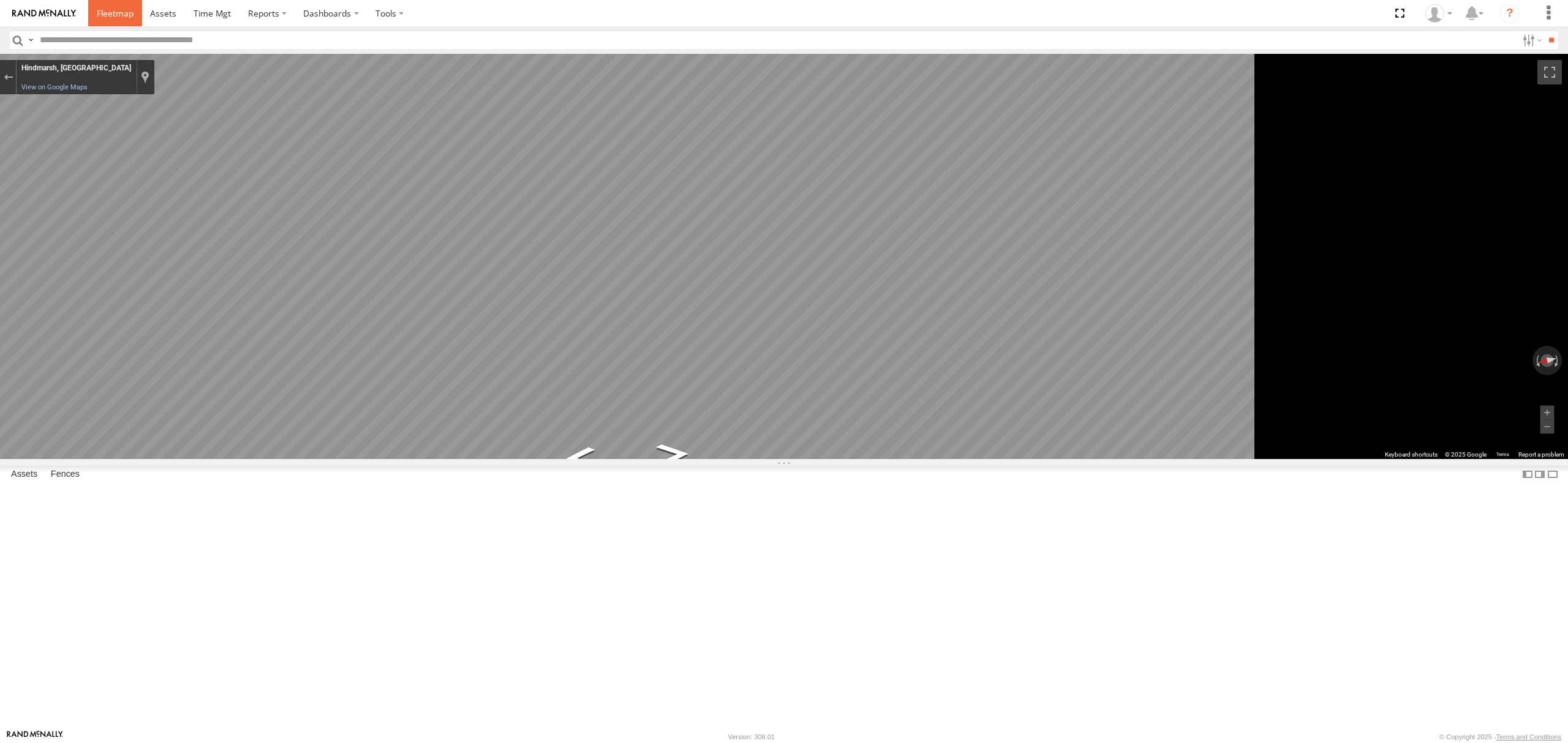
click at [123, 10] on span at bounding box center [115, 13] width 37 height 12
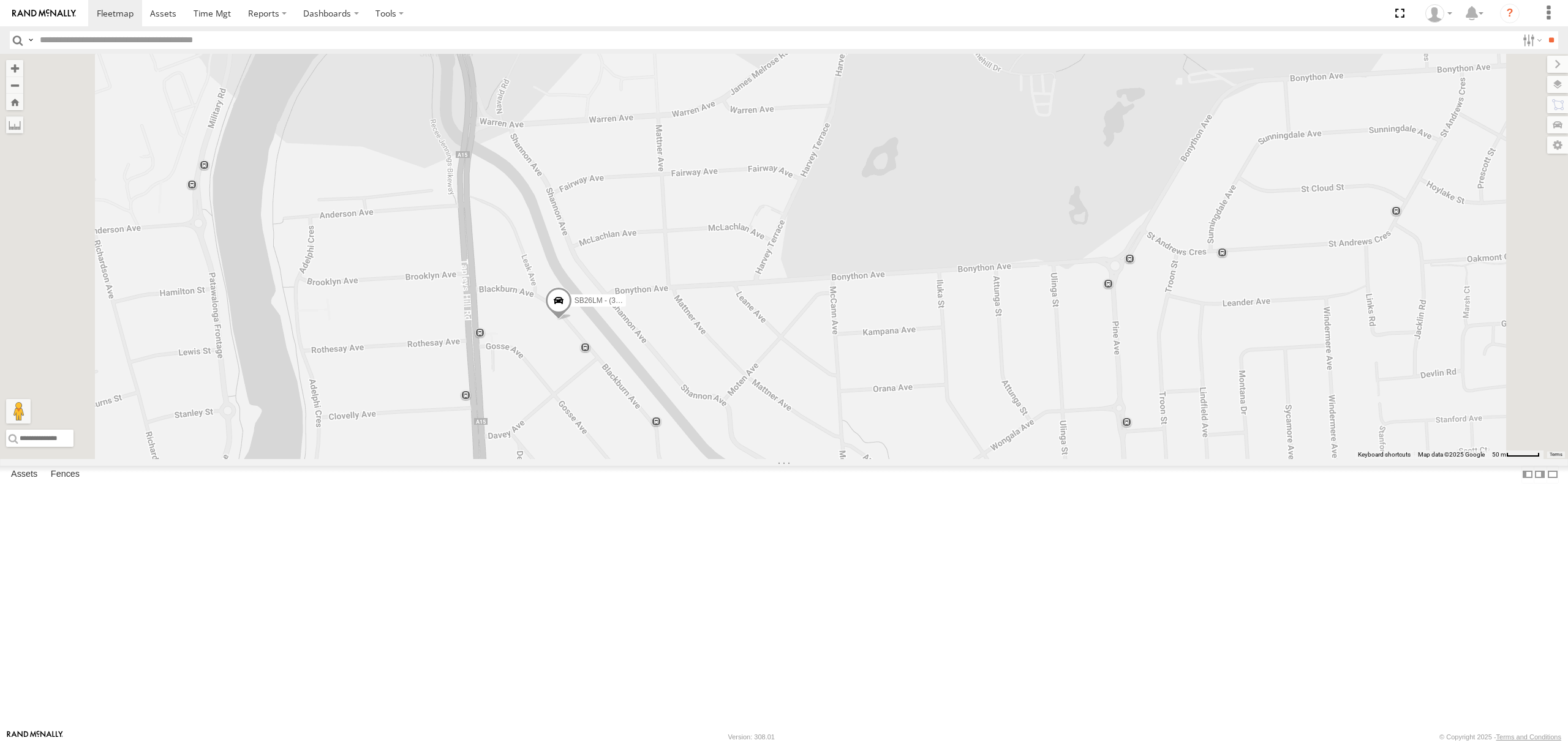
click at [0, 0] on div "S678CGD - Fridge It Sprinter" at bounding box center [0, 0] width 0 height 0
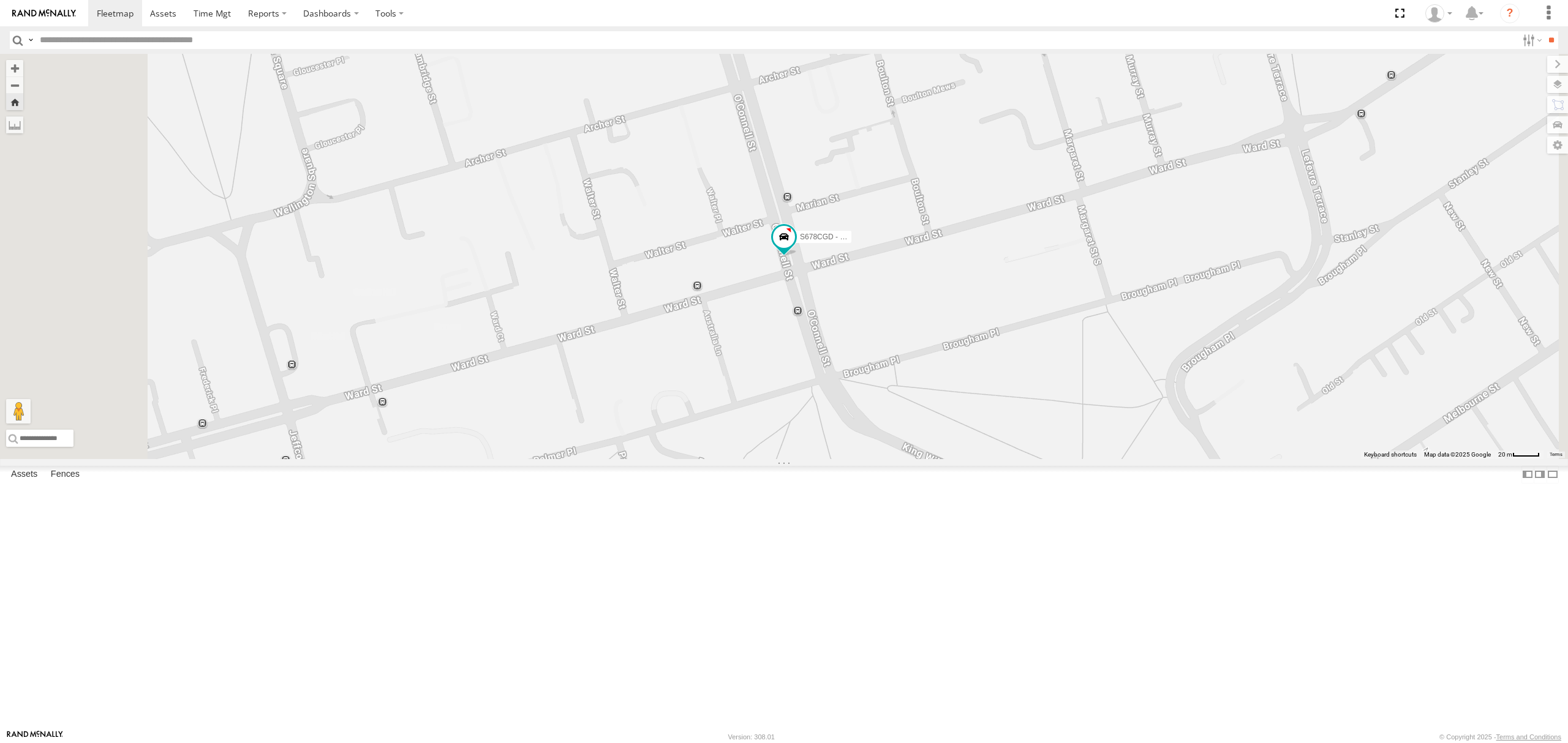
click at [0, 0] on div "S264CKI - Fridge It Crafter" at bounding box center [0, 0] width 0 height 0
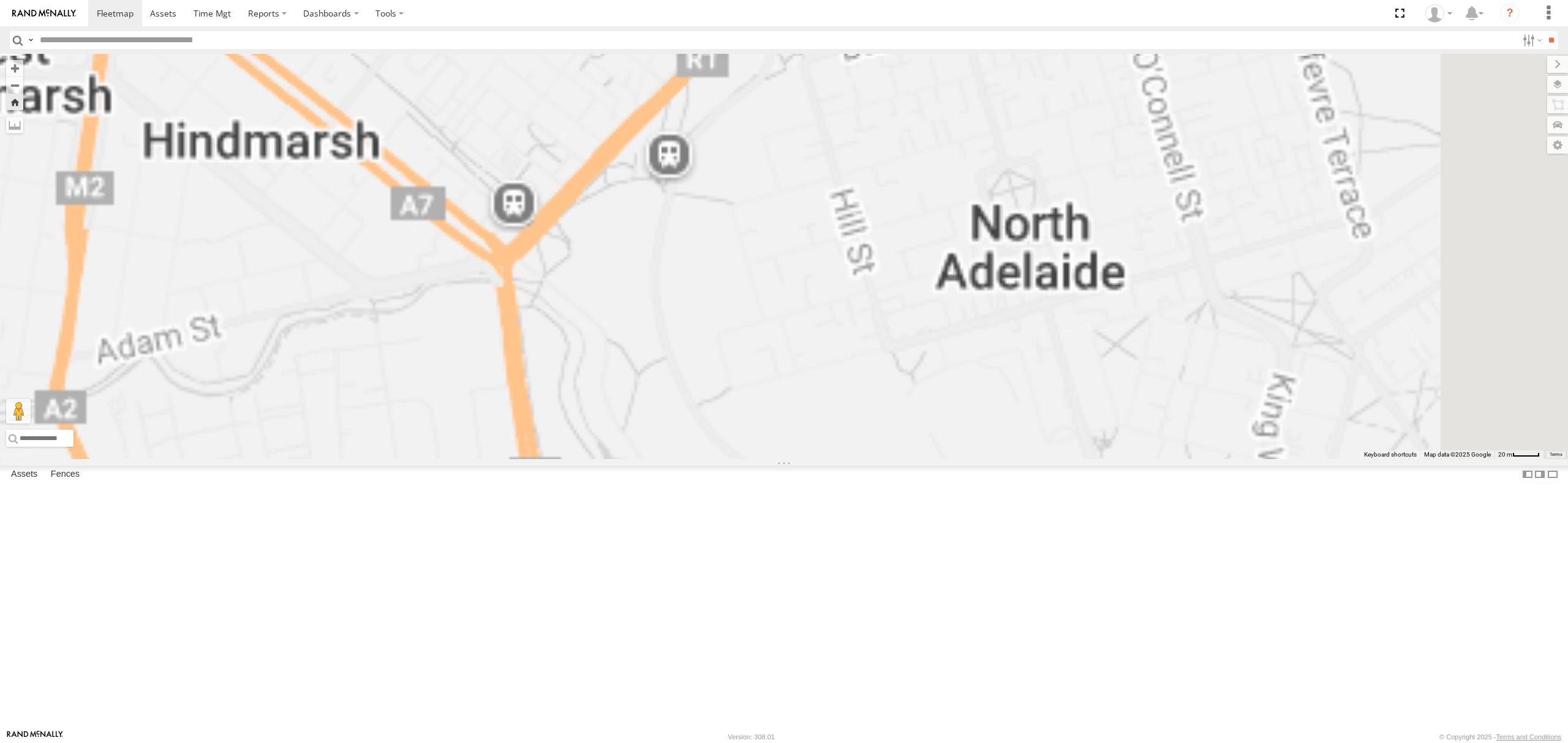
click at [0, 0] on div "All Assets" at bounding box center [0, 0] width 0 height 0
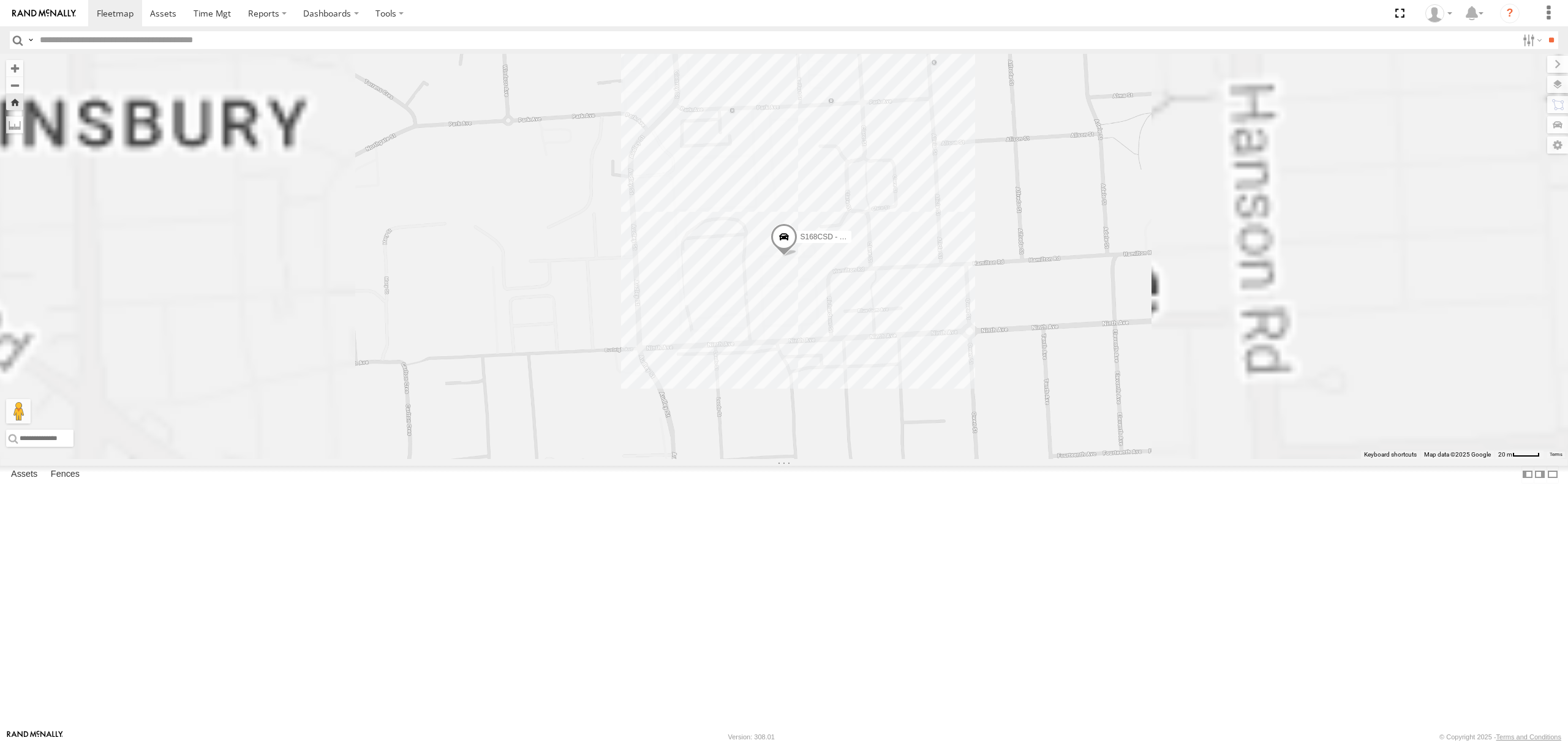
click at [0, 0] on div "All Assets" at bounding box center [0, 0] width 0 height 0
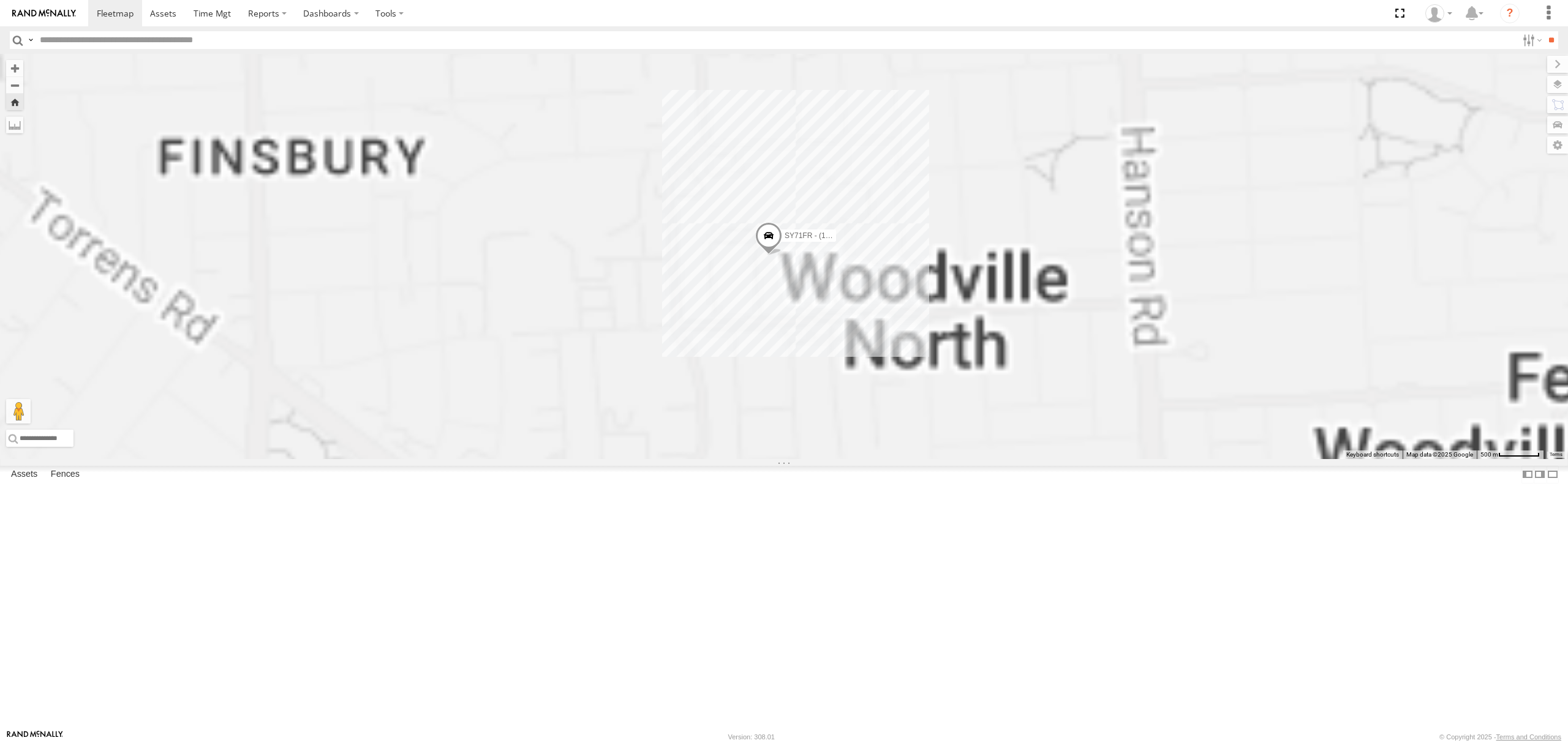
click at [0, 0] on div "SB25LM - (6P HINO) R6 All Assets" at bounding box center [0, 0] width 0 height 0
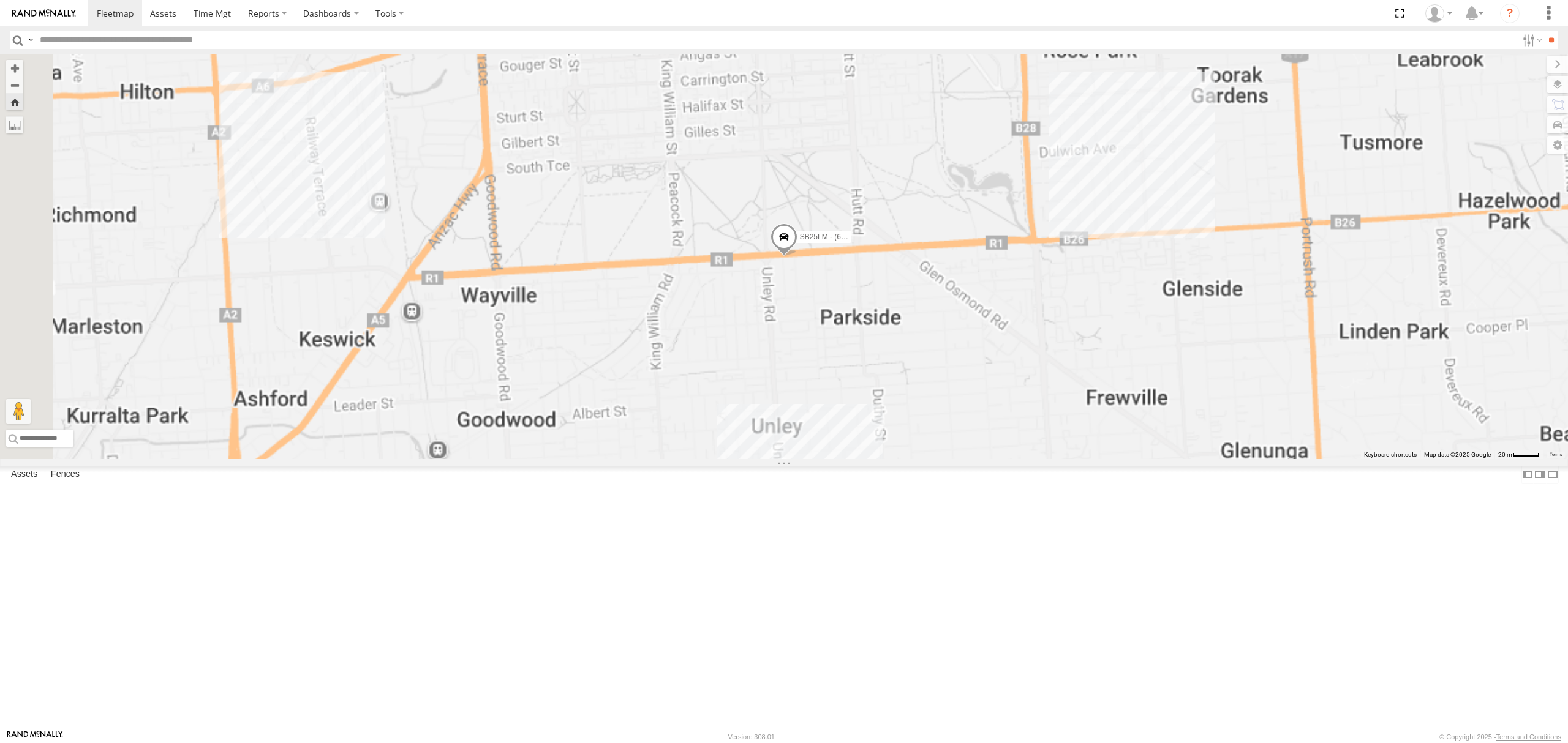
click at [0, 0] on div "S348CAH - [PERSON_NAME]" at bounding box center [0, 0] width 0 height 0
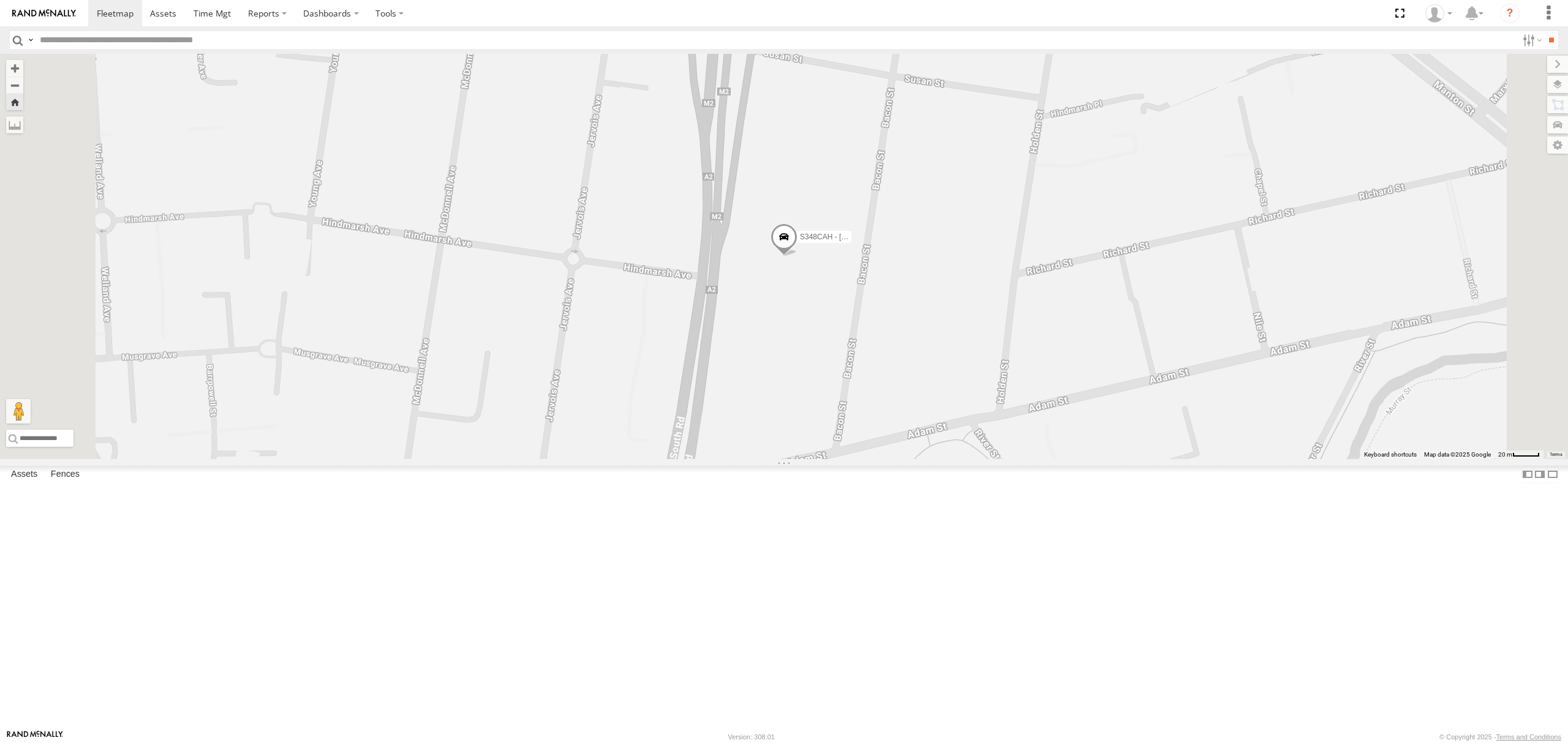
click at [0, 0] on div "4.8" at bounding box center [0, 0] width 0 height 0
click at [0, 0] on div "SY71FR - (16P TRAILER) PM1 All Assets" at bounding box center [0, 0] width 0 height 0
